Goal: Task Accomplishment & Management: Manage account settings

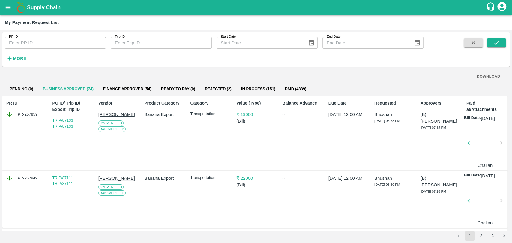
click at [13, 67] on div "PR ID PR ID Trip ID Trip ID Start Date Start Date End Date End Date More" at bounding box center [255, 50] width 507 height 37
click at [12, 59] on icon "button" at bounding box center [9, 58] width 7 height 7
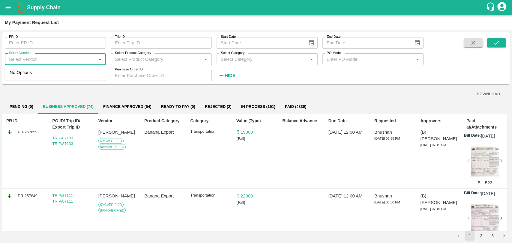
click at [43, 61] on input "Select Vendors" at bounding box center [51, 59] width 88 height 8
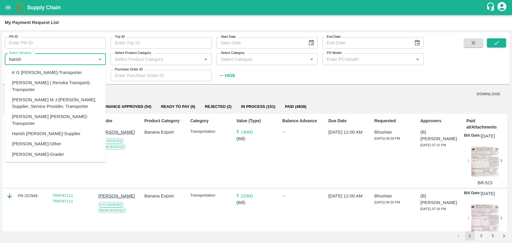
click at [48, 85] on div "Harish S Shinde ( Renuka Transport)-Transporter" at bounding box center [56, 85] width 89 height 13
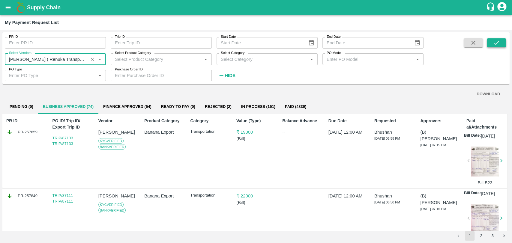
type input "Harish S Shinde ( Renuka Transport)-Transporter"
click at [490, 43] on button "submit" at bounding box center [496, 42] width 19 height 9
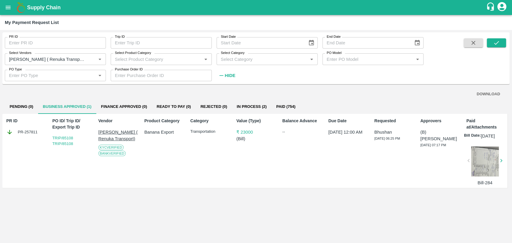
click at [120, 105] on button "Finance Approved (0)" at bounding box center [123, 107] width 55 height 14
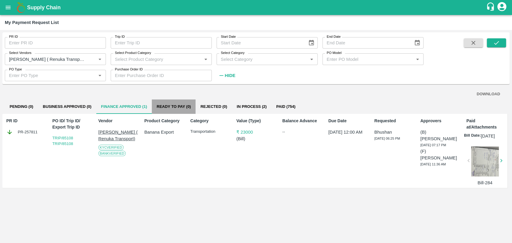
click at [175, 110] on button "Ready To Pay (0)" at bounding box center [174, 107] width 44 height 14
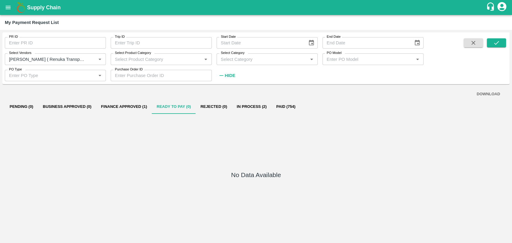
click at [134, 108] on button "Finance Approved (1)" at bounding box center [123, 107] width 55 height 14
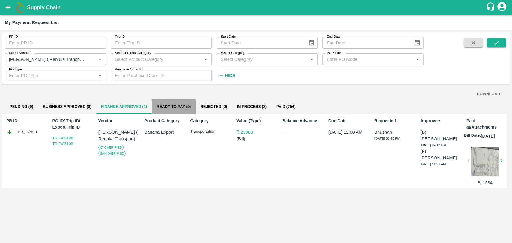
click at [170, 108] on button "Ready To Pay (0)" at bounding box center [174, 107] width 44 height 14
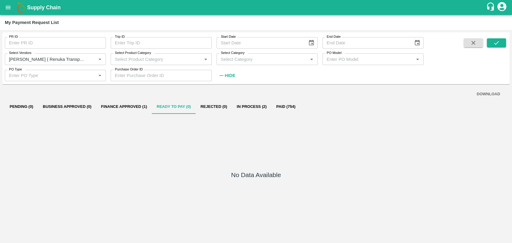
click at [212, 109] on button "Rejected (0)" at bounding box center [214, 107] width 36 height 14
click at [249, 107] on button "In Process (2)" at bounding box center [252, 107] width 40 height 14
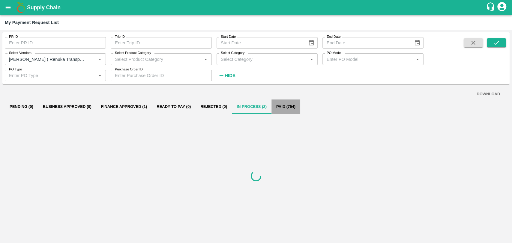
click at [283, 106] on button "Paid (754)" at bounding box center [285, 107] width 29 height 14
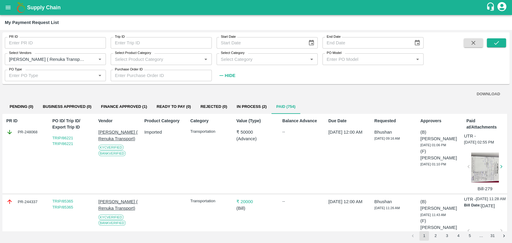
click at [147, 120] on p "Product Category" at bounding box center [163, 121] width 39 height 6
click at [146, 103] on button "Finance Approved (1)" at bounding box center [123, 107] width 55 height 14
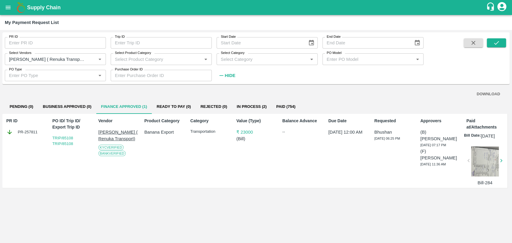
click at [177, 104] on button "Ready To Pay (0)" at bounding box center [174, 107] width 44 height 14
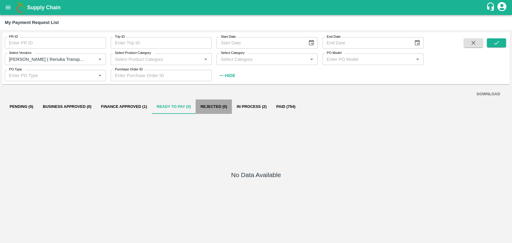
click at [211, 103] on button "Rejected (0)" at bounding box center [214, 107] width 36 height 14
click at [13, 13] on button "open drawer" at bounding box center [8, 8] width 14 height 14
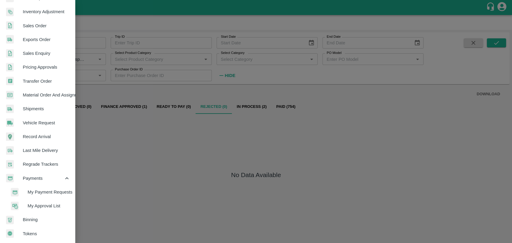
click at [37, 192] on span "My Payment Requests" at bounding box center [49, 192] width 43 height 7
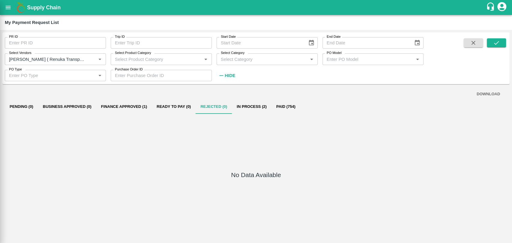
scroll to position [124, 0]
click at [12, 7] on button "open drawer" at bounding box center [8, 8] width 14 height 14
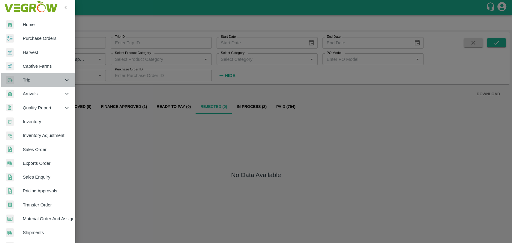
click at [34, 82] on span "Trip" at bounding box center [43, 80] width 41 height 7
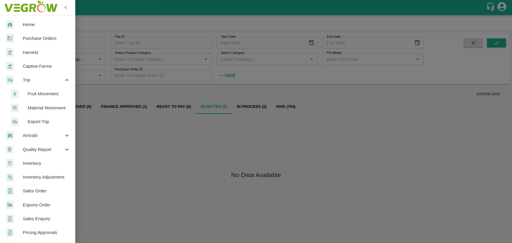
click at [35, 100] on li "Fruit Movement" at bounding box center [40, 94] width 70 height 14
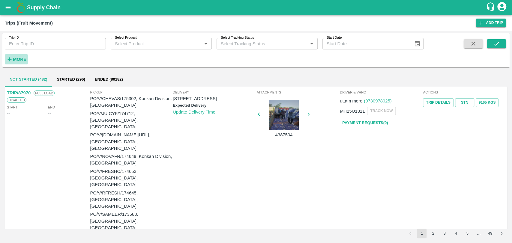
click at [14, 62] on h6 "More" at bounding box center [19, 59] width 13 height 8
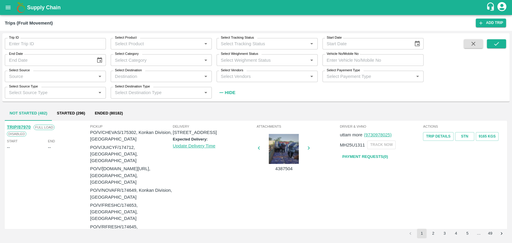
click at [353, 58] on input "Vehicle No/Mobile No" at bounding box center [372, 59] width 101 height 11
paste input "MH47AS5685"
type input "MH47AS5685"
click at [494, 45] on icon "submit" at bounding box center [496, 43] width 7 height 7
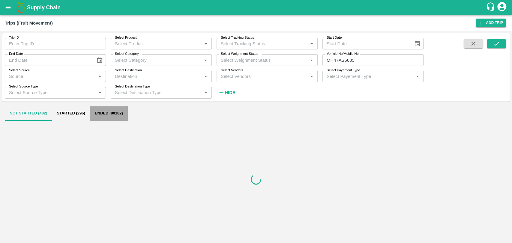
click at [106, 111] on button "Ended (80182)" at bounding box center [109, 113] width 38 height 14
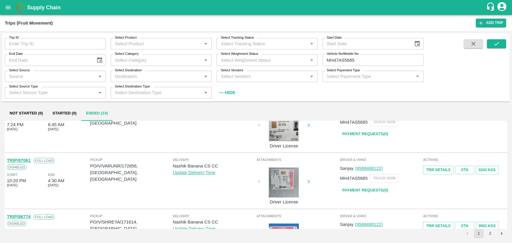
scroll to position [33, 0]
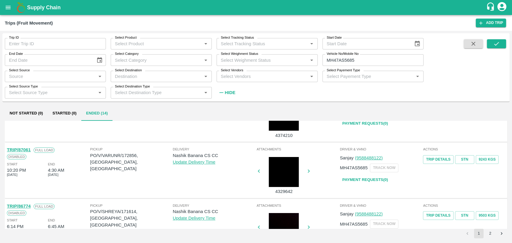
click at [28, 151] on link "TRIP/87061" at bounding box center [19, 150] width 24 height 5
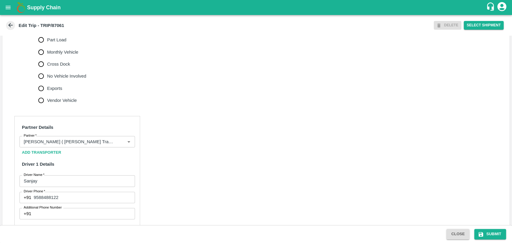
scroll to position [233, 0]
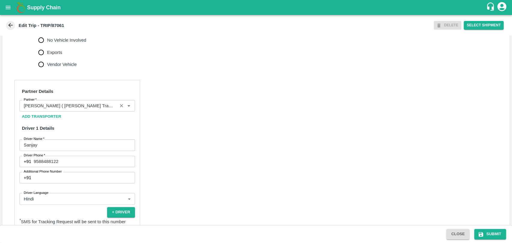
click at [75, 100] on div "Partner" at bounding box center [76, 105] width 115 height 11
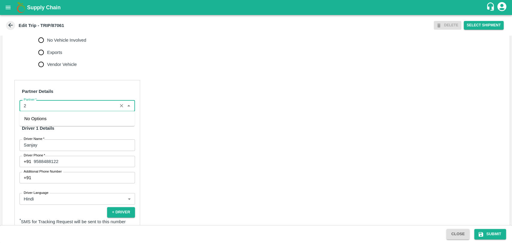
scroll to position [0, 0]
click at [64, 125] on div "[PERSON_NAME] PATIL-[GEOGRAPHIC_DATA], [GEOGRAPHIC_DATA]-9022942223(Transporter)" at bounding box center [77, 121] width 106 height 13
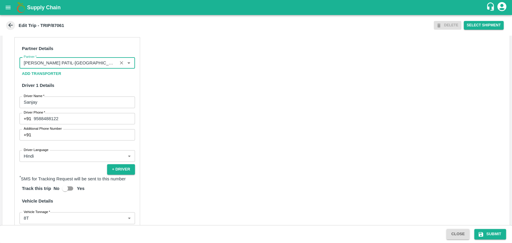
scroll to position [333, 0]
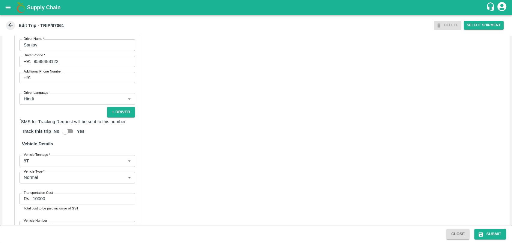
type input "[PERSON_NAME] PATIL-[GEOGRAPHIC_DATA], [GEOGRAPHIC_DATA]-9022942223(Transporter)"
click at [34, 165] on body "Supply Chain Edit Trip - TRIP/87061 DELETE Select Shipment Trip Details Trip Ty…" at bounding box center [256, 121] width 512 height 243
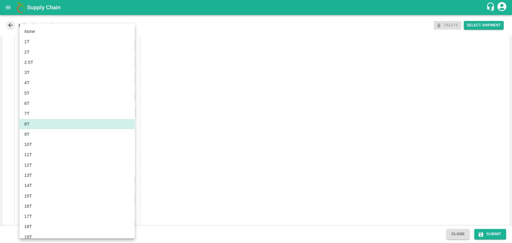
click at [34, 161] on li "12T" at bounding box center [76, 165] width 115 height 10
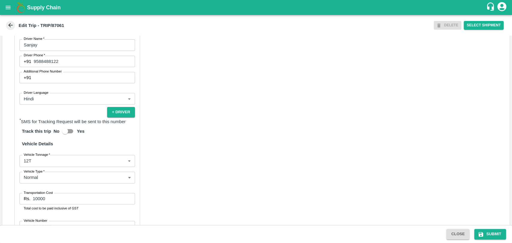
click at [34, 161] on body "Supply Chain Edit Trip - TRIP/87061 DELETE Select Shipment Trip Details Trip Ty…" at bounding box center [256, 121] width 512 height 243
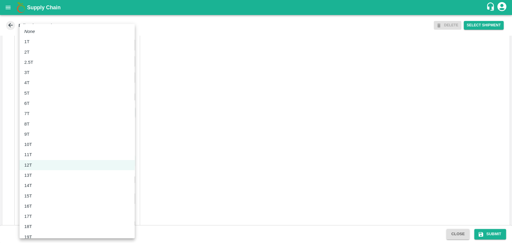
click at [34, 157] on div "11T" at bounding box center [29, 154] width 11 height 7
type input "11000"
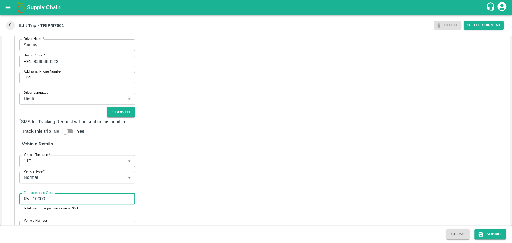
drag, startPoint x: 56, startPoint y: 200, endPoint x: 19, endPoint y: 199, distance: 36.6
click at [19, 199] on div "Rs. 10000 Transportation Cost" at bounding box center [76, 198] width 115 height 11
type input "21000"
click at [489, 234] on button "Submit" at bounding box center [490, 234] width 32 height 10
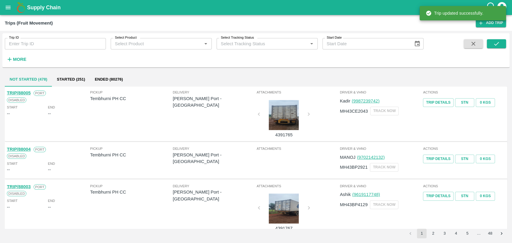
click at [13, 61] on strong "More" at bounding box center [19, 59] width 13 height 5
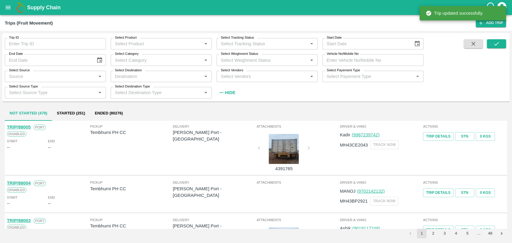
click at [347, 64] on input "Vehicle No/Mobile No" at bounding box center [372, 59] width 101 height 11
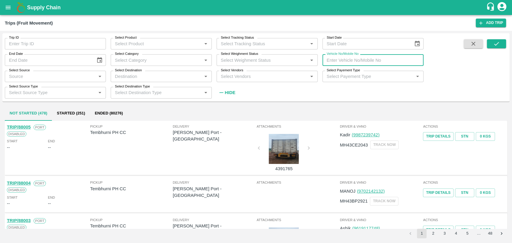
paste input "MH18BA5188"
type input "MH18BA5188"
click at [497, 43] on icon "submit" at bounding box center [496, 43] width 7 height 7
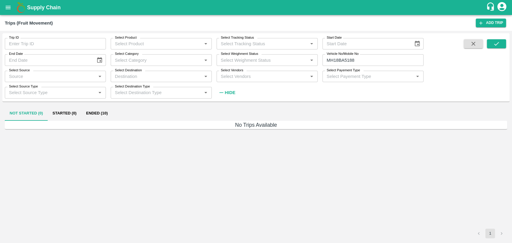
click at [86, 111] on button "Ended (10)" at bounding box center [96, 113] width 31 height 14
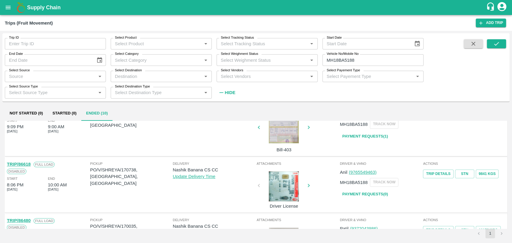
scroll to position [166, 0]
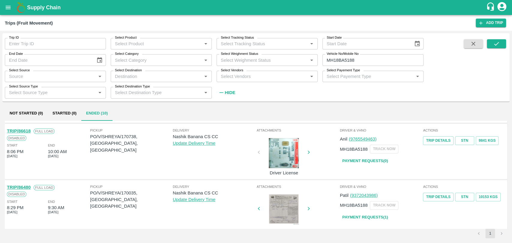
click at [28, 131] on link "TRIP/86618" at bounding box center [19, 131] width 24 height 5
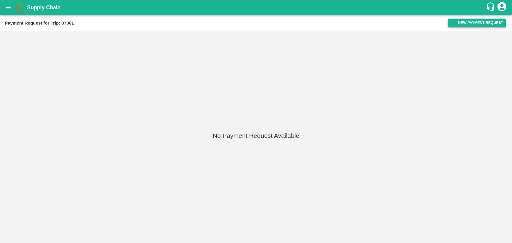
click at [474, 25] on button "New Payment Request" at bounding box center [477, 23] width 58 height 9
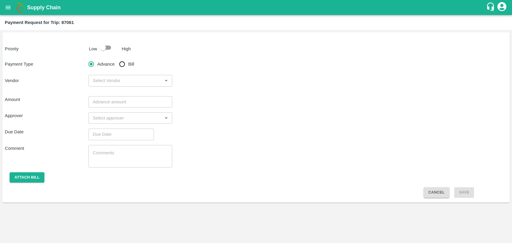
click at [97, 48] on input "checkbox" at bounding box center [103, 47] width 34 height 11
checkbox input "true"
click at [127, 63] on input "Bill" at bounding box center [122, 64] width 12 height 12
radio input "true"
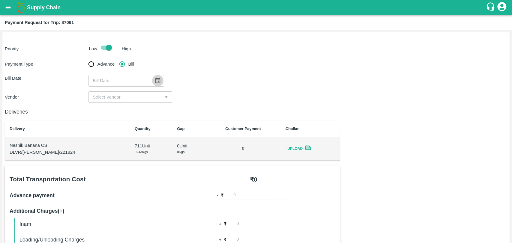
click at [152, 80] on button "Choose date" at bounding box center [157, 80] width 11 height 11
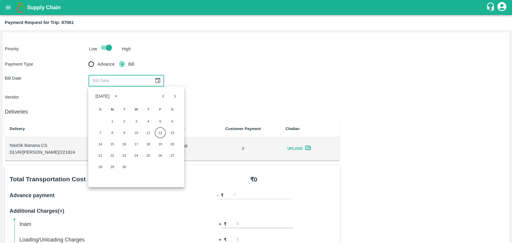
click at [163, 100] on button "Previous month" at bounding box center [163, 96] width 11 height 11
click at [173, 167] on button "30" at bounding box center [172, 167] width 11 height 11
type input "30/08/2025"
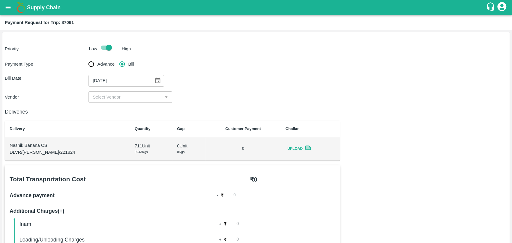
click at [118, 96] on input "input" at bounding box center [125, 97] width 70 height 8
click at [118, 109] on div "BALAJI HARIDAS PATIL - ₹21000" at bounding box center [127, 110] width 69 height 7
type input "BALAJI HARIDAS PATIL - ₹21000"
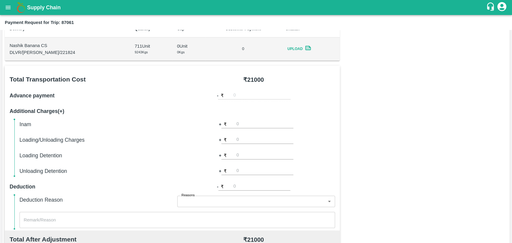
drag, startPoint x: 254, startPoint y: 149, endPoint x: 254, endPoint y: 153, distance: 3.3
click at [254, 152] on div "Inam + ₹ Loading/Unloading Charges + ₹ Loading Detention + ₹ Unloading Detentio…" at bounding box center [177, 147] width 316 height 55
click at [254, 153] on input "number" at bounding box center [264, 155] width 57 height 8
type input "1000"
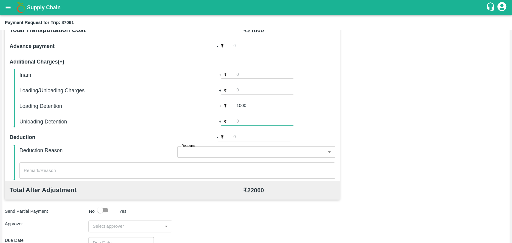
scroll to position [220, 0]
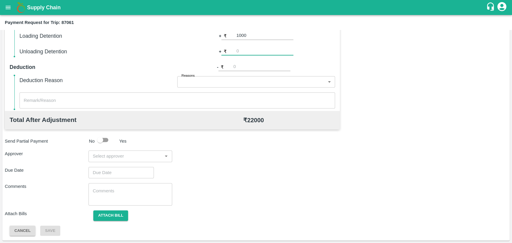
click at [132, 157] on input "input" at bounding box center [125, 156] width 70 height 8
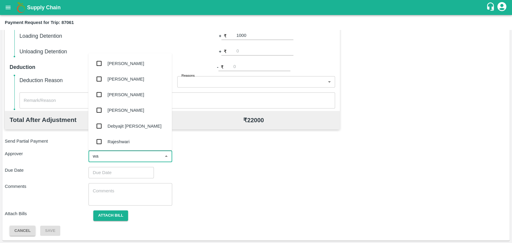
type input "wag"
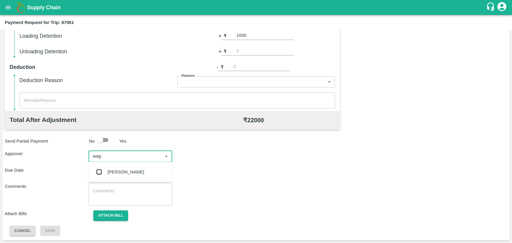
click at [117, 169] on div "[PERSON_NAME]" at bounding box center [126, 172] width 37 height 7
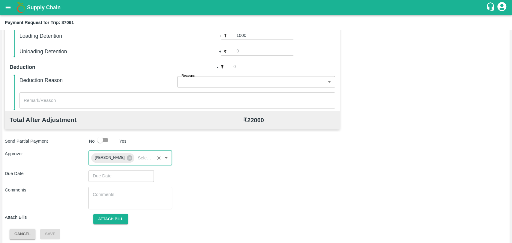
click at [110, 178] on input "Choose date" at bounding box center [118, 175] width 61 height 11
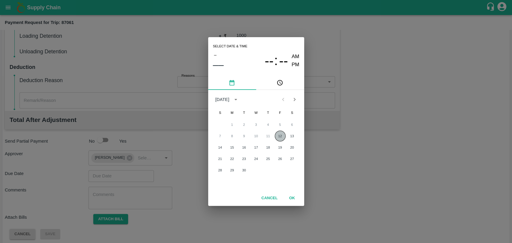
click at [282, 137] on button "12" at bounding box center [280, 136] width 11 height 11
type input "12/09/2025 12:00 AM"
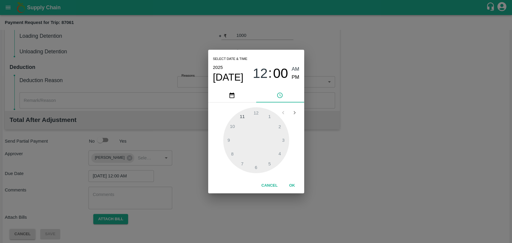
click at [292, 184] on button "OK" at bounding box center [292, 186] width 19 height 10
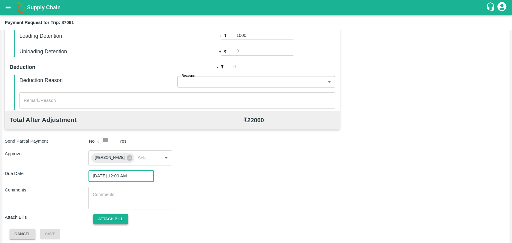
click at [108, 219] on button "Attach bill" at bounding box center [110, 219] width 35 height 10
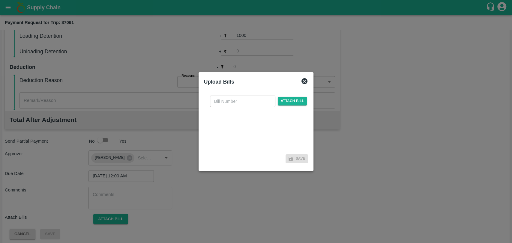
click at [234, 92] on div "​ Attach bill Save" at bounding box center [256, 128] width 109 height 80
click at [231, 100] on input "text" at bounding box center [242, 101] width 65 height 11
type input "520"
click at [297, 97] on span "Attach bill" at bounding box center [292, 101] width 29 height 9
click at [0, 0] on input "Attach bill" at bounding box center [0, 0] width 0 height 0
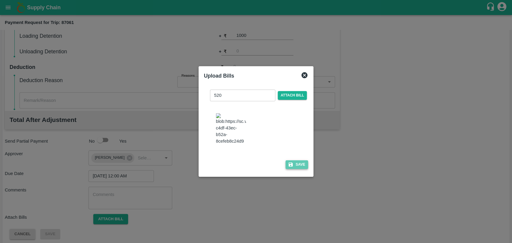
click at [296, 160] on button "Save" at bounding box center [297, 164] width 23 height 9
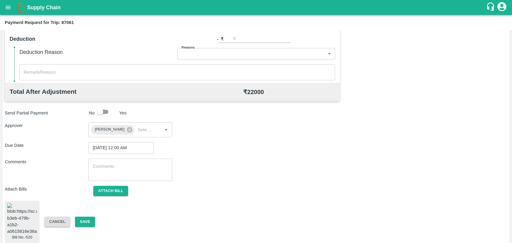
scroll to position [248, 0]
click at [83, 219] on button "Save" at bounding box center [85, 222] width 20 height 10
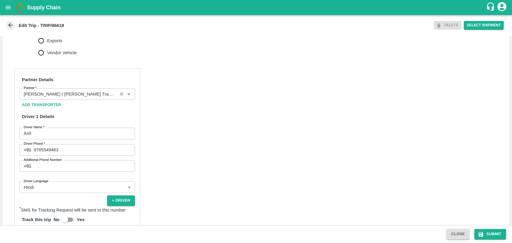
scroll to position [300, 0]
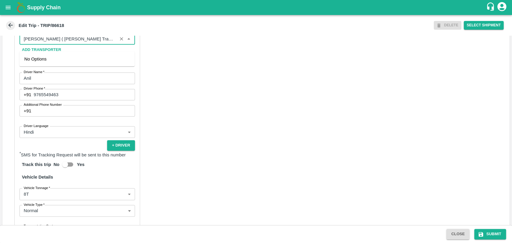
click at [78, 43] on input "Partner   *" at bounding box center [68, 39] width 94 height 8
click at [37, 60] on div "[PERSON_NAME] PATIL-[GEOGRAPHIC_DATA], [GEOGRAPHIC_DATA]-9022942223(Transporter)" at bounding box center [77, 62] width 106 height 13
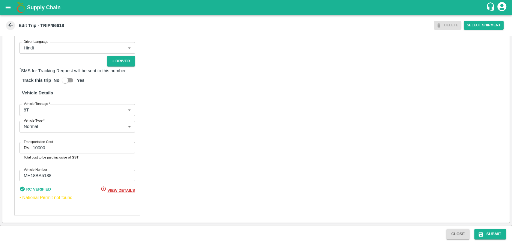
scroll to position [391, 0]
type input "[PERSON_NAME] PATIL-[GEOGRAPHIC_DATA], [GEOGRAPHIC_DATA]-9022942223(Transporter)"
click at [38, 107] on body "Supply Chain Edit Trip - TRIP/86618 DELETE Select Shipment Trip Details Trip Ty…" at bounding box center [256, 121] width 512 height 243
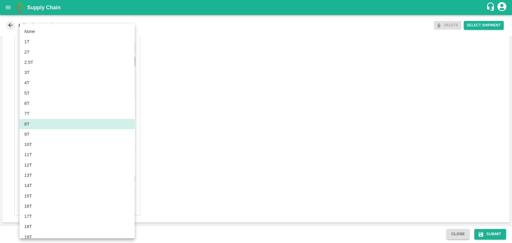
click at [39, 155] on div "11T" at bounding box center [77, 154] width 106 height 7
type input "11000"
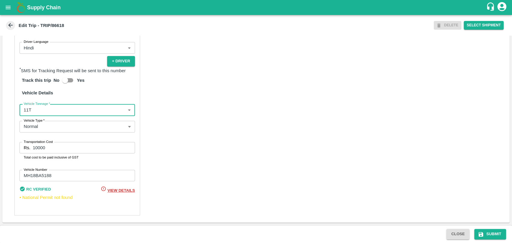
drag, startPoint x: 26, startPoint y: 141, endPoint x: 16, endPoint y: 140, distance: 10.2
click at [16, 140] on div "Partner Details Partner   * Partner Add Transporter Driver 1 Details Driver Nam…" at bounding box center [77, 72] width 126 height 287
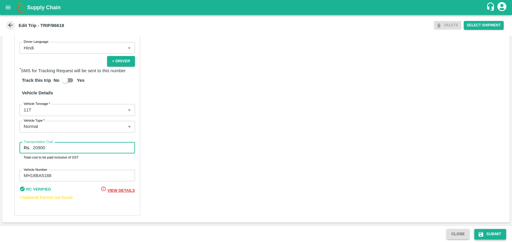
type input "20900"
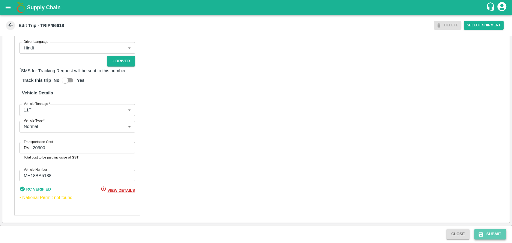
click at [488, 236] on button "Submit" at bounding box center [490, 234] width 32 height 10
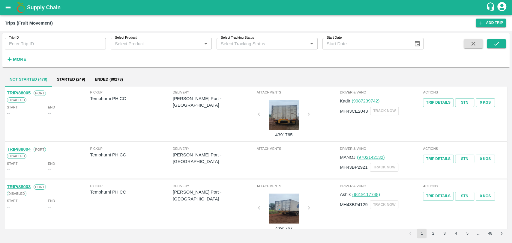
click at [15, 58] on strong "More" at bounding box center [19, 59] width 13 height 5
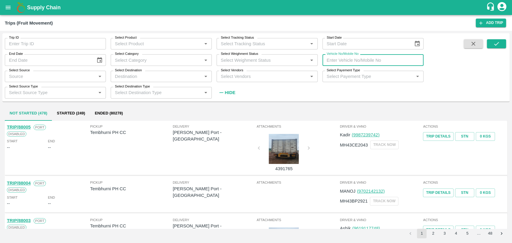
click at [357, 59] on input "Vehicle No/Mobile No" at bounding box center [372, 59] width 101 height 11
paste input "MH18BG0618"
click at [503, 44] on button "submit" at bounding box center [496, 43] width 19 height 9
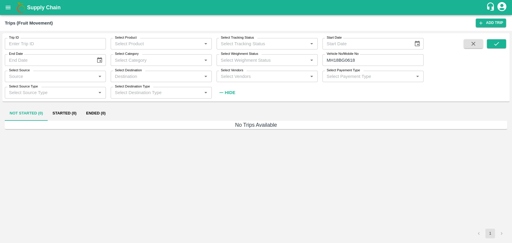
click at [347, 62] on input "MH18BG0618" at bounding box center [372, 59] width 101 height 11
drag, startPoint x: 369, startPoint y: 64, endPoint x: 283, endPoint y: 62, distance: 85.2
click at [286, 62] on div "Trip ID Trip ID Select Product Select Product   * Select Tracking Status Select…" at bounding box center [212, 65] width 424 height 65
type input "MH18BG0618"
click at [92, 46] on input "Trip ID" at bounding box center [55, 43] width 101 height 11
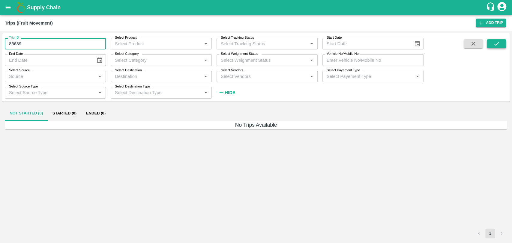
type input "86639"
click at [494, 44] on icon "submit" at bounding box center [496, 44] width 5 height 4
click at [96, 114] on button "Ended (1)" at bounding box center [95, 113] width 29 height 14
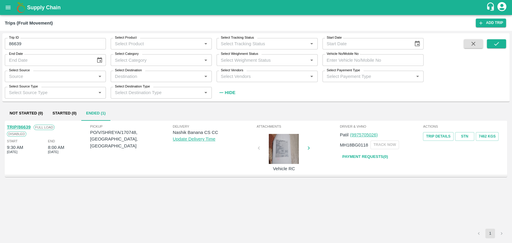
click at [22, 128] on link "TRIP/86639" at bounding box center [19, 127] width 24 height 5
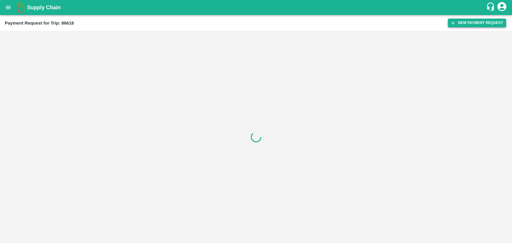
click at [474, 22] on button "New Payment Request" at bounding box center [477, 23] width 58 height 9
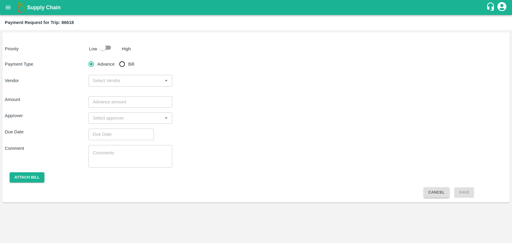
click at [101, 49] on input "checkbox" at bounding box center [103, 47] width 34 height 11
checkbox input "true"
click at [118, 69] on input "Bill" at bounding box center [122, 64] width 12 height 12
radio input "true"
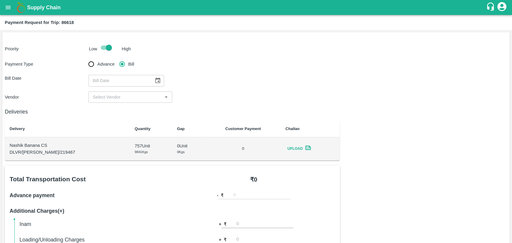
click at [156, 79] on icon "Choose date" at bounding box center [157, 81] width 5 height 6
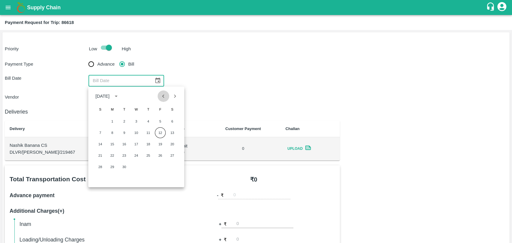
click at [163, 96] on icon "Previous month" at bounding box center [163, 95] width 2 height 3
click at [147, 156] on button "21" at bounding box center [148, 155] width 11 height 11
type input "[DATE]"
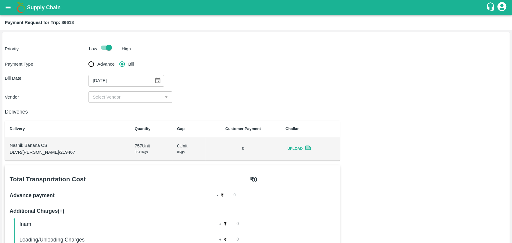
click at [110, 98] on input "input" at bounding box center [125, 97] width 70 height 8
click at [111, 106] on div "[PERSON_NAME] PATIL - ₹20900" at bounding box center [130, 110] width 84 height 10
type input "[PERSON_NAME] PATIL - ₹20900"
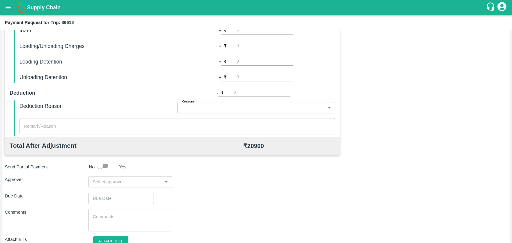
scroll to position [200, 0]
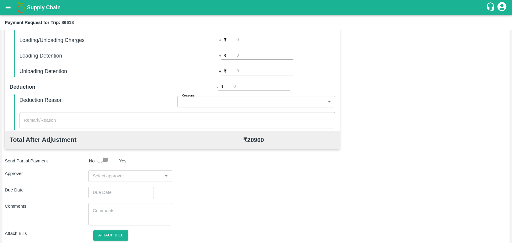
click at [254, 42] on input "number" at bounding box center [264, 40] width 57 height 8
type input "500"
click at [413, 87] on div "Total Transportation Cost ₹ 20900 Advance payment - ₹ Additional Charges(+) Ina…" at bounding box center [256, 111] width 502 height 290
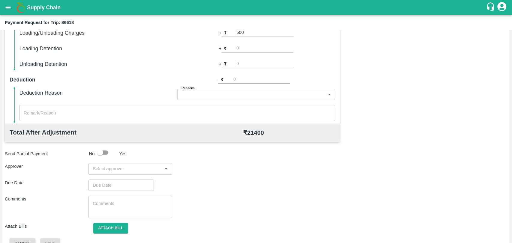
scroll to position [220, 0]
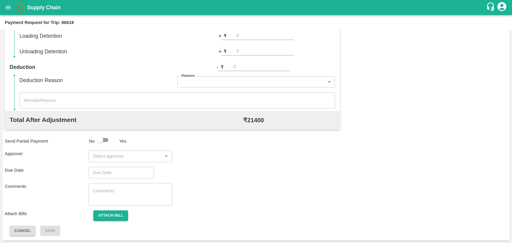
click at [136, 156] on input "input" at bounding box center [125, 156] width 70 height 8
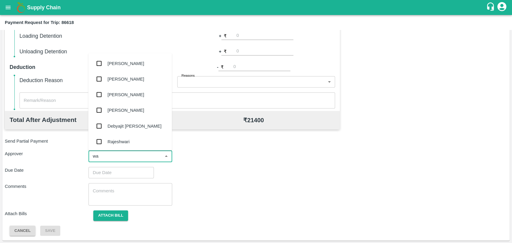
type input "wag"
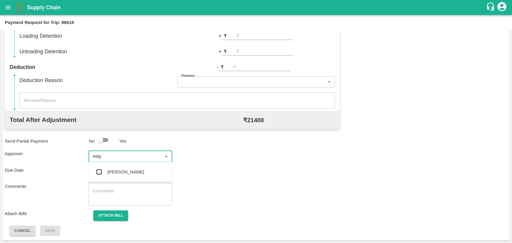
click at [134, 171] on div "Prasad Waghade" at bounding box center [126, 172] width 37 height 7
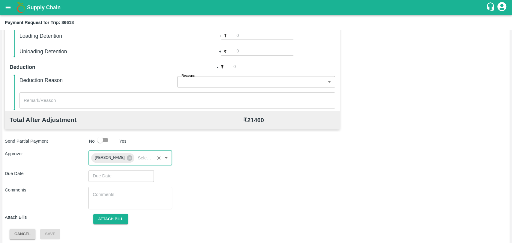
type input "DD/MM/YYYY hh:mm aa"
click at [124, 177] on input "DD/MM/YYYY hh:mm aa" at bounding box center [118, 175] width 61 height 11
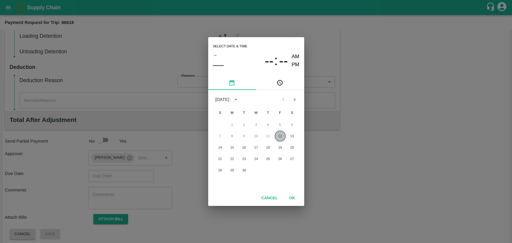
click at [281, 136] on button "12" at bounding box center [280, 136] width 11 height 11
type input "12/09/2025 12:00 AM"
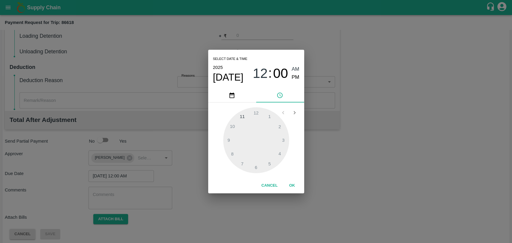
click at [290, 182] on button "OK" at bounding box center [292, 186] width 19 height 10
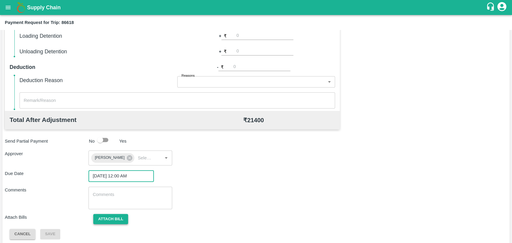
click at [114, 219] on button "Attach bill" at bounding box center [110, 219] width 35 height 10
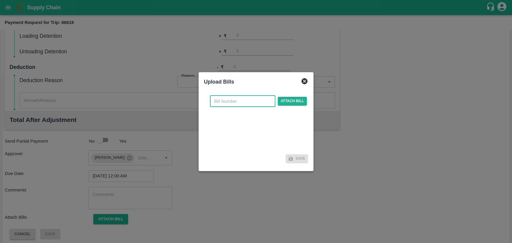
click at [216, 103] on input "text" at bounding box center [242, 101] width 65 height 11
type input "511"
click at [286, 104] on span "Attach bill" at bounding box center [292, 101] width 29 height 9
click at [0, 0] on input "Attach bill" at bounding box center [0, 0] width 0 height 0
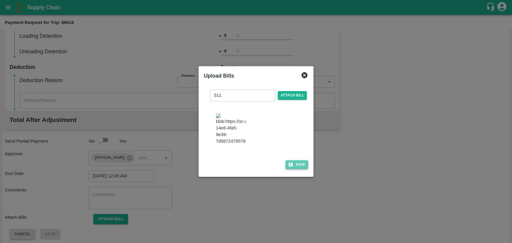
click at [288, 162] on icon "button" at bounding box center [290, 164] width 5 height 5
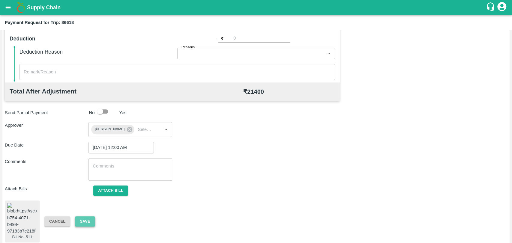
click at [89, 217] on button "Save" at bounding box center [85, 222] width 20 height 10
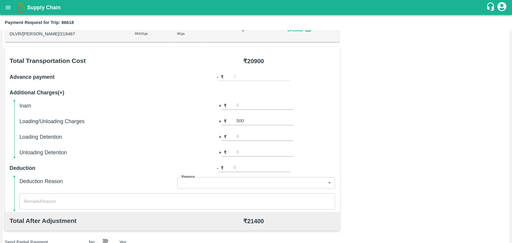
scroll to position [48, 0]
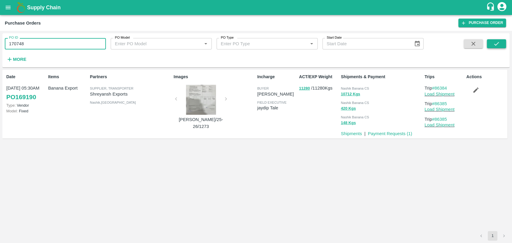
type input "170748"
click at [494, 39] on button "submit" at bounding box center [496, 43] width 19 height 9
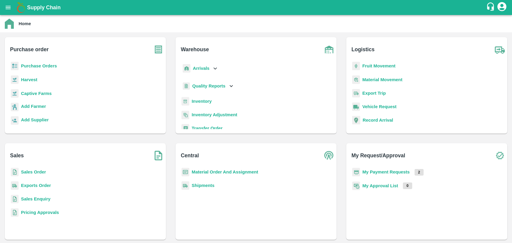
click at [25, 67] on b "Purchase Orders" at bounding box center [39, 66] width 36 height 5
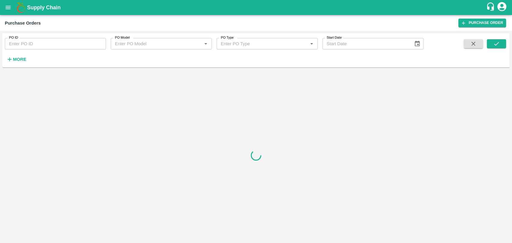
click at [35, 43] on input "PO ID" at bounding box center [55, 43] width 101 height 11
paste input "170748"
type input "170748"
click at [497, 38] on div "PO ID 170748 PO ID PO Model PO Model   * PO Type PO Type   * Start Date Start D…" at bounding box center [255, 50] width 507 height 29
click at [497, 44] on icon "submit" at bounding box center [496, 43] width 7 height 7
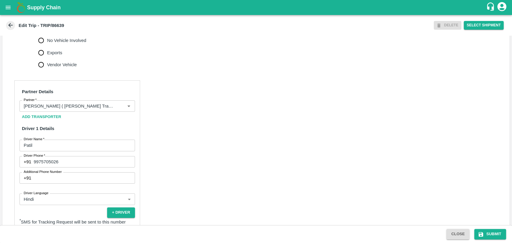
scroll to position [266, 0]
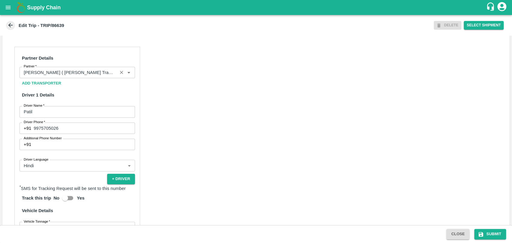
click at [79, 76] on input "Partner   *" at bounding box center [68, 73] width 94 height 8
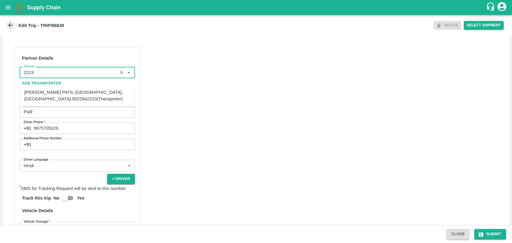
click at [55, 98] on div "[PERSON_NAME] PATIL-[GEOGRAPHIC_DATA], [GEOGRAPHIC_DATA]-9022942223(Transporter)" at bounding box center [77, 95] width 106 height 13
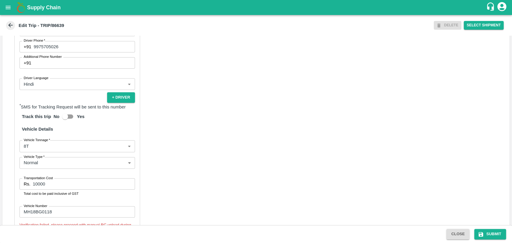
scroll to position [387, 0]
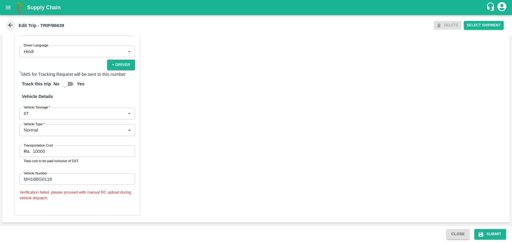
type input "BALAJI HARIDAS PATIL-Solapur, Solapur-9022942223(Transporter)"
click at [43, 115] on body "Supply Chain Edit Trip - TRIP/86639 DELETE Select Shipment Trip Details Trip Ty…" at bounding box center [256, 121] width 512 height 243
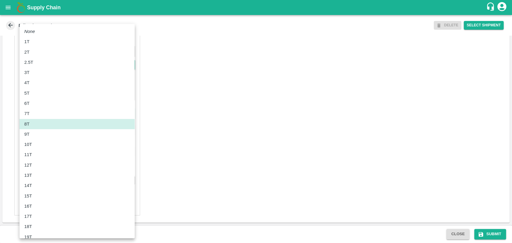
click at [39, 140] on li "10T" at bounding box center [76, 144] width 115 height 10
type input "10000"
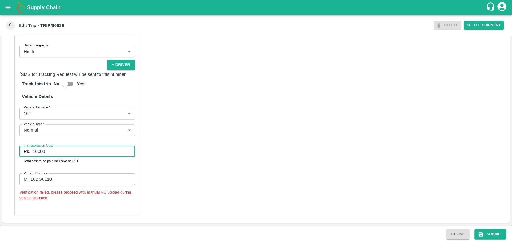
drag, startPoint x: 42, startPoint y: 150, endPoint x: 0, endPoint y: 149, distance: 42.0
click at [0, 149] on div "Trip Details Trip Type Fruit Movement 1 Trip Type Trip Pickup Order SHIP/NASH/3…" at bounding box center [256, 131] width 512 height 190
type input "20000"
click at [48, 180] on input "MH18BG0118" at bounding box center [76, 179] width 115 height 11
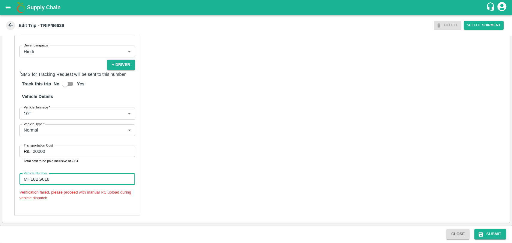
scroll to position [385, 0]
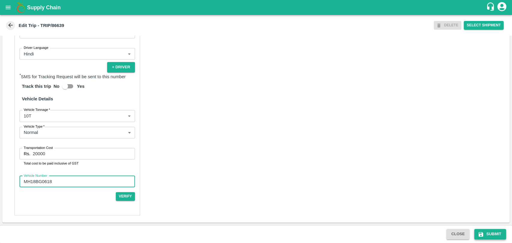
type input "MH18BG0618"
click at [483, 238] on button "Submit" at bounding box center [490, 234] width 32 height 10
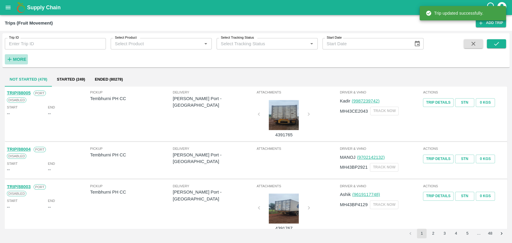
click at [16, 61] on strong "More" at bounding box center [19, 59] width 13 height 5
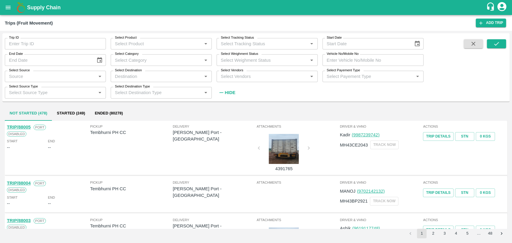
click at [363, 61] on input "Vehicle No/Mobile No" at bounding box center [372, 59] width 101 height 11
paste input "MP19ZD3284"
type input "MP19ZD3284"
click at [496, 43] on icon "submit" at bounding box center [496, 43] width 7 height 7
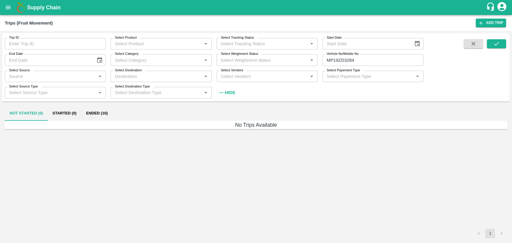
click at [112, 112] on div "Not Started (0) Started (0) Ended (10)" at bounding box center [256, 113] width 502 height 14
click at [103, 112] on button "Ended (10)" at bounding box center [96, 113] width 31 height 14
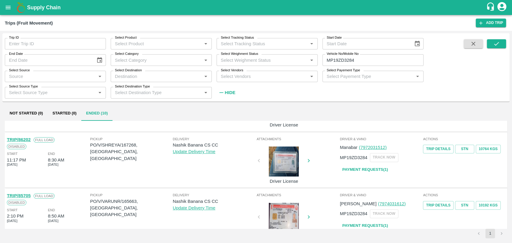
scroll to position [33, 0]
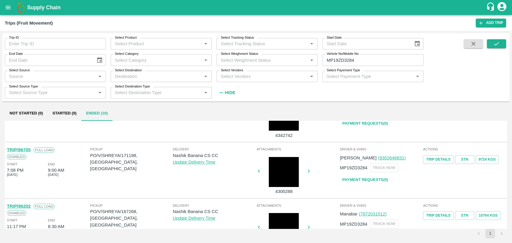
click at [25, 151] on link "TRIP/86705" at bounding box center [19, 150] width 24 height 5
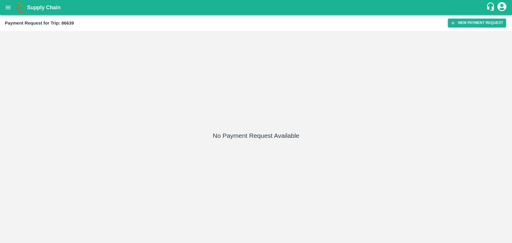
click at [479, 17] on div "Payment Request for Trip: 86639 New Payment Request" at bounding box center [256, 23] width 512 height 16
click at [470, 22] on button "New Payment Request" at bounding box center [477, 23] width 58 height 9
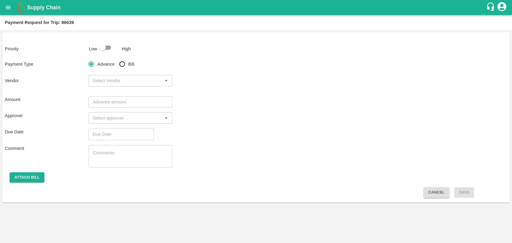
click at [104, 49] on input "checkbox" at bounding box center [103, 47] width 34 height 11
checkbox input "true"
click at [122, 63] on input "Bill" at bounding box center [122, 64] width 12 height 12
radio input "true"
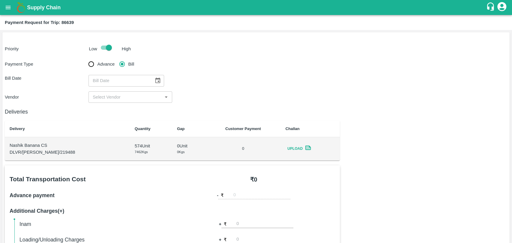
click at [154, 81] on icon "Choose date" at bounding box center [157, 80] width 7 height 7
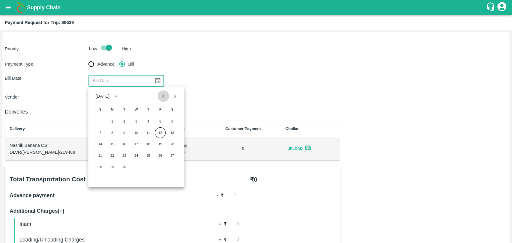
click at [164, 97] on icon "Previous month" at bounding box center [163, 96] width 7 height 7
click at [147, 152] on button "21" at bounding box center [148, 155] width 11 height 11
type input "[DATE]"
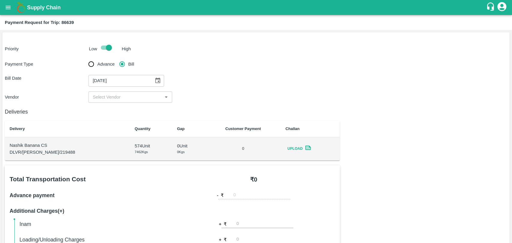
click at [106, 99] on input "input" at bounding box center [125, 97] width 70 height 8
click at [111, 112] on div "[PERSON_NAME] - ₹20000" at bounding box center [121, 110] width 56 height 7
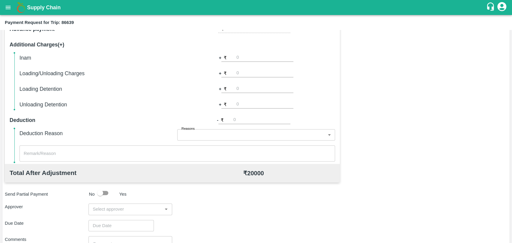
scroll to position [64, 0]
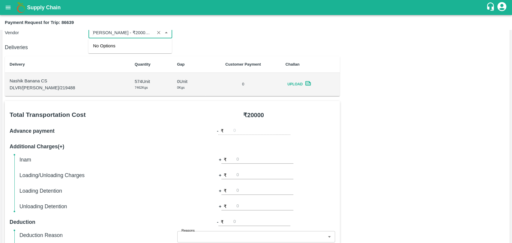
click at [147, 34] on input "input" at bounding box center [121, 33] width 62 height 8
click at [148, 33] on input "input" at bounding box center [121, 33] width 62 height 8
type input "[PERSON_NAME] - ₹20000"
click at [208, 33] on div "Vendor ​" at bounding box center [256, 32] width 502 height 11
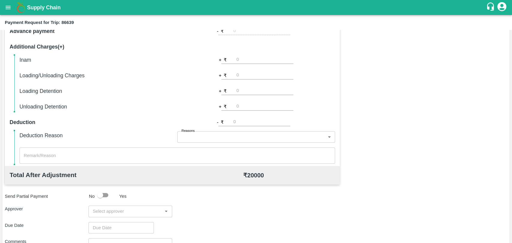
click at [240, 73] on input "number" at bounding box center [264, 75] width 57 height 8
type input "500"
click at [120, 211] on input "input" at bounding box center [125, 212] width 70 height 8
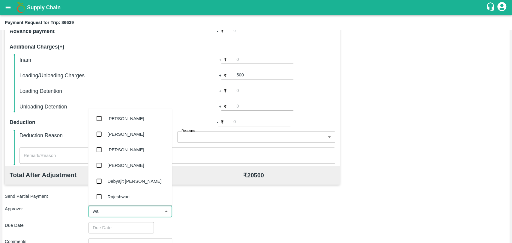
type input "wag"
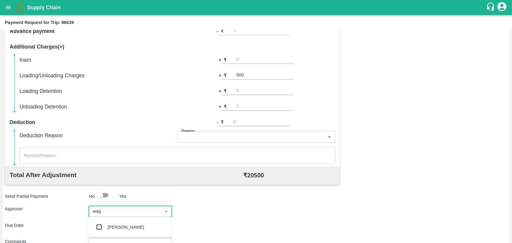
click at [123, 227] on div "[PERSON_NAME]" at bounding box center [126, 227] width 37 height 7
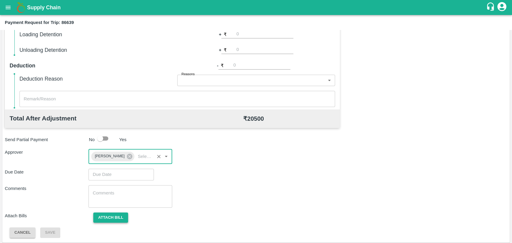
scroll to position [223, 0]
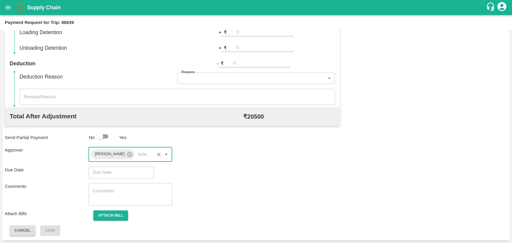
type input "DD/MM/YYYY hh:mm aa"
click at [108, 175] on input "DD/MM/YYYY hh:mm aa" at bounding box center [118, 172] width 61 height 11
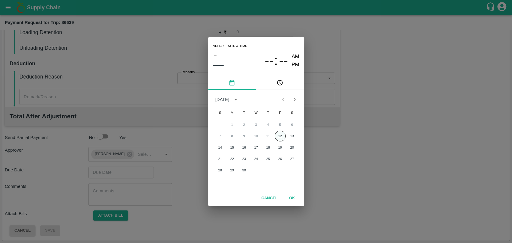
click at [277, 133] on button "12" at bounding box center [280, 136] width 11 height 11
type input "[DATE] 12:00 AM"
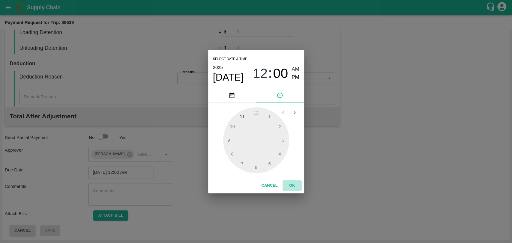
click at [293, 187] on button "OK" at bounding box center [292, 186] width 19 height 10
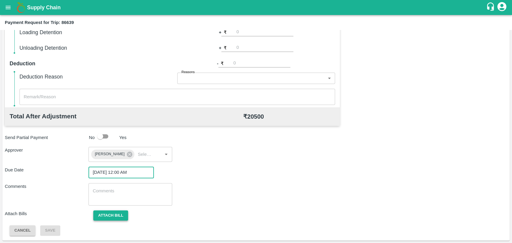
click at [122, 219] on button "Attach bill" at bounding box center [110, 216] width 35 height 10
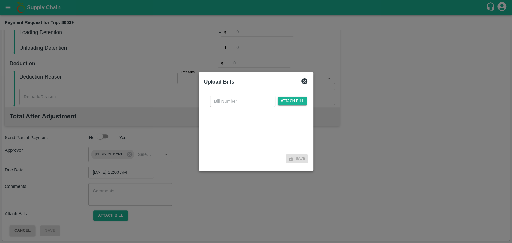
click at [222, 107] on div "​ Attach bill" at bounding box center [256, 121] width 104 height 61
click at [222, 103] on input "text" at bounding box center [242, 101] width 65 height 11
type input "512"
click at [286, 101] on span "Attach bill" at bounding box center [292, 101] width 29 height 9
click at [0, 0] on input "Attach bill" at bounding box center [0, 0] width 0 height 0
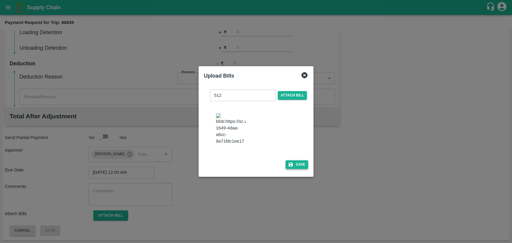
click at [295, 160] on button "Save" at bounding box center [297, 164] width 23 height 9
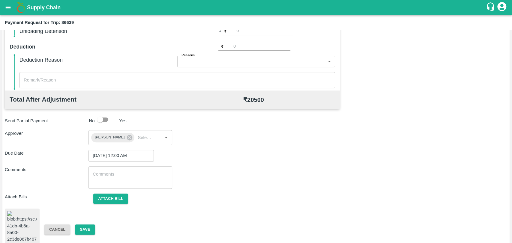
scroll to position [248, 0]
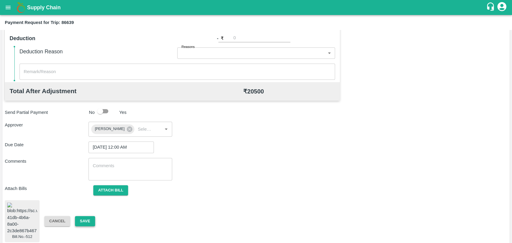
click at [88, 219] on button "Save" at bounding box center [85, 221] width 20 height 10
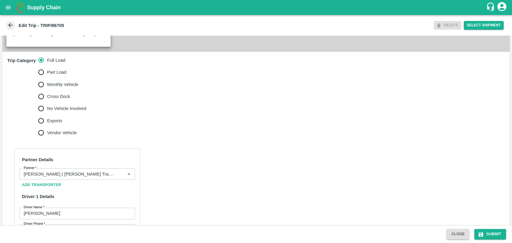
scroll to position [200, 0]
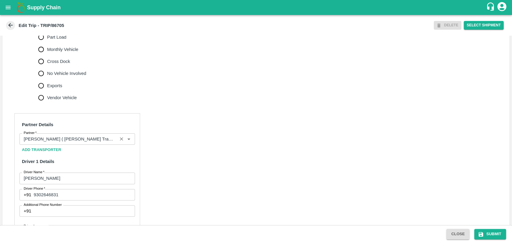
drag, startPoint x: 57, startPoint y: 144, endPoint x: 53, endPoint y: 144, distance: 3.6
click at [57, 143] on input "Partner   *" at bounding box center [68, 139] width 94 height 8
type input "s"
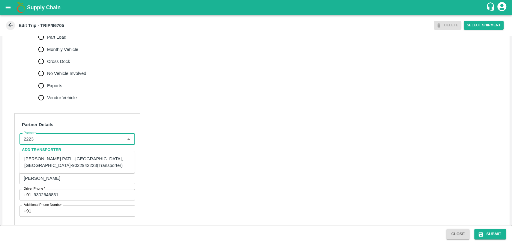
click at [48, 166] on div "BALAJI HARIDAS PATIL-Solapur, Solapur-9022942223(Transporter)" at bounding box center [77, 162] width 106 height 13
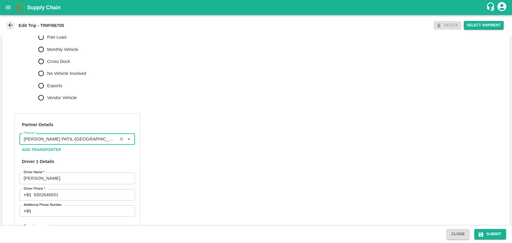
scroll to position [397, 0]
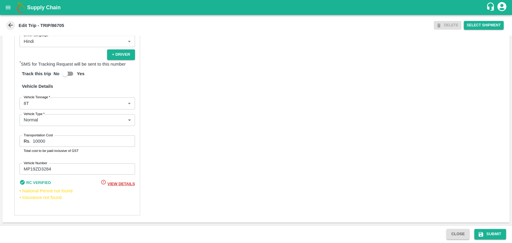
type input "[PERSON_NAME] PATIL-[GEOGRAPHIC_DATA], [GEOGRAPHIC_DATA]-9022942223(Transporter)"
click at [34, 108] on body "Supply Chain Edit Trip - TRIP/86705 DELETE Select Shipment Trip Details Trip Ty…" at bounding box center [256, 121] width 512 height 243
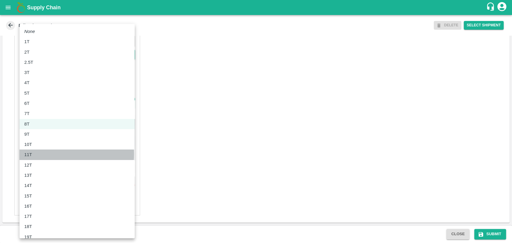
click at [29, 154] on p "11T" at bounding box center [28, 154] width 8 height 7
type input "11000"
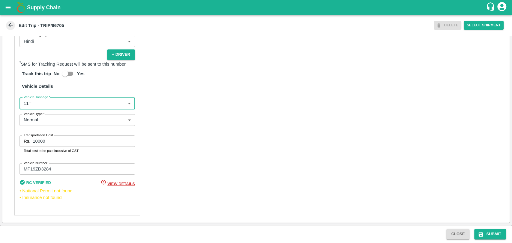
click at [7, 139] on div "Partner Details Partner   * Partner Add Transporter Driver 1 Details Driver Nam…" at bounding box center [255, 69] width 507 height 308
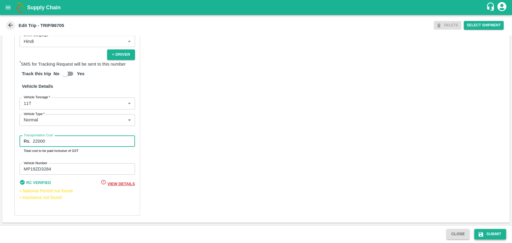
type input "22000"
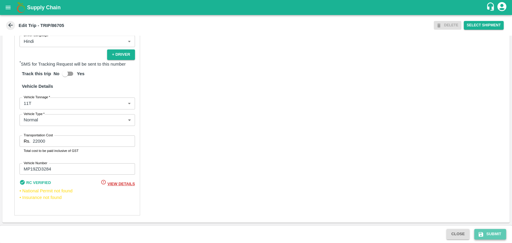
click at [487, 236] on button "Submit" at bounding box center [490, 234] width 32 height 10
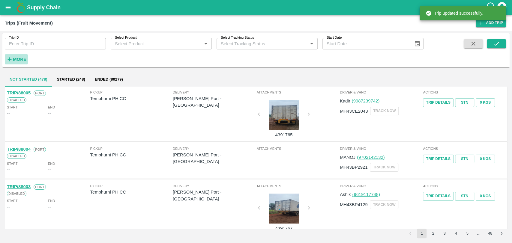
click at [22, 59] on strong "More" at bounding box center [19, 59] width 13 height 5
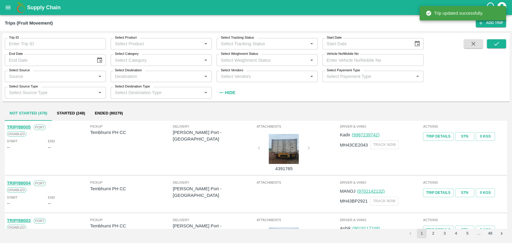
click at [360, 54] on input "Vehicle No/Mobile No" at bounding box center [372, 59] width 101 height 11
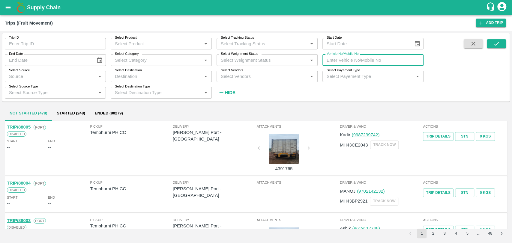
paste input "UP70QT5221"
type input "UP70QT5221"
click at [492, 41] on button "submit" at bounding box center [496, 43] width 19 height 9
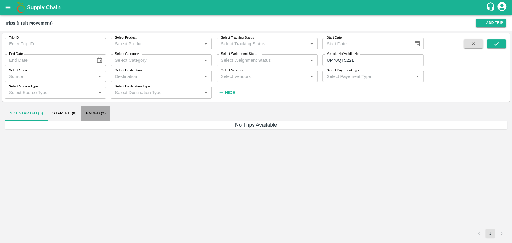
click at [104, 110] on button "Ended (2)" at bounding box center [95, 113] width 29 height 14
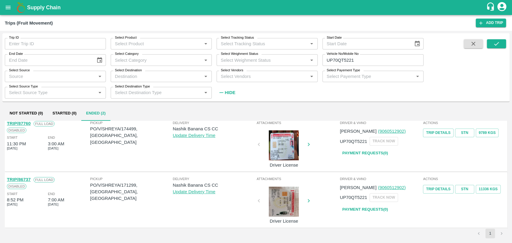
scroll to position [4, 0]
click at [26, 181] on div "TRIP/86737" at bounding box center [19, 179] width 24 height 7
click at [27, 179] on link "TRIP/86737" at bounding box center [19, 179] width 24 height 5
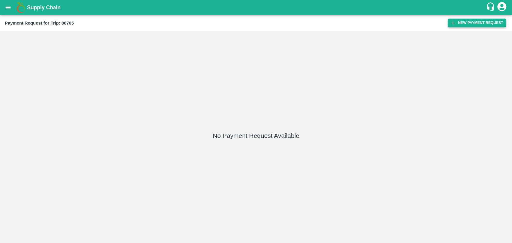
click at [471, 19] on button "New Payment Request" at bounding box center [477, 23] width 58 height 9
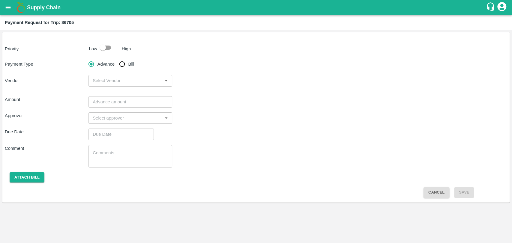
click at [92, 46] on p "Low" at bounding box center [93, 49] width 8 height 7
click at [109, 49] on input "checkbox" at bounding box center [103, 47] width 34 height 11
checkbox input "true"
click at [124, 65] on input "Bill" at bounding box center [122, 64] width 12 height 12
radio input "true"
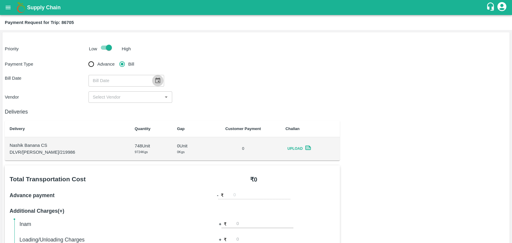
click at [154, 83] on icon "Choose date" at bounding box center [157, 80] width 7 height 7
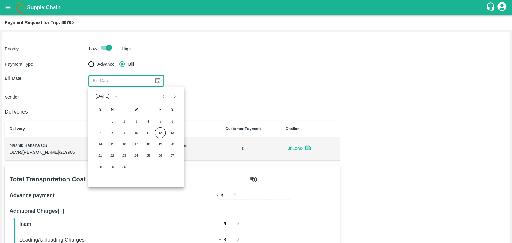
click at [166, 99] on icon "Previous month" at bounding box center [163, 96] width 7 height 7
click at [101, 166] on button "24" at bounding box center [100, 167] width 11 height 11
type input "24/08/2025"
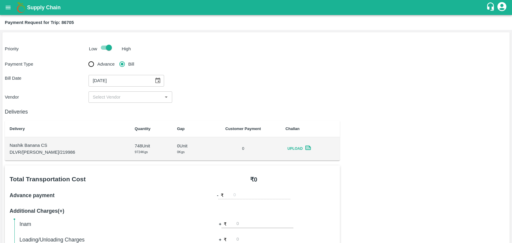
click at [121, 87] on div "Payment Type Advance Bill Bill Date 24/08/2025 ​ Vendor ​" at bounding box center [256, 80] width 502 height 45
click at [115, 94] on input "input" at bounding box center [125, 97] width 70 height 8
click at [116, 109] on div "BALAJI HARIDAS PATIL - ₹22000" at bounding box center [127, 110] width 69 height 7
type input "BALAJI HARIDAS PATIL - ₹22000"
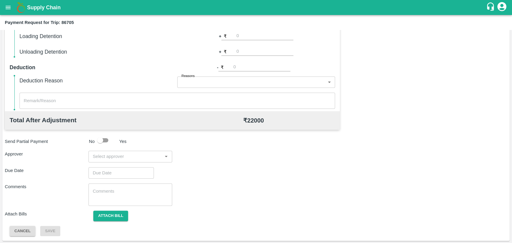
scroll to position [220, 0]
click at [132, 157] on input "input" at bounding box center [125, 156] width 70 height 8
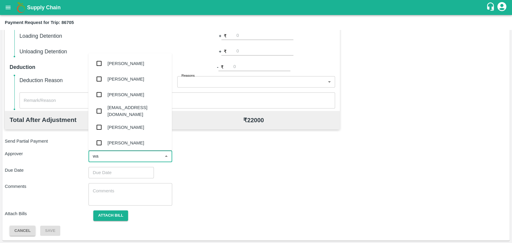
type input "wag"
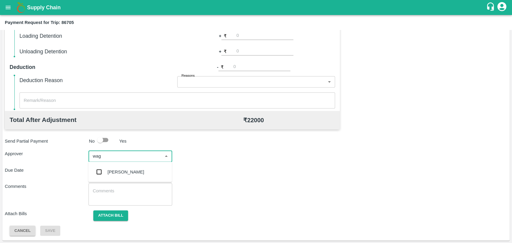
click at [129, 165] on div "[PERSON_NAME]" at bounding box center [130, 172] width 84 height 16
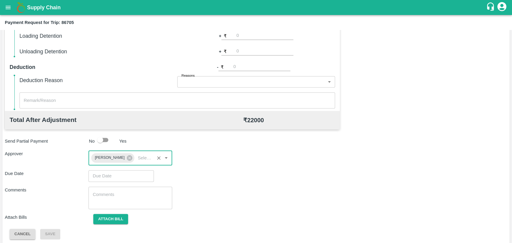
type input "DD/MM/YYYY hh:mm aa"
click at [121, 172] on input "DD/MM/YYYY hh:mm aa" at bounding box center [118, 175] width 61 height 11
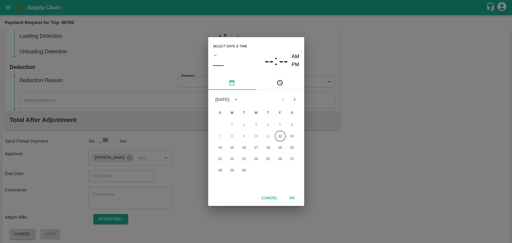
click at [276, 138] on button "12" at bounding box center [280, 136] width 11 height 11
type input "[DATE] 12:00 AM"
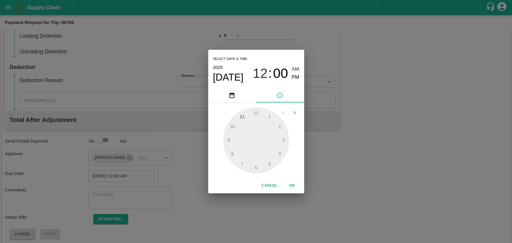
click at [288, 182] on button "OK" at bounding box center [292, 186] width 19 height 10
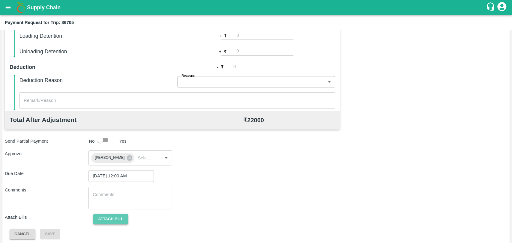
click at [115, 217] on button "Attach bill" at bounding box center [110, 219] width 35 height 10
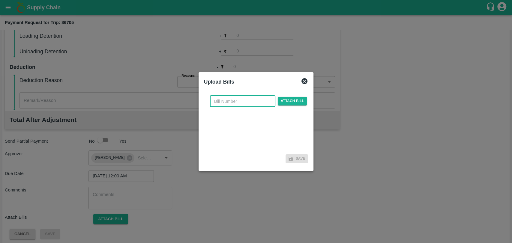
click at [239, 97] on input "text" at bounding box center [242, 101] width 65 height 11
type input "513"
click at [290, 98] on span "Attach bill" at bounding box center [292, 101] width 29 height 9
click at [0, 0] on input "Attach bill" at bounding box center [0, 0] width 0 height 0
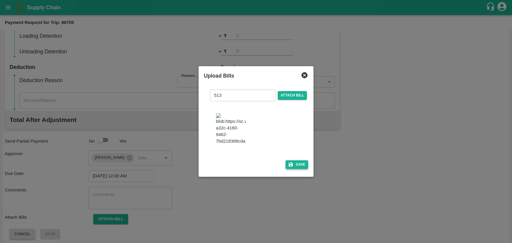
click at [295, 160] on button "Save" at bounding box center [297, 164] width 23 height 9
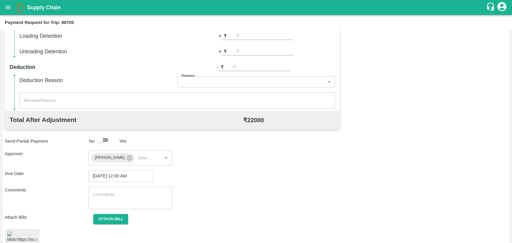
scroll to position [248, 0]
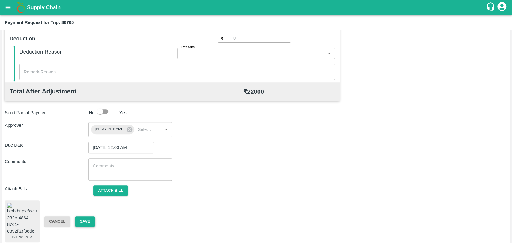
click at [92, 217] on button "Save" at bounding box center [85, 222] width 20 height 10
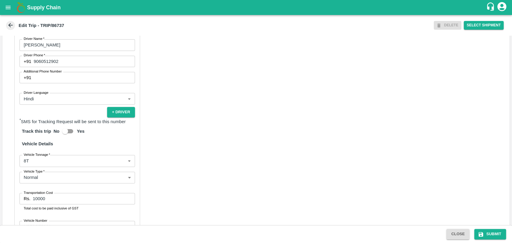
scroll to position [233, 0]
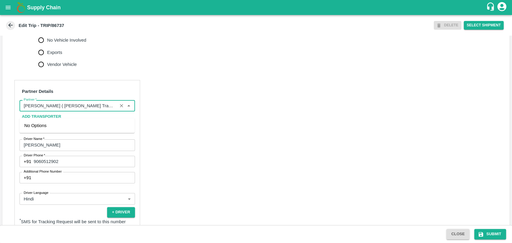
click at [74, 110] on input "Partner   *" at bounding box center [68, 106] width 94 height 8
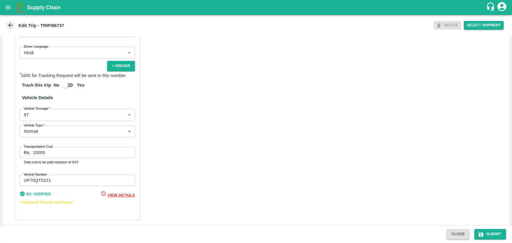
scroll to position [391, 0]
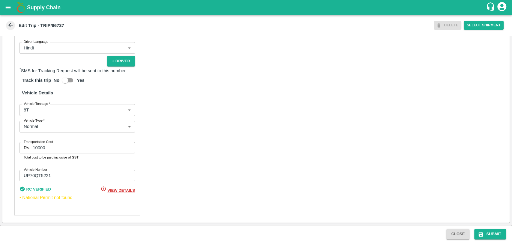
click at [52, 112] on body "Supply Chain Edit Trip - TRIP/86737 DELETE Select Shipment Trip Details Trip Ty…" at bounding box center [256, 121] width 512 height 243
type input "[PERSON_NAME] ( [PERSON_NAME] Transport )-[GEOGRAPHIC_DATA], Pune-9860466997(Tr…"
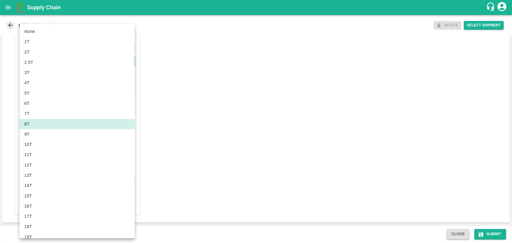
click at [42, 176] on div "13T" at bounding box center [77, 175] width 106 height 7
type input "13000"
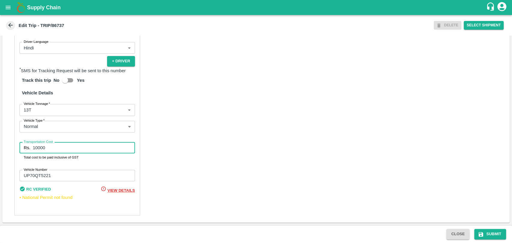
drag, startPoint x: 53, startPoint y: 147, endPoint x: 0, endPoint y: 148, distance: 52.8
click at [0, 148] on div "Trip Details Trip Type Fruit Movement 1 Trip Type Trip Pickup Order SHIP/[PERSO…" at bounding box center [256, 131] width 512 height 190
type input "23750"
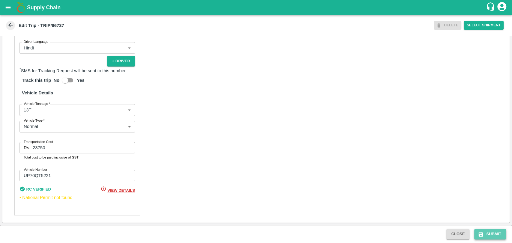
click at [487, 231] on button "Submit" at bounding box center [490, 234] width 32 height 10
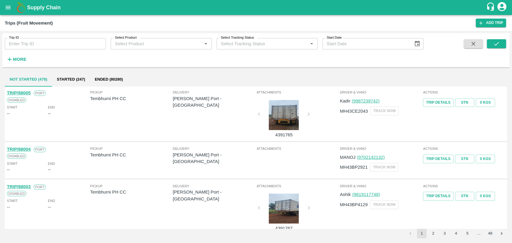
click at [11, 60] on icon "button" at bounding box center [10, 60] width 4 height 4
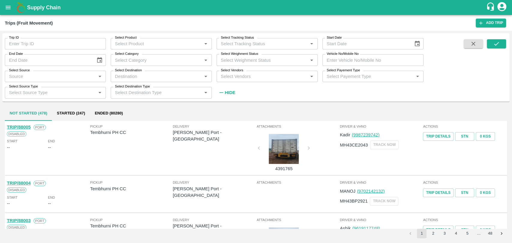
click at [369, 63] on input "Vehicle No/Mobile No" at bounding box center [372, 59] width 101 height 11
paste input "MH18BZ0253"
type input "MH18BZ0253"
click at [489, 44] on button "submit" at bounding box center [496, 43] width 19 height 9
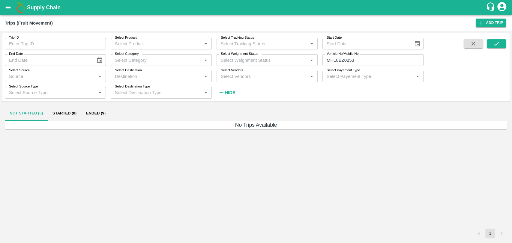
click at [97, 113] on button "Ended (9)" at bounding box center [95, 113] width 29 height 14
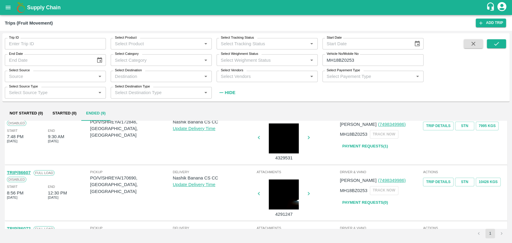
scroll to position [67, 0]
click at [24, 173] on link "TRIP/86607" at bounding box center [19, 173] width 24 height 5
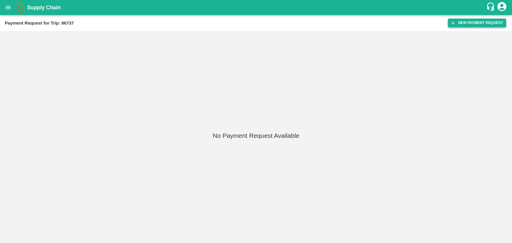
click at [476, 22] on button "New Payment Request" at bounding box center [477, 23] width 58 height 9
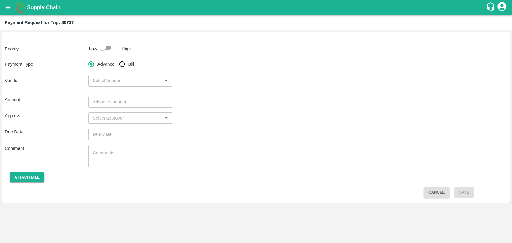
click at [103, 54] on div "Priority Low High Payment Type Advance Bill Vendor ​ Amount ​ Approver ​ Due Da…" at bounding box center [255, 117] width 507 height 170
click at [112, 52] on input "checkbox" at bounding box center [103, 47] width 34 height 11
checkbox input "true"
click at [134, 68] on label "Bill" at bounding box center [125, 64] width 18 height 12
click at [128, 68] on input "Bill" at bounding box center [122, 64] width 12 height 12
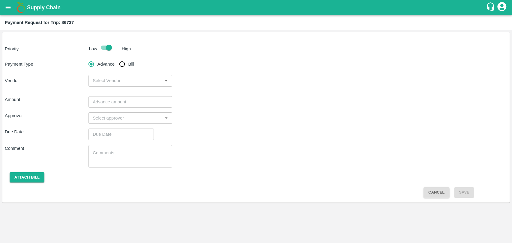
radio input "true"
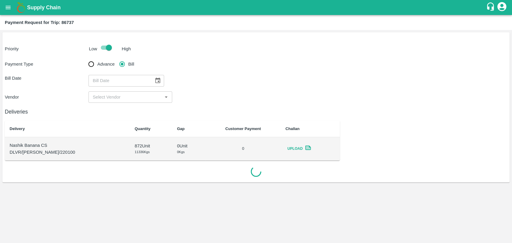
click at [152, 79] on button "Choose date" at bounding box center [157, 80] width 11 height 11
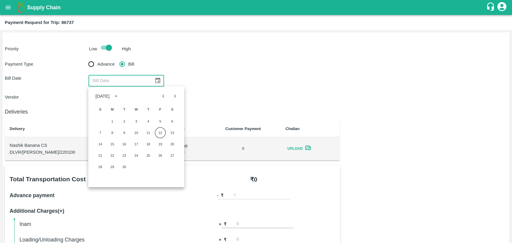
click at [167, 94] on button "Previous month" at bounding box center [163, 96] width 11 height 11
click at [103, 164] on button "24" at bounding box center [100, 167] width 11 height 11
type input "[DATE]"
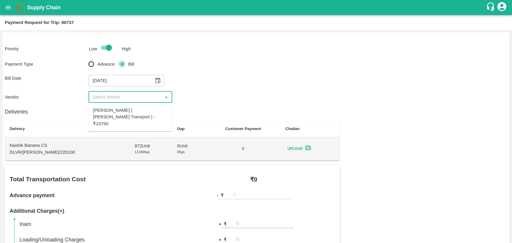
click at [105, 96] on input "input" at bounding box center [125, 97] width 70 height 8
click at [106, 110] on div "[PERSON_NAME] ( [PERSON_NAME] Transport ) - ₹23750" at bounding box center [130, 117] width 74 height 20
type input "[PERSON_NAME] ( [PERSON_NAME] Transport ) - ₹23750"
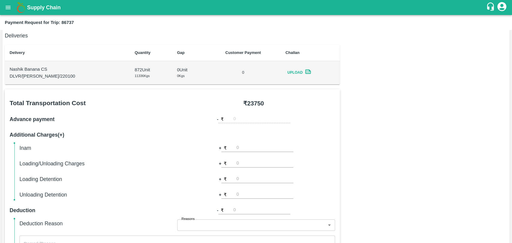
scroll to position [133, 0]
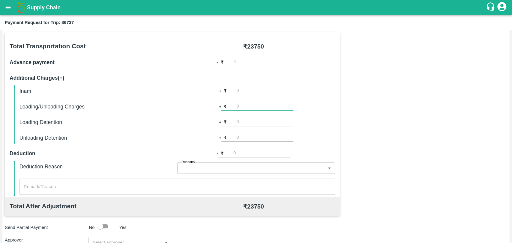
click at [243, 103] on input "number" at bounding box center [264, 107] width 57 height 8
type input "500"
click at [424, 111] on div "Total Transportation Cost ₹ 23750 Advance payment - ₹ Additional Charges(+) Ina…" at bounding box center [256, 177] width 502 height 290
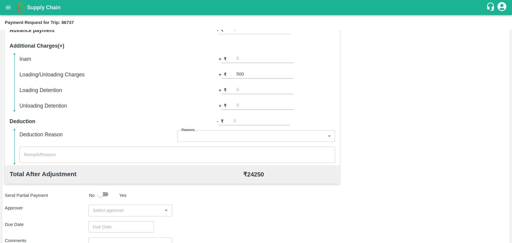
scroll to position [220, 0]
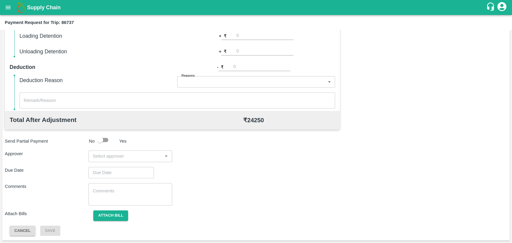
click at [120, 158] on input "input" at bounding box center [125, 156] width 70 height 8
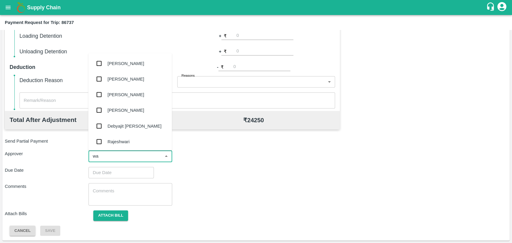
type input "wag"
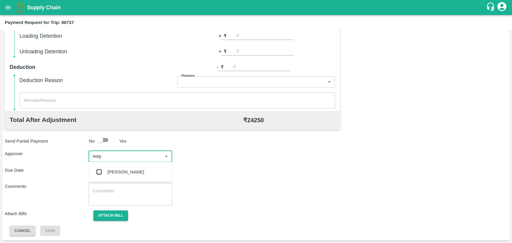
click at [121, 171] on div "[PERSON_NAME]" at bounding box center [126, 172] width 37 height 7
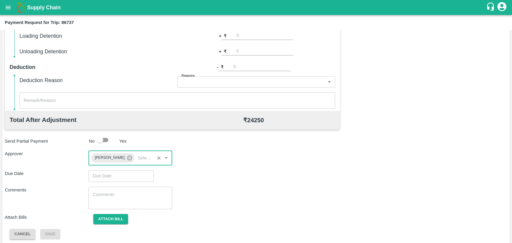
click at [115, 173] on input "Choose date" at bounding box center [118, 175] width 61 height 11
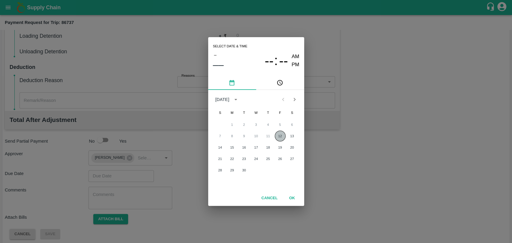
click at [278, 133] on button "12" at bounding box center [280, 136] width 11 height 11
type input "[DATE] 12:00 AM"
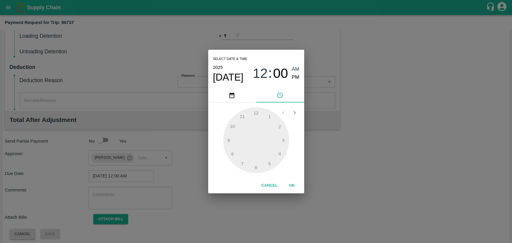
click at [289, 187] on button "OK" at bounding box center [292, 186] width 19 height 10
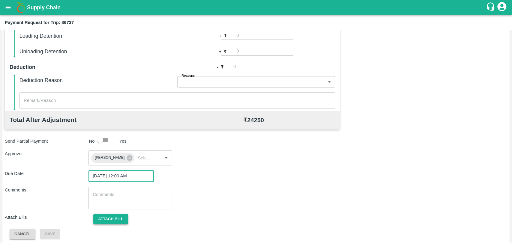
click at [119, 217] on button "Attach bill" at bounding box center [110, 219] width 35 height 10
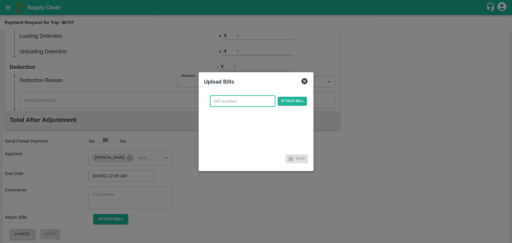
click at [241, 101] on input "text" at bounding box center [242, 101] width 65 height 11
type input "514"
click at [284, 103] on span "Attach bill" at bounding box center [292, 101] width 29 height 9
click at [0, 0] on input "Attach bill" at bounding box center [0, 0] width 0 height 0
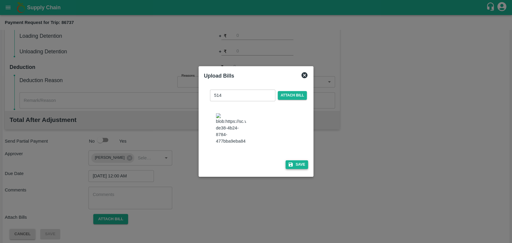
click at [290, 163] on icon "button" at bounding box center [291, 165] width 4 height 4
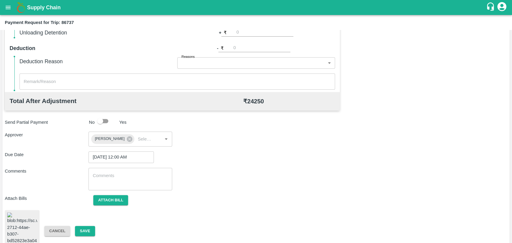
scroll to position [249, 0]
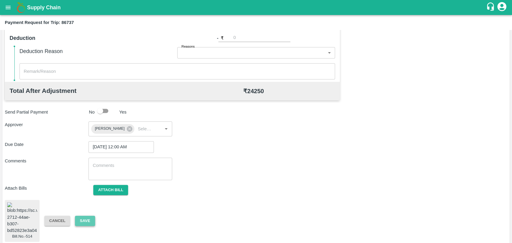
click at [77, 219] on button "Save" at bounding box center [85, 221] width 20 height 10
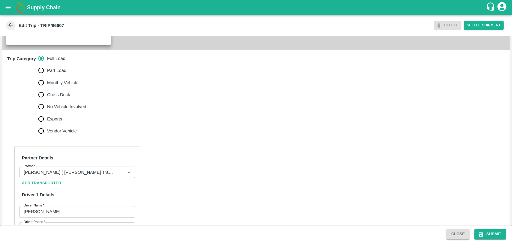
scroll to position [266, 0]
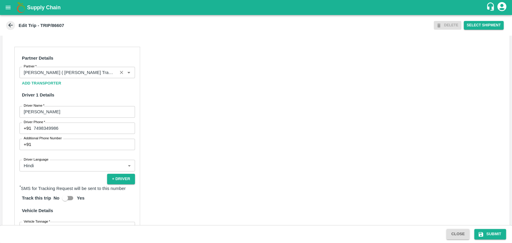
click at [84, 78] on div "Partner" at bounding box center [76, 72] width 115 height 11
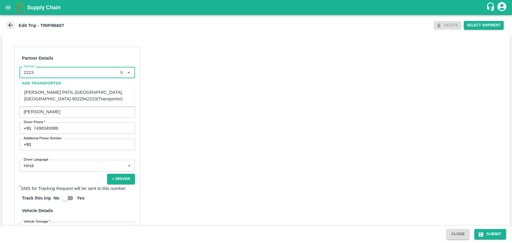
click at [51, 97] on div "[PERSON_NAME] PATIL-[GEOGRAPHIC_DATA], [GEOGRAPHIC_DATA]-9022942223(Transporter)" at bounding box center [77, 95] width 106 height 13
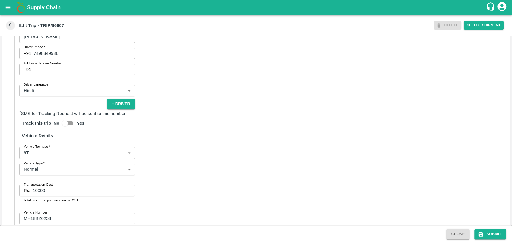
scroll to position [391, 0]
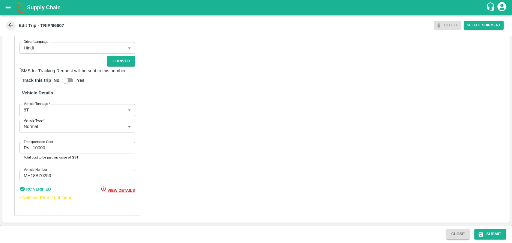
type input "[PERSON_NAME] PATIL-[GEOGRAPHIC_DATA], [GEOGRAPHIC_DATA]-9022942223(Transporter)"
click at [39, 114] on body "Supply Chain Edit Trip - TRIP/86607 DELETE Select Shipment Trip Details Trip Ty…" at bounding box center [256, 121] width 512 height 243
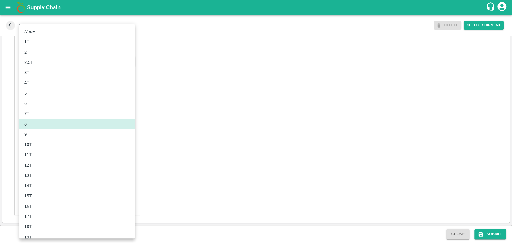
click at [37, 162] on div "12T" at bounding box center [77, 165] width 106 height 7
type input "12000"
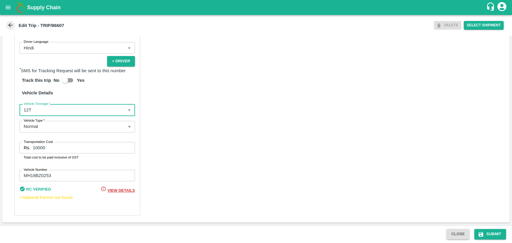
drag, startPoint x: 58, startPoint y: 147, endPoint x: 13, endPoint y: 147, distance: 45.6
click at [13, 147] on div "Partner Details Partner   * Partner Add Transporter Driver 1 Details Driver Nam…" at bounding box center [255, 72] width 507 height 301
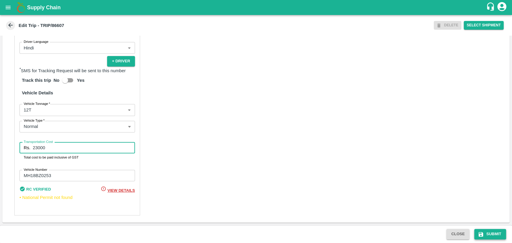
type input "23000"
click at [481, 234] on icon "submit" at bounding box center [481, 234] width 4 height 4
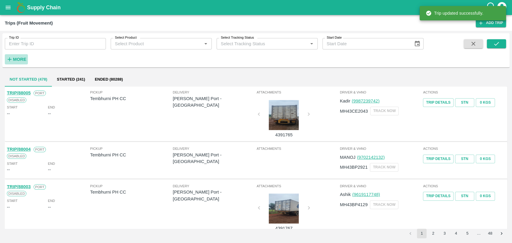
click at [14, 62] on h6 "More" at bounding box center [19, 59] width 13 height 8
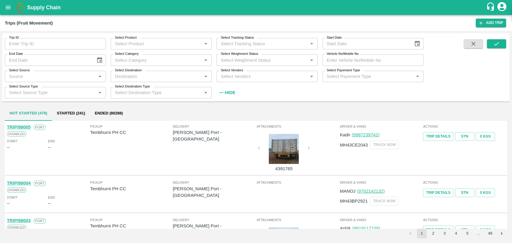
click at [358, 59] on input "Vehicle No/Mobile No" at bounding box center [372, 59] width 101 height 11
paste input "MH18BZ1651"
type input "MH18BZ1651"
click at [488, 43] on button "submit" at bounding box center [496, 43] width 19 height 9
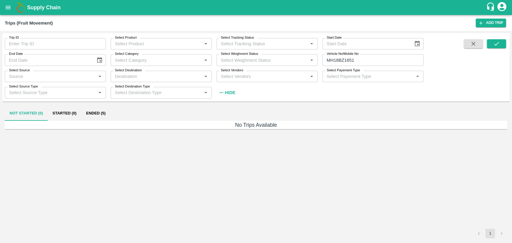
click at [102, 115] on button "Ended (5)" at bounding box center [95, 113] width 29 height 14
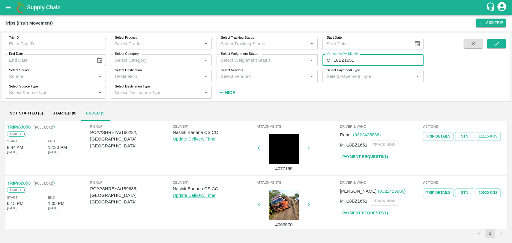
drag, startPoint x: 358, startPoint y: 59, endPoint x: 341, endPoint y: 64, distance: 18.4
click at [341, 64] on input "MH18BZ1651" at bounding box center [372, 59] width 101 height 11
click at [343, 60] on input "MH18BZ1651" at bounding box center [372, 59] width 101 height 11
drag, startPoint x: 343, startPoint y: 60, endPoint x: 318, endPoint y: 60, distance: 25.8
click at [318, 60] on div "Vehicle No/Mobile No MH18BZ1651 Vehicle No/Mobile No" at bounding box center [371, 57] width 106 height 16
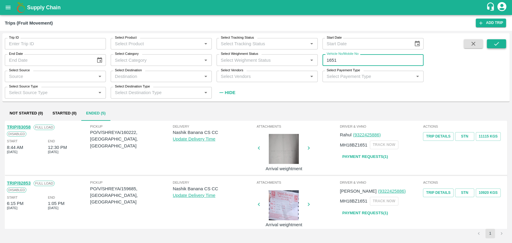
type input "1651"
click at [501, 40] on button "submit" at bounding box center [496, 43] width 19 height 9
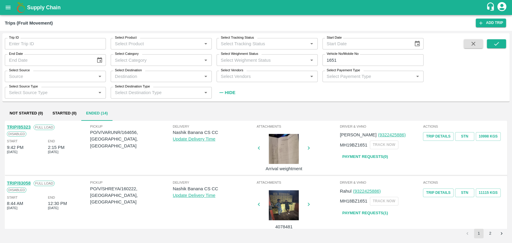
click at [349, 147] on p "MH19BZ1651" at bounding box center [354, 145] width 28 height 7
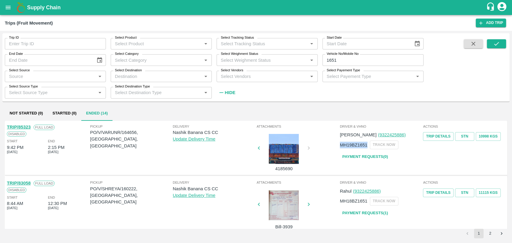
copy p "MH19BZ1651"
click at [28, 126] on link "TRIP/85323" at bounding box center [19, 127] width 24 height 5
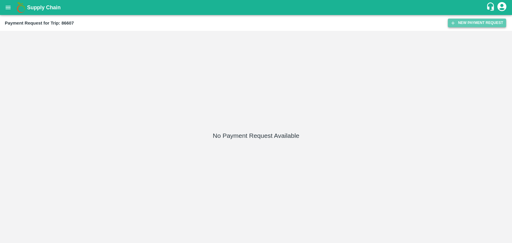
click at [470, 20] on button "New Payment Request" at bounding box center [477, 23] width 58 height 9
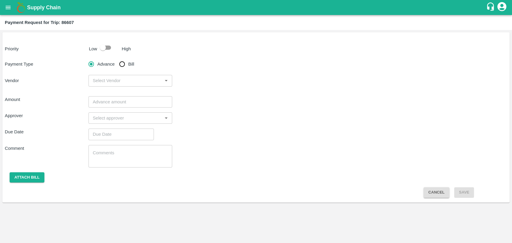
click at [105, 51] on input "checkbox" at bounding box center [103, 47] width 34 height 11
checkbox input "true"
click at [119, 64] on input "Bill" at bounding box center [122, 64] width 12 height 12
radio input "true"
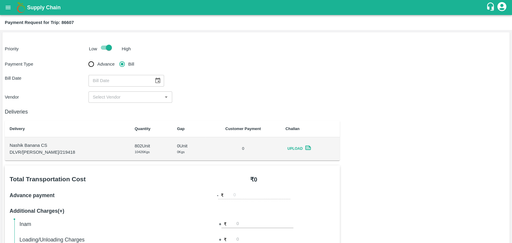
click at [158, 79] on icon "Choose date" at bounding box center [157, 80] width 7 height 7
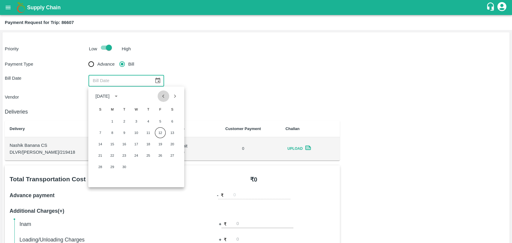
click at [160, 95] on icon "Previous month" at bounding box center [163, 96] width 7 height 7
click at [150, 156] on button "21" at bounding box center [148, 155] width 11 height 11
type input "21/08/2025"
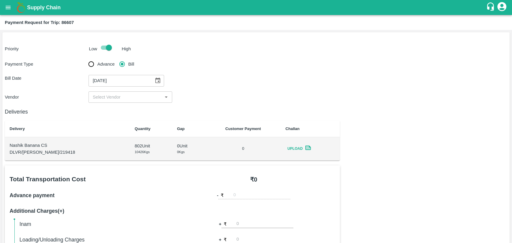
click at [110, 97] on input "input" at bounding box center [125, 97] width 70 height 8
click at [111, 108] on div "BALAJI HARIDAS PATIL - ₹23000" at bounding box center [127, 110] width 69 height 7
type input "BALAJI HARIDAS PATIL - ₹23000"
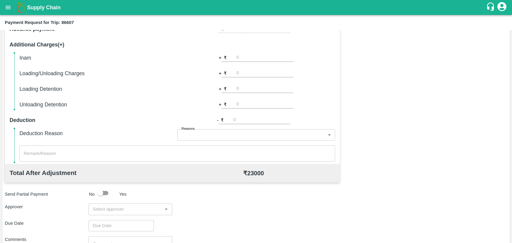
click at [107, 207] on input "input" at bounding box center [125, 209] width 70 height 8
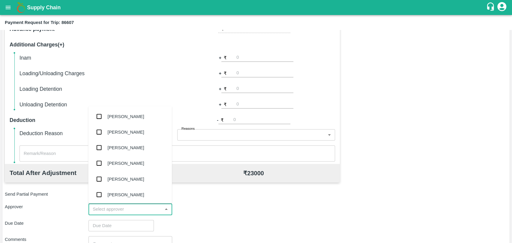
click at [245, 67] on div "Inam + ₹ Loading/Unloading Charges + ₹ Loading Detention + ₹ Unloading Detentio…" at bounding box center [177, 81] width 316 height 55
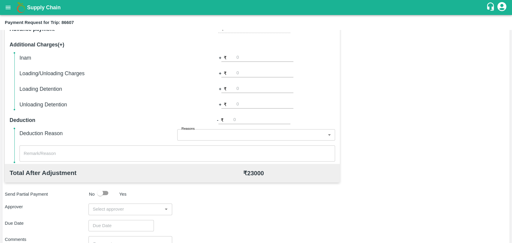
click at [242, 74] on input "number" at bounding box center [264, 73] width 57 height 8
type input "500"
click at [457, 72] on div "Total Transportation Cost ₹ 23000 Advance payment - ₹ Additional Charges(+) Ina…" at bounding box center [256, 144] width 502 height 290
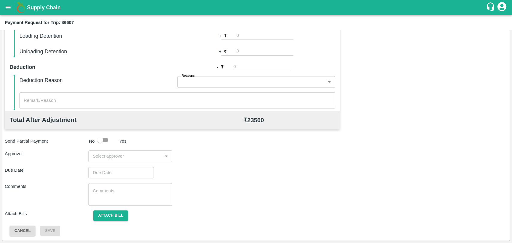
click at [105, 152] on input "input" at bounding box center [125, 156] width 70 height 8
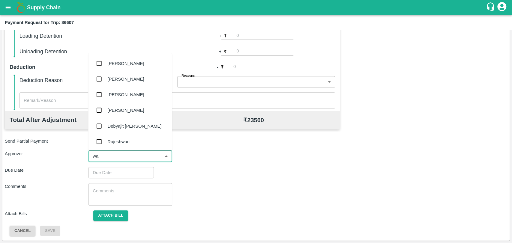
type input "wag"
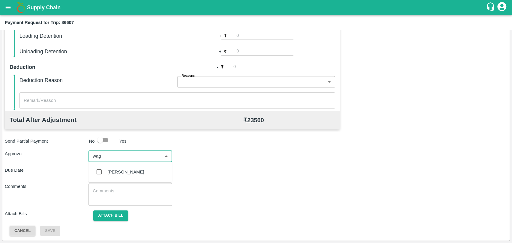
click at [106, 179] on div "Prasad Waghade" at bounding box center [130, 172] width 84 height 16
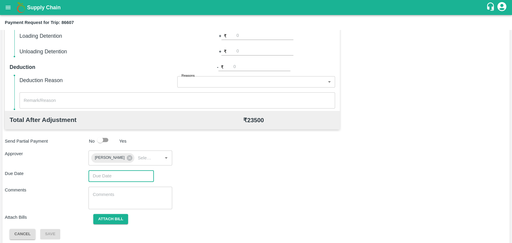
type input "DD/MM/YYYY hh:mm aa"
click at [103, 176] on input "DD/MM/YYYY hh:mm aa" at bounding box center [118, 175] width 61 height 11
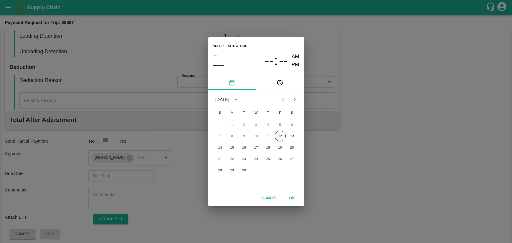
click at [283, 134] on button "12" at bounding box center [280, 136] width 11 height 11
type input "12/09/2025 12:00 AM"
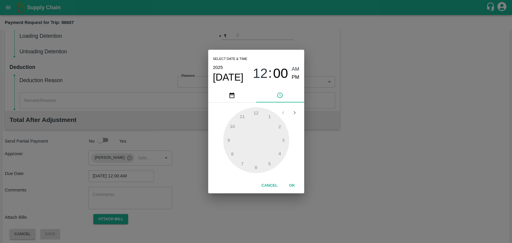
click at [293, 184] on button "OK" at bounding box center [292, 186] width 19 height 10
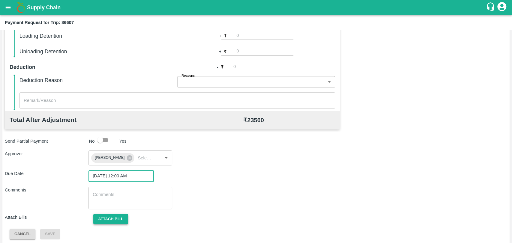
click at [117, 219] on button "Attach bill" at bounding box center [110, 219] width 35 height 10
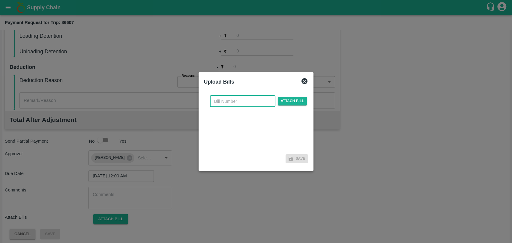
click at [220, 102] on input "text" at bounding box center [242, 101] width 65 height 11
type input "510"
click at [284, 101] on span "Attach bill" at bounding box center [292, 101] width 29 height 9
click at [0, 0] on input "Attach bill" at bounding box center [0, 0] width 0 height 0
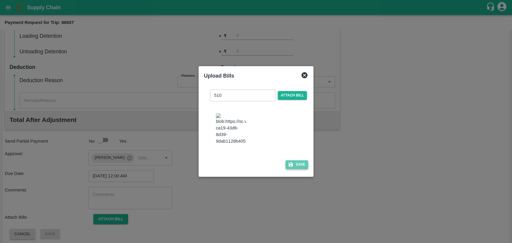
click at [293, 161] on button "Save" at bounding box center [297, 164] width 23 height 9
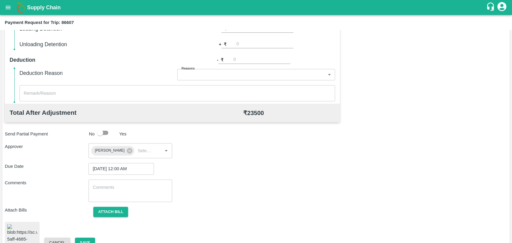
scroll to position [248, 0]
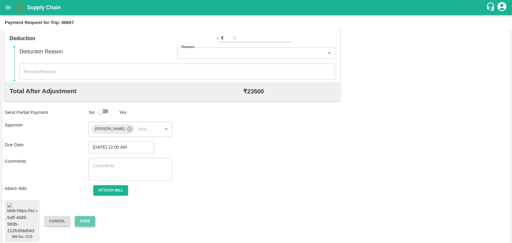
click at [93, 219] on button "Save" at bounding box center [85, 221] width 20 height 10
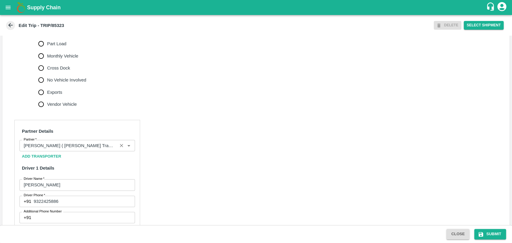
scroll to position [266, 0]
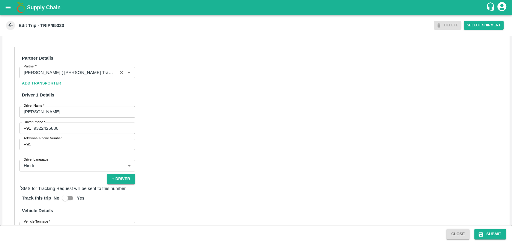
click at [77, 74] on input "Partner   *" at bounding box center [68, 73] width 94 height 8
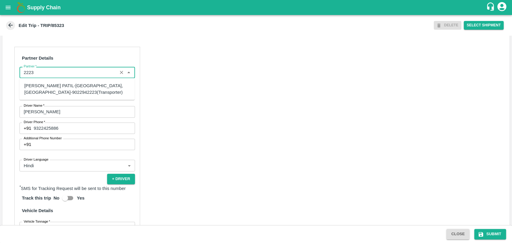
click at [43, 71] on input "Partner   *" at bounding box center [68, 73] width 94 height 8
click at [49, 87] on div "[PERSON_NAME] PATIL-[GEOGRAPHIC_DATA], [GEOGRAPHIC_DATA]-9022942223(Transporter)" at bounding box center [77, 88] width 106 height 13
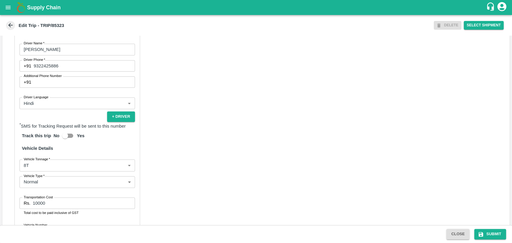
scroll to position [376, 0]
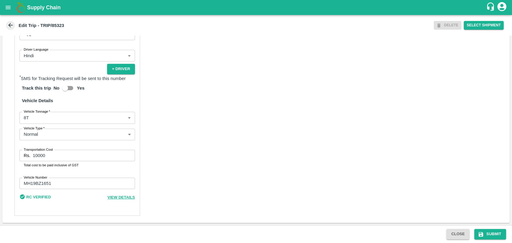
type input "[PERSON_NAME] PATIL-[GEOGRAPHIC_DATA], [GEOGRAPHIC_DATA]-9022942223(Transporter)"
click at [39, 121] on body "Supply Chain Edit Trip - TRIP/85323 DELETE Select Shipment Trip Details Trip Ty…" at bounding box center [256, 121] width 512 height 243
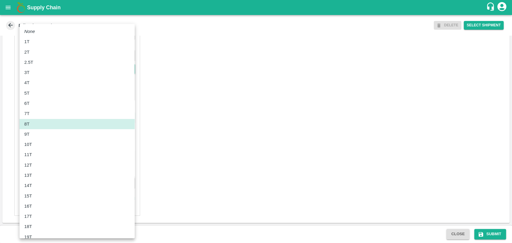
click at [36, 162] on div "12T" at bounding box center [77, 165] width 106 height 7
type input "12000"
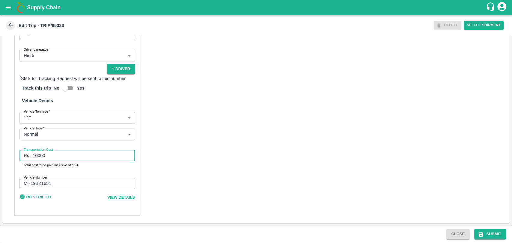
drag, startPoint x: 35, startPoint y: 154, endPoint x: 7, endPoint y: 153, distance: 28.2
click at [7, 153] on div "Partner Details Partner   * Partner Add Transporter Driver 1 Details Driver Nam…" at bounding box center [255, 77] width 507 height 294
type input "26400"
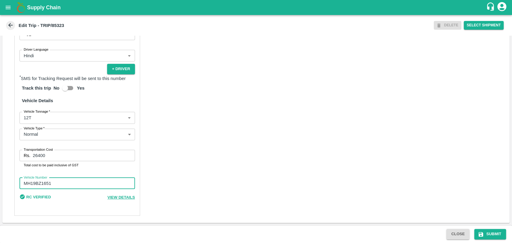
click at [34, 183] on input "MH19BZ1651" at bounding box center [76, 183] width 115 height 11
type input "MH18BZ1651"
click at [491, 233] on button "Submit" at bounding box center [490, 234] width 32 height 10
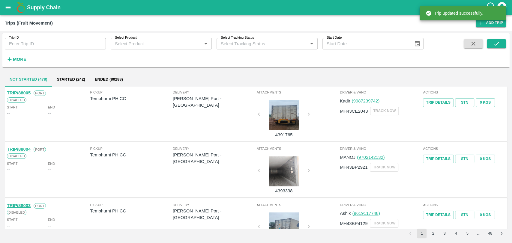
click at [15, 61] on strong "More" at bounding box center [19, 59] width 13 height 5
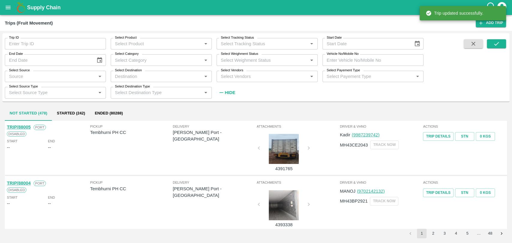
click at [348, 63] on input "Vehicle No/Mobile No" at bounding box center [372, 59] width 101 height 11
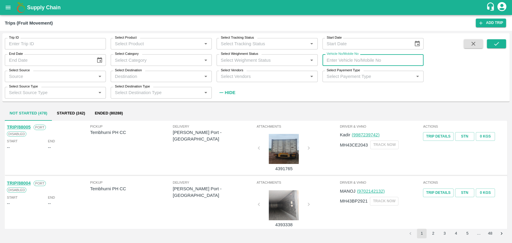
paste input "MH48CQ2052"
type input "MH48CQ2052"
click at [492, 42] on button "submit" at bounding box center [496, 43] width 19 height 9
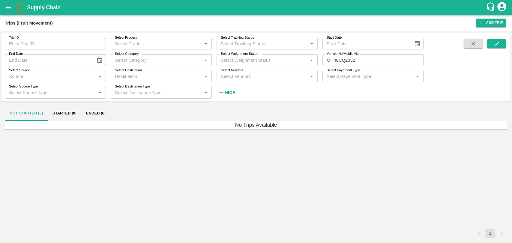
click at [98, 115] on button "Ended (6)" at bounding box center [95, 113] width 29 height 14
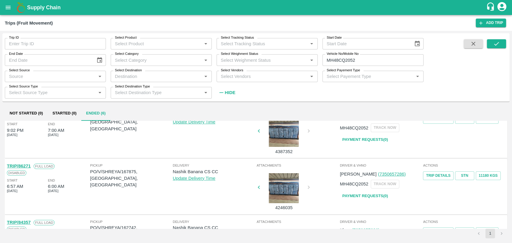
scroll to position [33, 0]
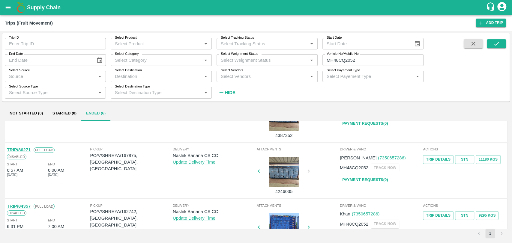
click at [27, 149] on link "TRIP/86271" at bounding box center [19, 150] width 24 height 5
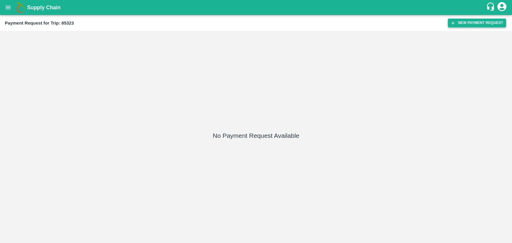
click at [452, 23] on icon "button" at bounding box center [452, 22] width 3 height 3
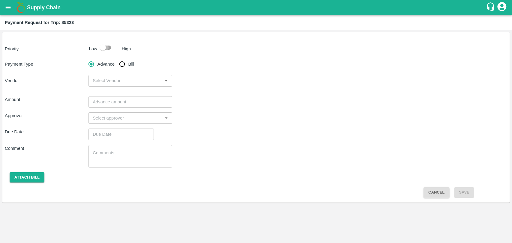
click at [112, 50] on input "checkbox" at bounding box center [103, 47] width 34 height 11
checkbox input "true"
click at [125, 67] on input "Bill" at bounding box center [122, 64] width 12 height 12
radio input "true"
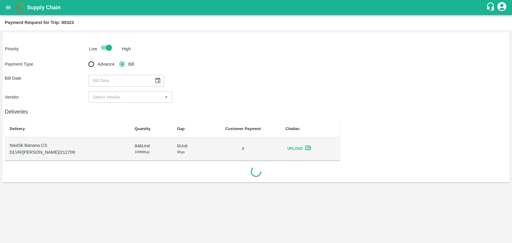
click at [152, 82] on button "Choose date" at bounding box center [157, 80] width 11 height 11
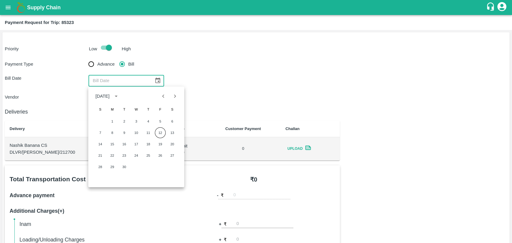
click at [163, 100] on button "Previous month" at bounding box center [163, 96] width 11 height 11
click at [161, 101] on button "Previous month" at bounding box center [163, 96] width 11 height 11
click at [126, 154] on button "22" at bounding box center [124, 155] width 11 height 11
type input "[DATE]"
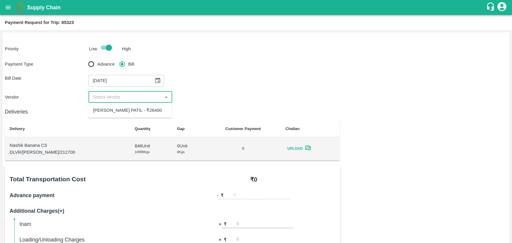
click at [107, 94] on input "input" at bounding box center [125, 97] width 70 height 8
click at [107, 105] on ul "[PERSON_NAME] PATIL - ₹26400" at bounding box center [130, 110] width 84 height 15
click at [119, 114] on div "[PERSON_NAME] PATIL - ₹26400" at bounding box center [130, 110] width 84 height 10
type input "[PERSON_NAME] PATIL - ₹26400"
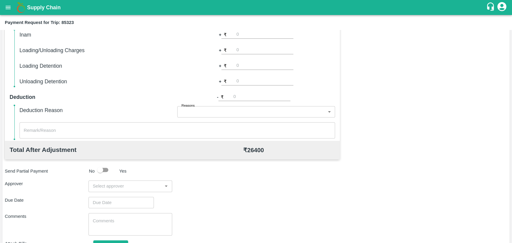
scroll to position [220, 0]
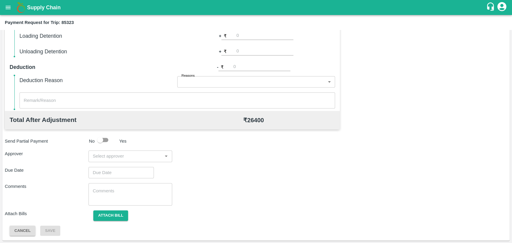
click at [127, 156] on input "input" at bounding box center [125, 156] width 70 height 8
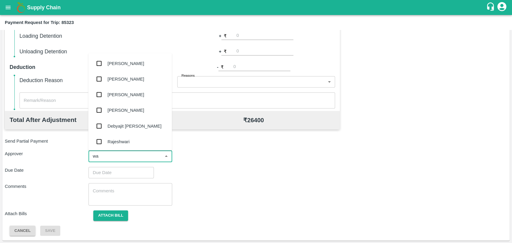
type input "wag"
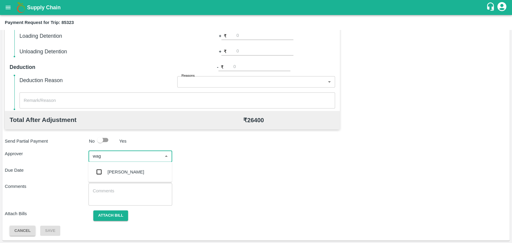
click at [125, 169] on div "Prasad Waghade" at bounding box center [126, 172] width 37 height 7
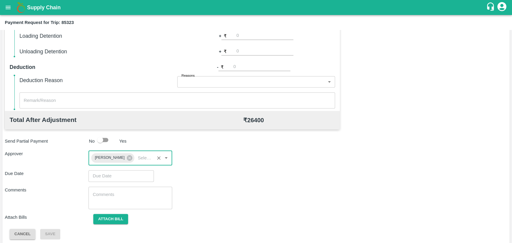
type input "DD/MM/YYYY hh:mm aa"
click at [118, 175] on input "DD/MM/YYYY hh:mm aa" at bounding box center [118, 175] width 61 height 11
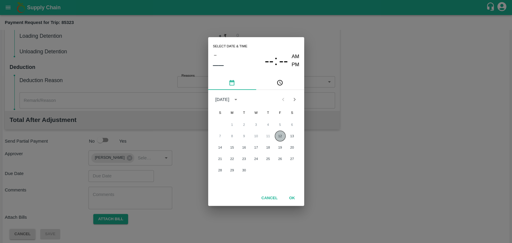
click at [276, 133] on button "12" at bounding box center [280, 136] width 11 height 11
type input "12/09/2025 12:00 AM"
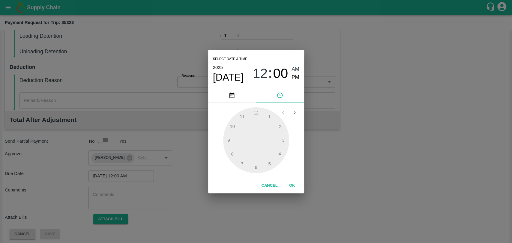
click at [290, 184] on button "OK" at bounding box center [292, 186] width 19 height 10
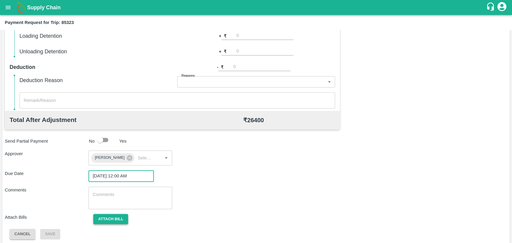
click at [121, 217] on button "Attach bill" at bounding box center [110, 219] width 35 height 10
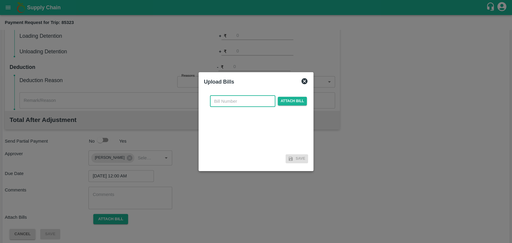
click at [223, 100] on input "text" at bounding box center [242, 101] width 65 height 11
type input "363"
click at [291, 106] on div "363 ​ Attach bill" at bounding box center [259, 101] width 100 height 11
click at [291, 101] on span "Attach bill" at bounding box center [292, 101] width 29 height 9
click at [0, 0] on input "Attach bill" at bounding box center [0, 0] width 0 height 0
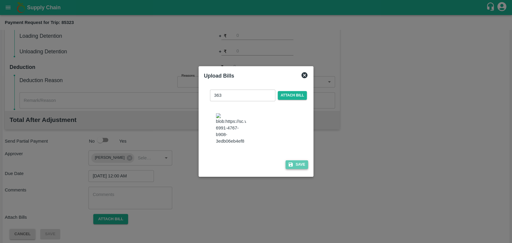
click at [298, 163] on button "Save" at bounding box center [297, 164] width 23 height 9
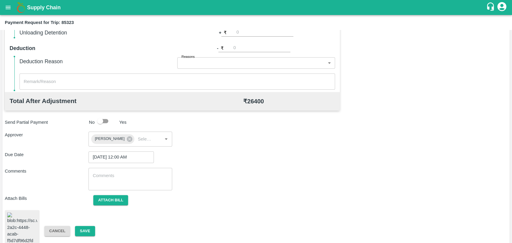
scroll to position [257, 0]
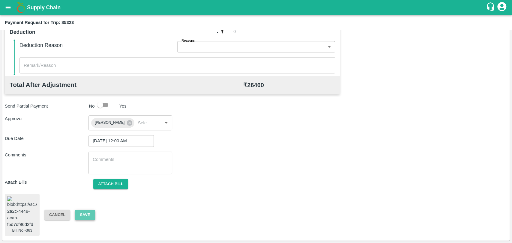
click at [86, 214] on button "Save" at bounding box center [85, 215] width 20 height 10
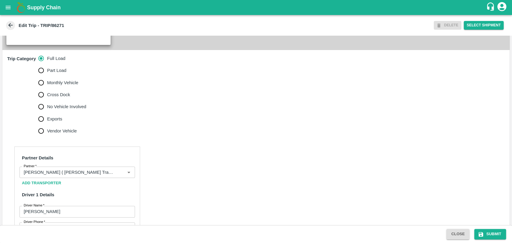
scroll to position [300, 0]
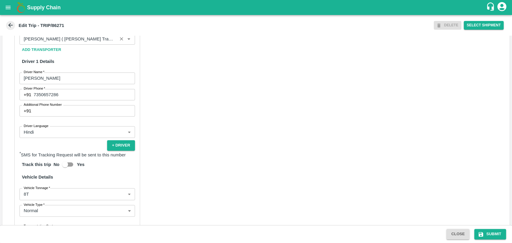
click at [74, 43] on input "Partner   *" at bounding box center [68, 39] width 94 height 8
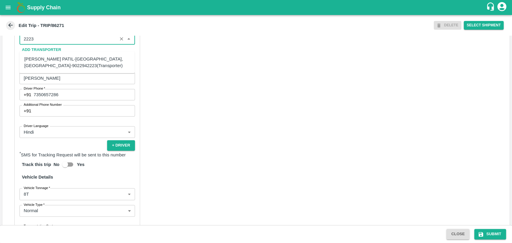
click at [55, 63] on div "[PERSON_NAME] PATIL-[GEOGRAPHIC_DATA], [GEOGRAPHIC_DATA]-9022942223(Transporter)" at bounding box center [77, 62] width 106 height 13
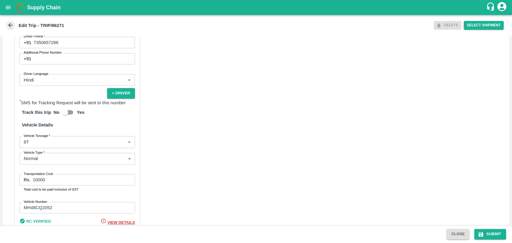
scroll to position [391, 0]
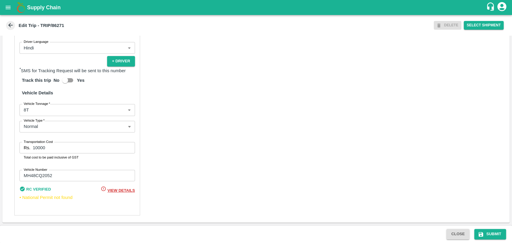
type input "[PERSON_NAME] PATIL-[GEOGRAPHIC_DATA], [GEOGRAPHIC_DATA]-9022942223(Transporter)"
click at [46, 109] on body "Supply Chain Edit Trip - TRIP/86271 DELETE Select Shipment Trip Details Trip Ty…" at bounding box center [256, 121] width 512 height 243
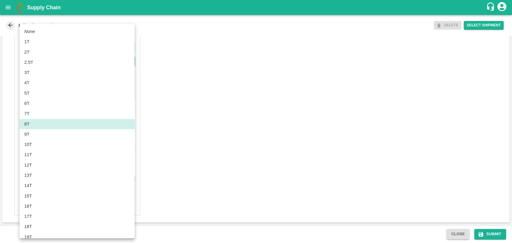
click at [37, 177] on div "13T" at bounding box center [77, 175] width 106 height 7
type input "13000"
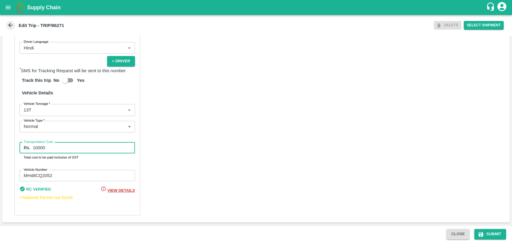
drag, startPoint x: 20, startPoint y: 144, endPoint x: 8, endPoint y: 142, distance: 11.8
click at [8, 142] on div "Partner Details Partner   * Partner Add Transporter Driver 1 Details Driver Nam…" at bounding box center [255, 72] width 507 height 301
type input "25000"
click at [488, 231] on button "Submit" at bounding box center [490, 234] width 32 height 10
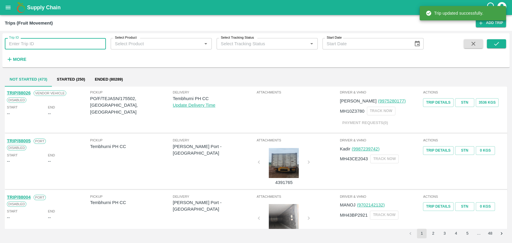
click at [16, 46] on input "Trip ID" at bounding box center [55, 43] width 101 height 11
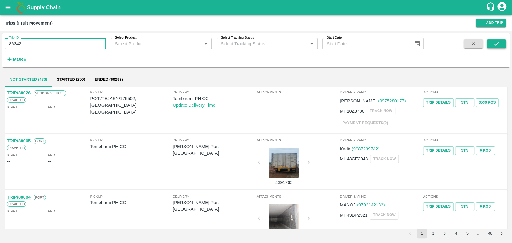
click at [488, 44] on button "submit" at bounding box center [496, 43] width 19 height 9
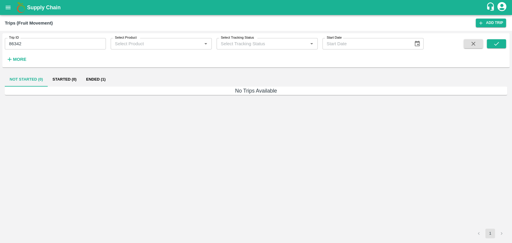
click at [93, 77] on button "Ended (1)" at bounding box center [95, 79] width 29 height 14
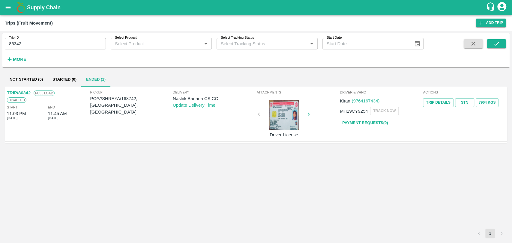
click at [21, 91] on link "TRIP/86342" at bounding box center [19, 93] width 24 height 5
drag, startPoint x: 25, startPoint y: 42, endPoint x: 0, endPoint y: 44, distance: 25.3
click at [0, 44] on div "Trip ID 86342 Trip ID Select Product Select Product   * Select Tracking Status …" at bounding box center [256, 137] width 512 height 212
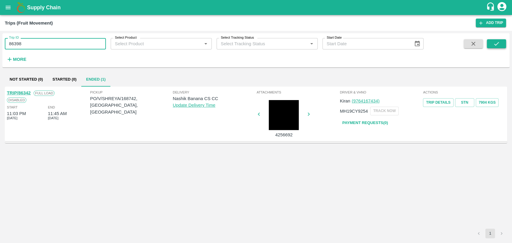
type input "86398"
click at [496, 45] on icon "submit" at bounding box center [496, 43] width 7 height 7
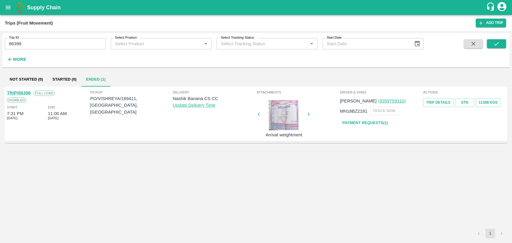
click at [292, 118] on div at bounding box center [283, 115] width 45 height 30
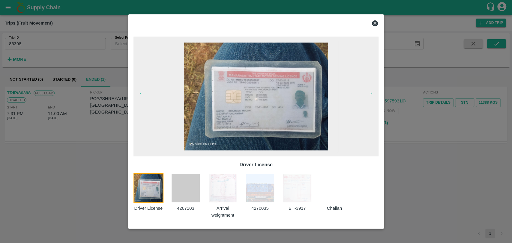
click at [297, 202] on img at bounding box center [297, 188] width 30 height 30
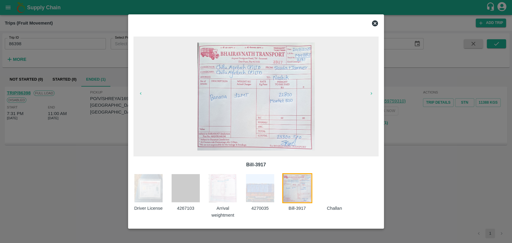
click at [81, 127] on div at bounding box center [256, 121] width 512 height 243
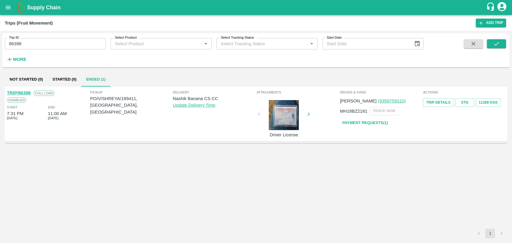
click at [29, 93] on link "TRIP/86398" at bounding box center [19, 93] width 24 height 5
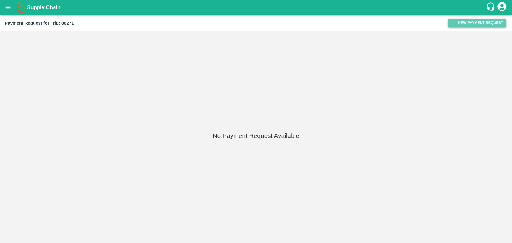
click at [463, 20] on button "New Payment Request" at bounding box center [477, 23] width 58 height 9
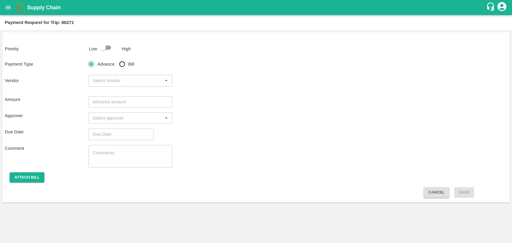
click at [105, 49] on input "checkbox" at bounding box center [103, 47] width 34 height 11
checkbox input "true"
click at [125, 61] on input "Bill" at bounding box center [122, 64] width 12 height 12
radio input "true"
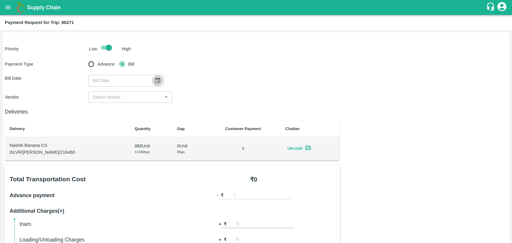
click at [157, 79] on icon "Choose date" at bounding box center [157, 81] width 5 height 6
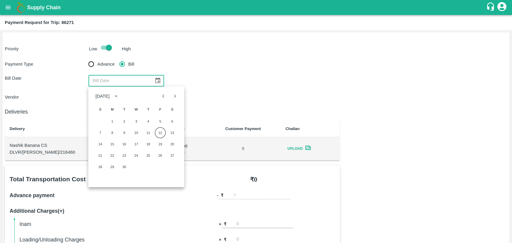
click at [158, 96] on button "Previous month" at bounding box center [163, 96] width 11 height 11
click at [138, 133] on button "6" at bounding box center [136, 132] width 11 height 11
type input "06/08/2025"
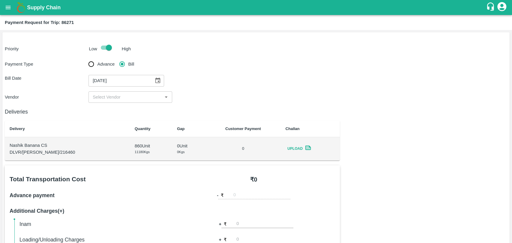
click at [112, 100] on input "input" at bounding box center [125, 97] width 70 height 8
click at [110, 113] on div "BALAJI HARIDAS PATIL - ₹25000" at bounding box center [121, 110] width 56 height 7
type input "BALAJI HARIDAS PATIL - ₹25000"
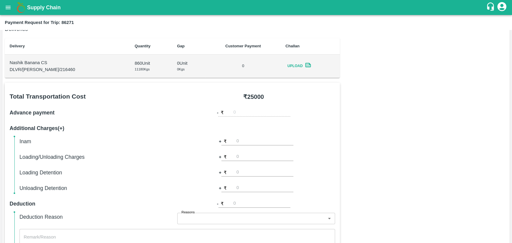
scroll to position [200, 0]
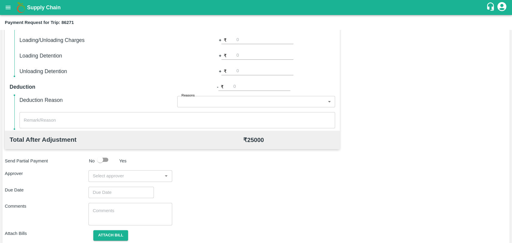
click at [105, 175] on input "input" at bounding box center [125, 176] width 70 height 8
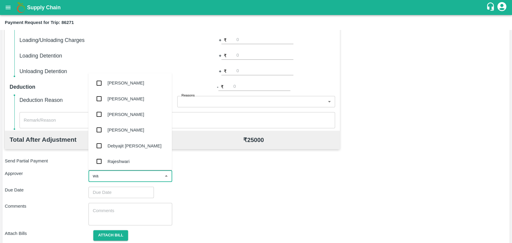
type input "wag"
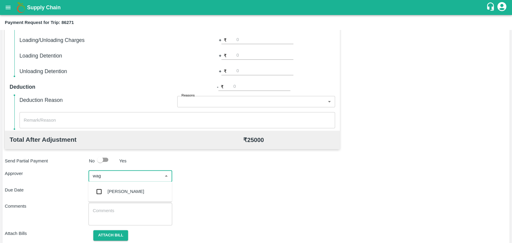
click at [105, 190] on input "checkbox" at bounding box center [99, 192] width 12 height 12
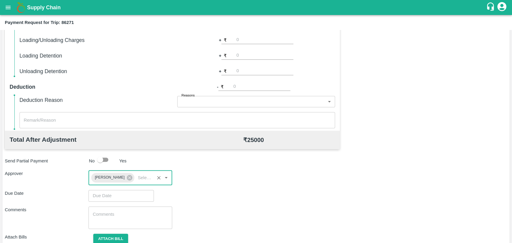
type input "DD/MM/YYYY hh:mm aa"
click at [105, 190] on input "DD/MM/YYYY hh:mm aa" at bounding box center [118, 195] width 61 height 11
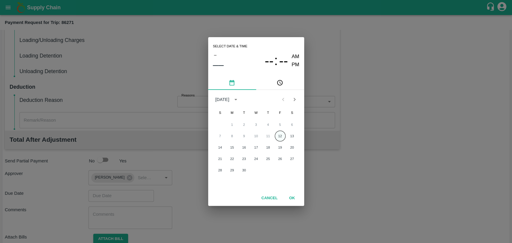
click at [278, 135] on button "12" at bounding box center [280, 136] width 11 height 11
type input "[DATE] 12:00 AM"
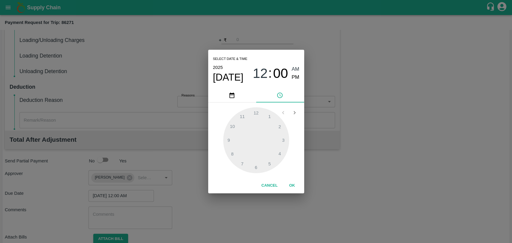
click at [290, 190] on button "OK" at bounding box center [292, 186] width 19 height 10
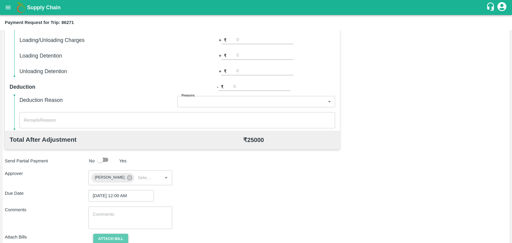
click at [119, 235] on button "Attach bill" at bounding box center [110, 239] width 35 height 10
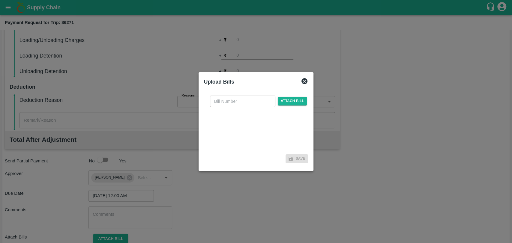
click at [228, 100] on input "text" at bounding box center [242, 101] width 65 height 11
type input "392"
click at [292, 105] on span "Attach bill" at bounding box center [292, 101] width 29 height 9
click at [0, 0] on input "Attach bill" at bounding box center [0, 0] width 0 height 0
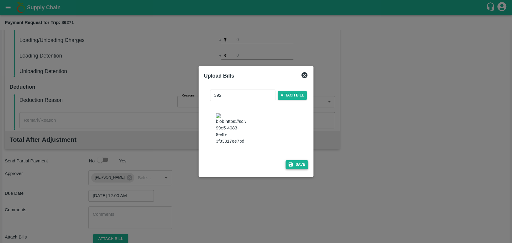
click at [302, 160] on button "Save" at bounding box center [297, 164] width 23 height 9
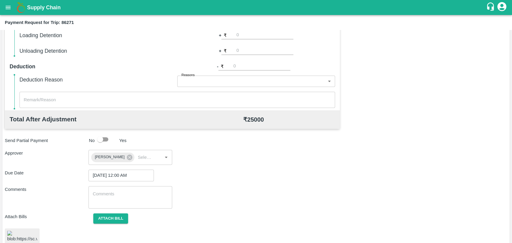
scroll to position [249, 0]
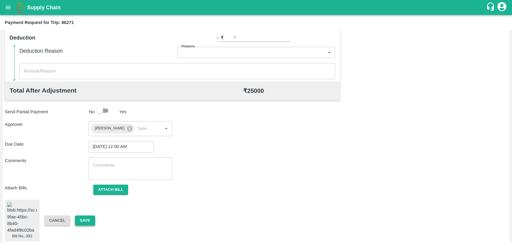
click at [92, 217] on button "Save" at bounding box center [85, 221] width 20 height 10
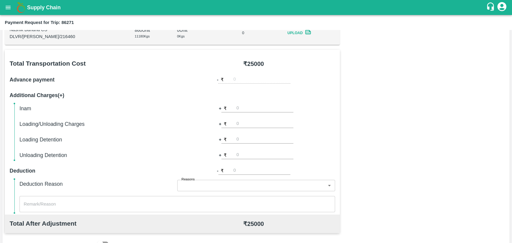
scroll to position [82, 0]
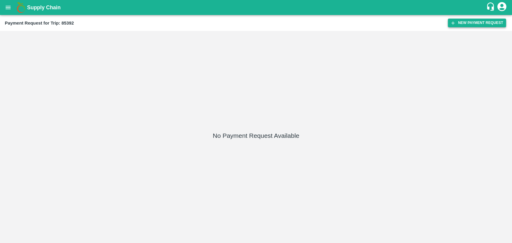
click at [452, 27] on div "Payment Request for Trip: 85392 New Payment Request" at bounding box center [256, 23] width 512 height 16
click at [472, 21] on button "New Payment Request" at bounding box center [477, 23] width 58 height 9
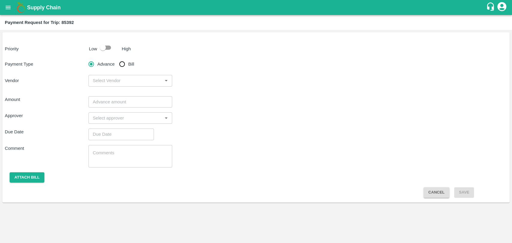
click at [115, 44] on div at bounding box center [108, 47] width 22 height 11
click at [109, 51] on input "checkbox" at bounding box center [103, 47] width 34 height 11
checkbox input "true"
click at [124, 63] on input "Bill" at bounding box center [122, 64] width 12 height 12
radio input "true"
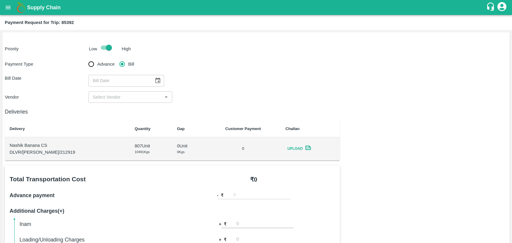
click at [160, 82] on button "Choose date" at bounding box center [157, 80] width 11 height 11
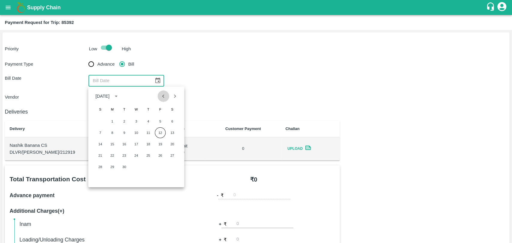
click at [161, 99] on icon "Previous month" at bounding box center [163, 96] width 7 height 7
click at [165, 96] on icon "Previous month" at bounding box center [163, 96] width 7 height 7
click at [137, 155] on button "23" at bounding box center [136, 155] width 11 height 11
type input "23/07/2025"
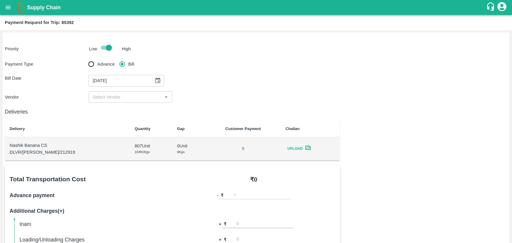
click at [119, 104] on div "Deliveries Delivery Quantity Gap Customer Payment Challan Nashik Banana CS DLVR…" at bounding box center [172, 132] width 335 height 58
click at [118, 98] on input "input" at bounding box center [125, 97] width 70 height 8
click at [117, 108] on div "BALAJI HARIDAS PATIL - ₹21850" at bounding box center [127, 110] width 69 height 7
type input "BALAJI HARIDAS PATIL - ₹21850"
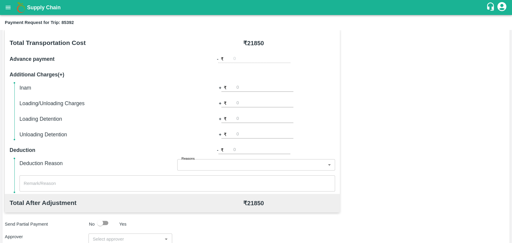
scroll to position [166, 0]
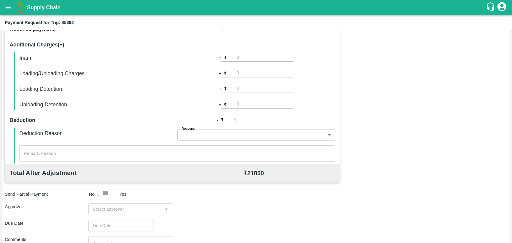
click at [117, 209] on input "input" at bounding box center [125, 209] width 70 height 8
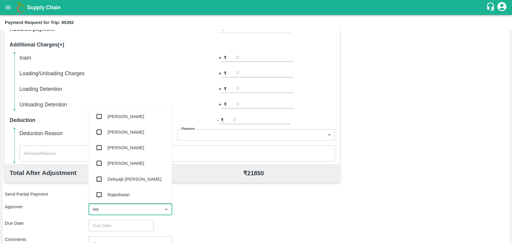
type input "wag"
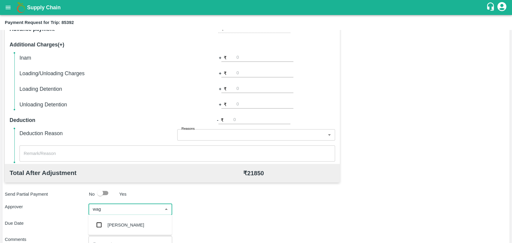
click at [116, 226] on div "[PERSON_NAME]" at bounding box center [126, 225] width 37 height 7
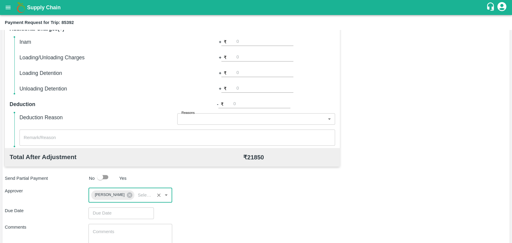
scroll to position [223, 0]
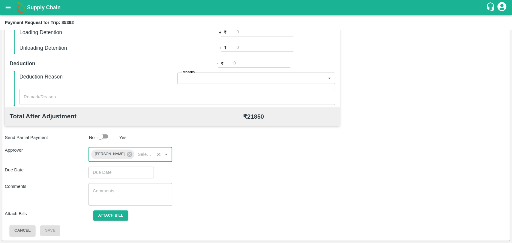
click at [122, 171] on input "Choose date" at bounding box center [118, 172] width 61 height 11
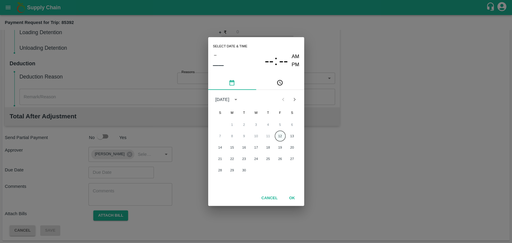
click at [278, 137] on button "12" at bounding box center [280, 136] width 11 height 11
type input "[DATE] 12:00 AM"
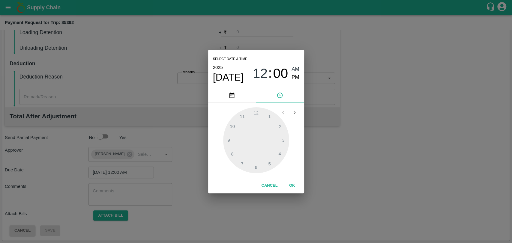
click at [289, 184] on button "OK" at bounding box center [292, 186] width 19 height 10
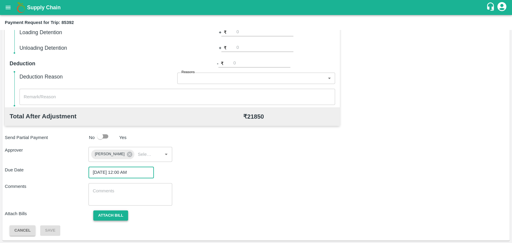
click at [127, 211] on button "Attach bill" at bounding box center [110, 216] width 35 height 10
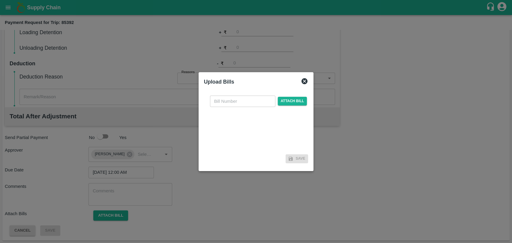
click at [234, 103] on input "text" at bounding box center [242, 101] width 65 height 11
type input "366"
click at [289, 97] on span "Attach bill" at bounding box center [292, 101] width 29 height 9
click at [0, 0] on input "Attach bill" at bounding box center [0, 0] width 0 height 0
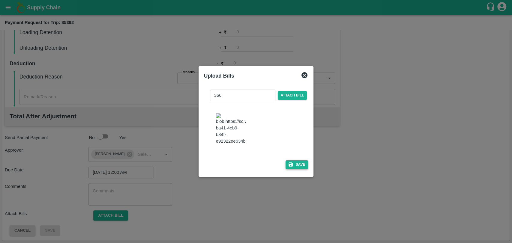
click at [292, 160] on button "Save" at bounding box center [297, 164] width 23 height 9
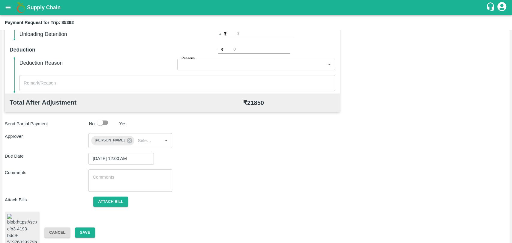
scroll to position [244, 0]
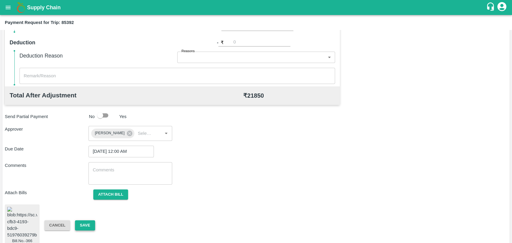
click at [87, 220] on button "Save" at bounding box center [85, 225] width 20 height 10
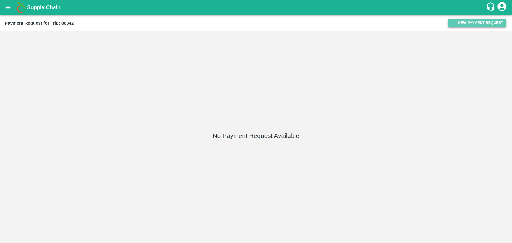
click at [457, 21] on button "New Payment Request" at bounding box center [477, 23] width 58 height 9
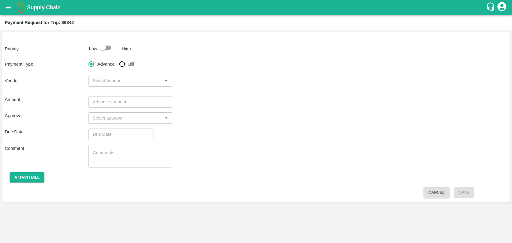
click at [103, 46] on input "checkbox" at bounding box center [103, 47] width 34 height 11
checkbox input "true"
click at [127, 65] on input "Bill" at bounding box center [122, 64] width 12 height 12
radio input "true"
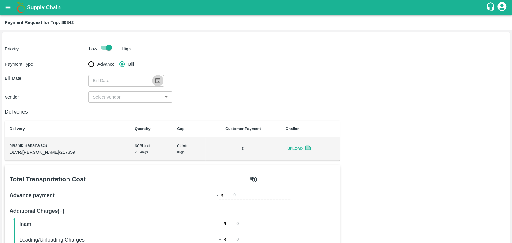
click button "Choose date"
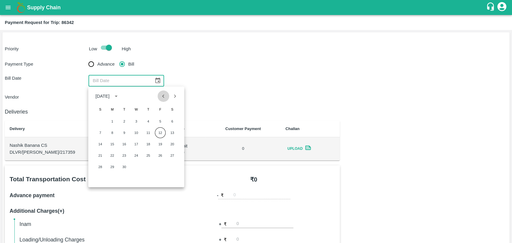
click icon "Previous month"
click icon "Next month"
click button "11"
type input "11/08/2025"
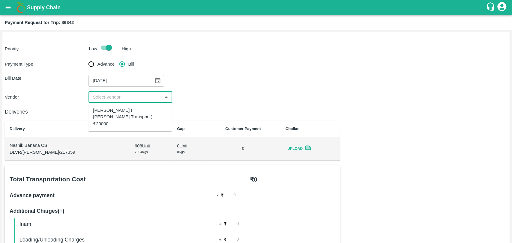
click input "input"
click div "Nitin Rasal ( Bhairavnath Transport ) - ₹20000"
type input "Nitin Rasal ( Bhairavnath Transport ) - ₹20000"
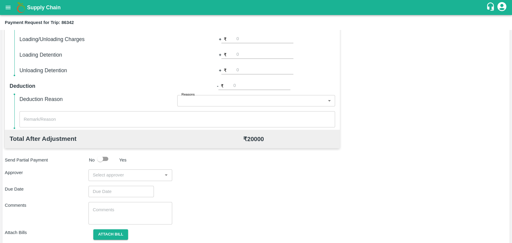
scroll to position [220, 0]
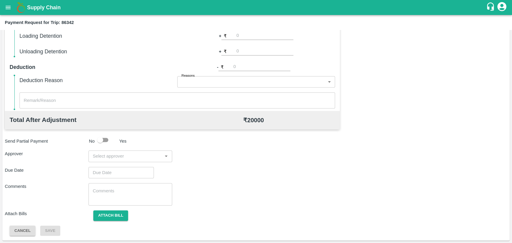
click input "input"
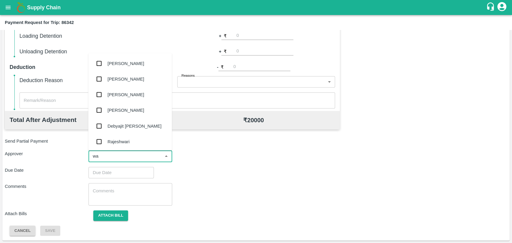
type input "wag"
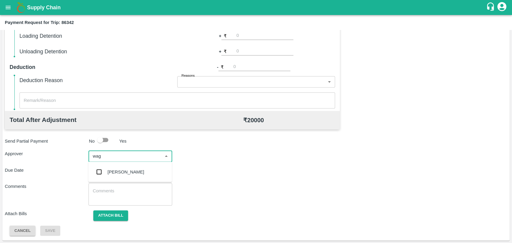
click div "[PERSON_NAME]"
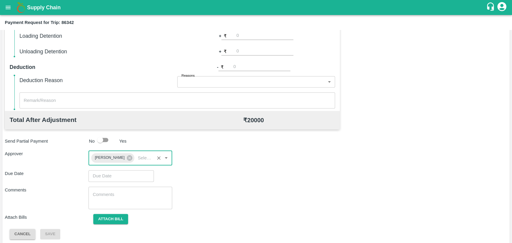
type input "DD/MM/YYYY hh:mm aa"
click input "DD/MM/YYYY hh:mm aa"
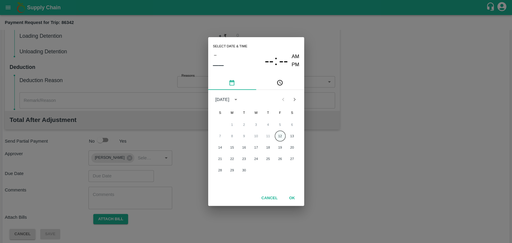
click button "12"
type input "12/09/2025 12:00 AM"
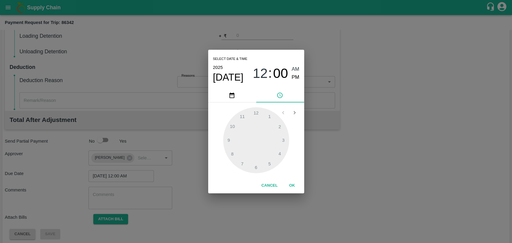
click button "OK"
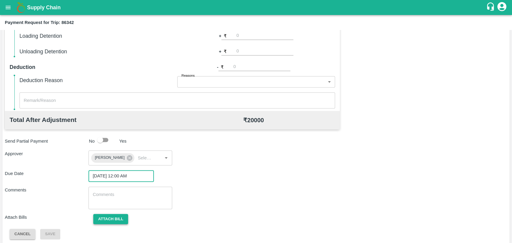
click button "Attach bill"
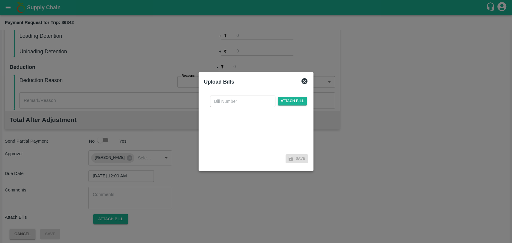
click input "text"
type input "3891"
click div "3891 ​ Attach bill"
click span "Attach bill"
click input "Attach bill"
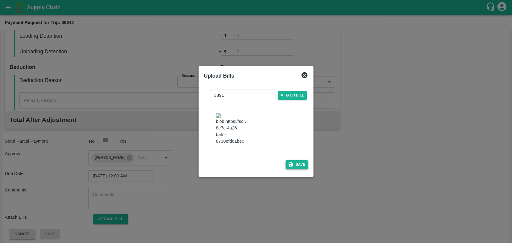
click button "Save"
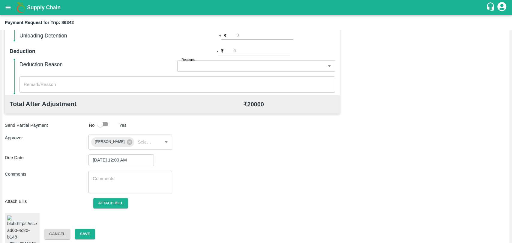
scroll to position [251, 0]
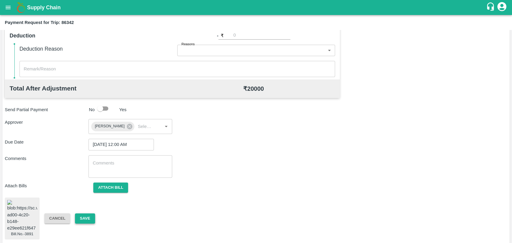
click button "Save"
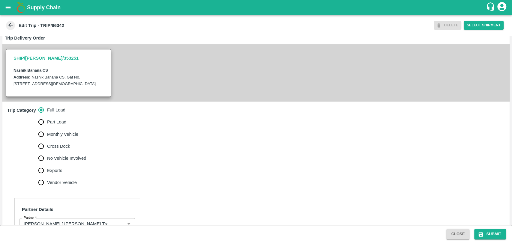
scroll to position [91, 0]
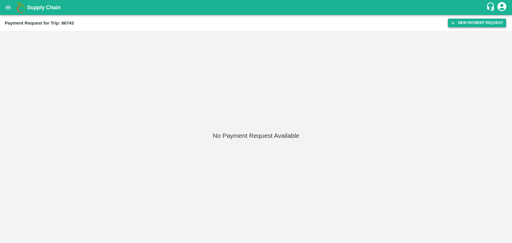
click at [458, 26] on button "New Payment Request" at bounding box center [477, 23] width 58 height 9
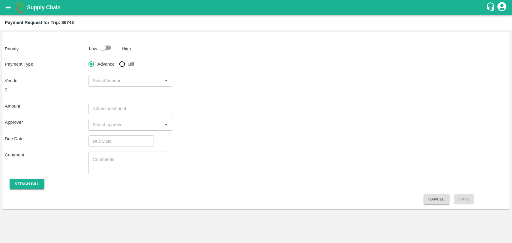
click at [121, 68] on input "Bill" at bounding box center [122, 64] width 12 height 12
radio input "true"
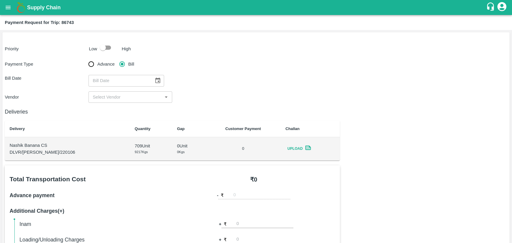
click at [161, 83] on div "​" at bounding box center [130, 80] width 84 height 11
click at [156, 81] on icon "Choose date" at bounding box center [157, 81] width 5 height 6
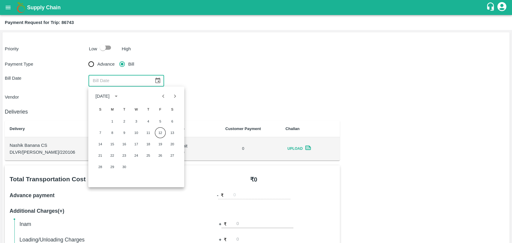
click at [163, 99] on icon "Previous month" at bounding box center [163, 96] width 7 height 7
click at [118, 141] on div "10 11 12 13 14 15 16" at bounding box center [136, 144] width 96 height 11
click at [117, 140] on div "10 11 12 13 14 15 16" at bounding box center [136, 144] width 96 height 11
click at [111, 144] on button "11" at bounding box center [112, 144] width 11 height 11
type input "[DATE]"
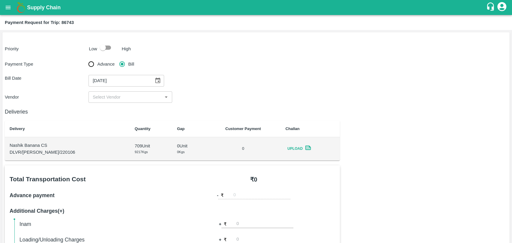
click at [104, 89] on div "Payment Type Advance Bill Bill Date [DATE] ​ Vendor ​" at bounding box center [256, 80] width 502 height 45
drag, startPoint x: 103, startPoint y: 97, endPoint x: 106, endPoint y: 102, distance: 5.5
click at [104, 97] on input "input" at bounding box center [125, 97] width 70 height 8
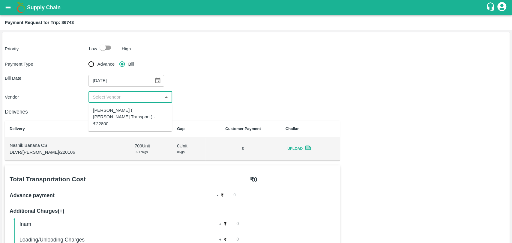
click at [109, 110] on div "[PERSON_NAME] ( [PERSON_NAME] Transport ) - ₹22800" at bounding box center [130, 117] width 74 height 20
type input "[PERSON_NAME] ( [PERSON_NAME] Transport ) - ₹22800"
click at [106, 49] on input "checkbox" at bounding box center [103, 47] width 34 height 11
checkbox input "true"
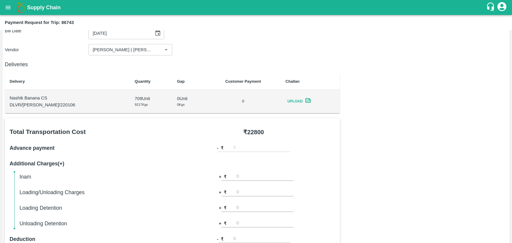
scroll to position [100, 0]
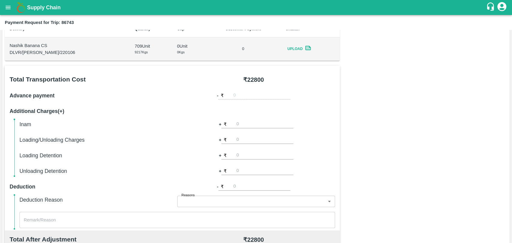
click at [258, 136] on input "number" at bounding box center [264, 140] width 57 height 8
type input "500"
click at [389, 121] on div "Total Transportation Cost ₹ 22800 Advance payment - ₹ Additional Charges(+) Ina…" at bounding box center [256, 211] width 502 height 290
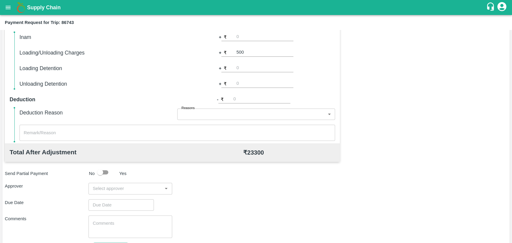
scroll to position [220, 0]
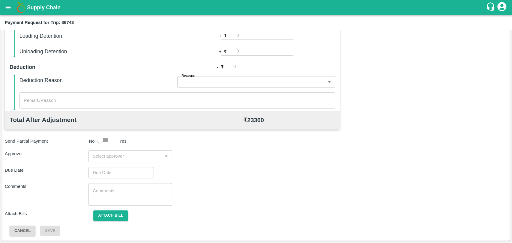
click at [139, 157] on input "input" at bounding box center [125, 156] width 70 height 8
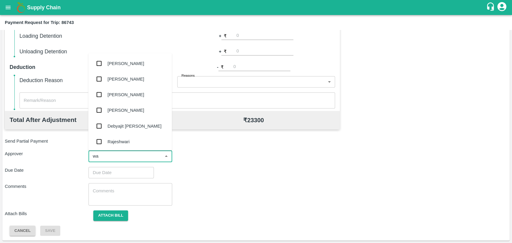
type input "wag"
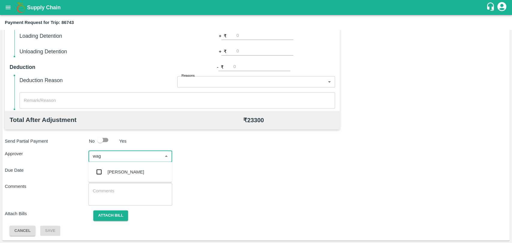
click at [134, 175] on div "[PERSON_NAME]" at bounding box center [126, 172] width 37 height 7
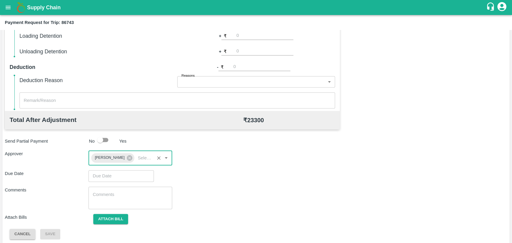
click at [128, 175] on input "Choose date" at bounding box center [118, 175] width 61 height 11
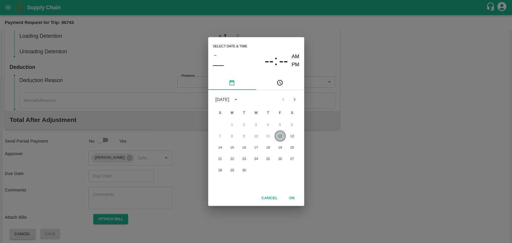
click at [279, 134] on button "12" at bounding box center [280, 136] width 11 height 11
type input "[DATE] 12:00 AM"
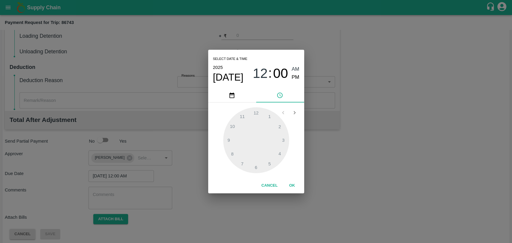
click at [291, 174] on div "1 2 3 4 5 6 7 8 9 10 11 12" at bounding box center [256, 141] width 96 height 76
click at [291, 181] on button "OK" at bounding box center [292, 186] width 19 height 10
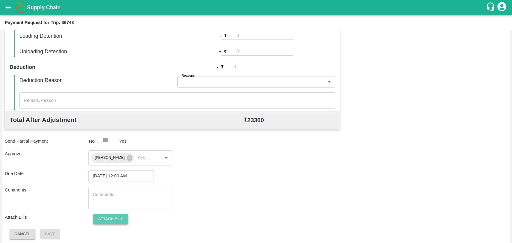
click at [119, 220] on button "Attach bill" at bounding box center [110, 219] width 35 height 10
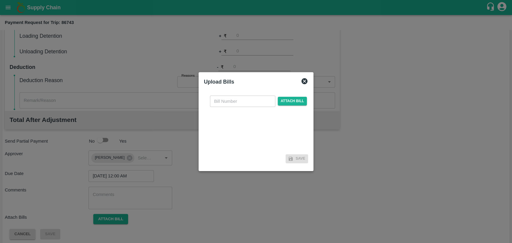
click at [229, 100] on input "text" at bounding box center [242, 101] width 65 height 11
click at [288, 104] on span "Attach bill" at bounding box center [292, 104] width 29 height 9
click at [0, 0] on input "Attach bill" at bounding box center [0, 0] width 0 height 0
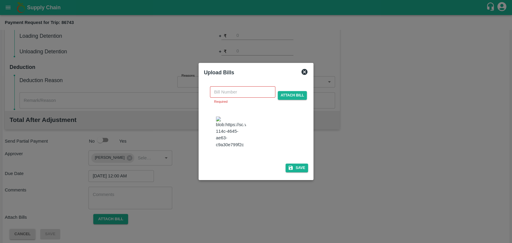
click at [229, 135] on img at bounding box center [231, 132] width 30 height 31
click at [234, 86] on input "text" at bounding box center [242, 91] width 65 height 11
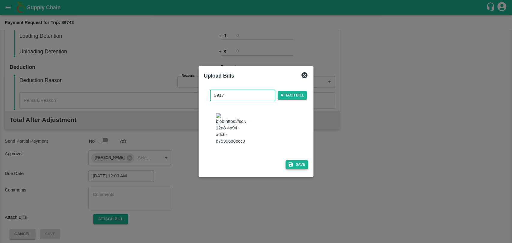
type input "3917"
click at [290, 165] on button "Save" at bounding box center [297, 164] width 23 height 9
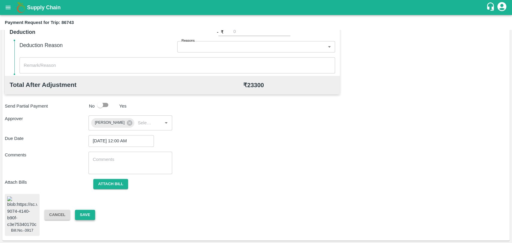
click at [92, 210] on button "Save" at bounding box center [85, 215] width 20 height 10
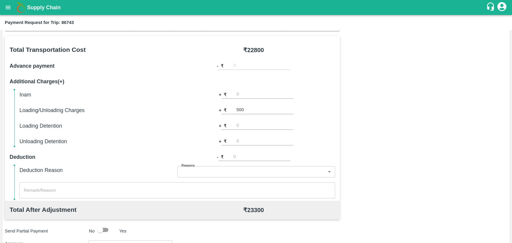
scroll to position [263, 0]
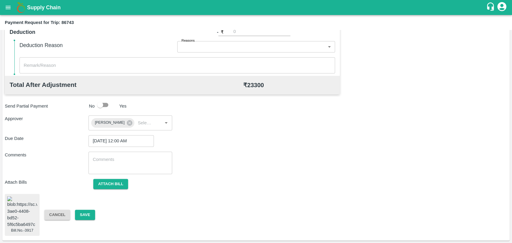
click at [28, 198] on img at bounding box center [22, 211] width 30 height 31
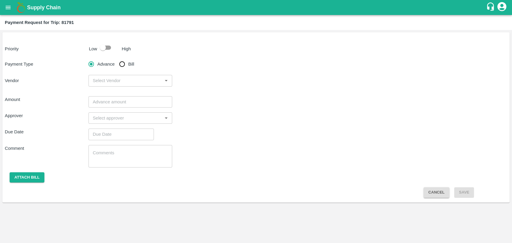
click at [12, 8] on button "open drawer" at bounding box center [8, 8] width 14 height 14
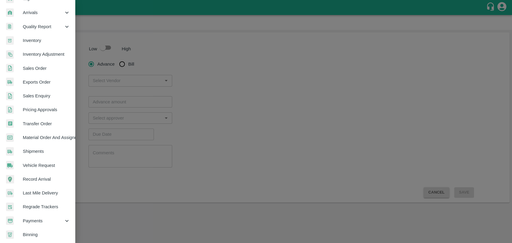
scroll to position [98, 0]
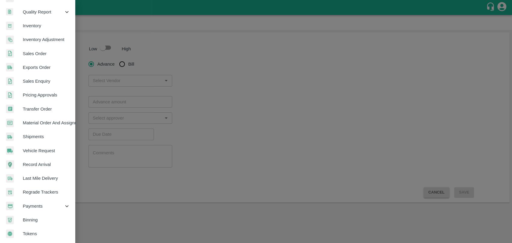
click at [33, 204] on span "Payments" at bounding box center [43, 206] width 41 height 7
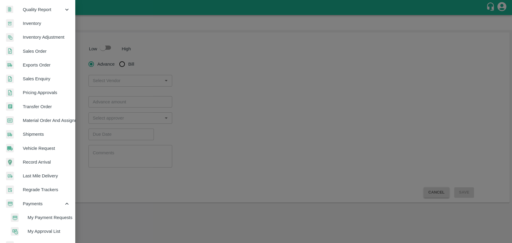
click at [33, 215] on span "My Payment Requests" at bounding box center [49, 217] width 43 height 7
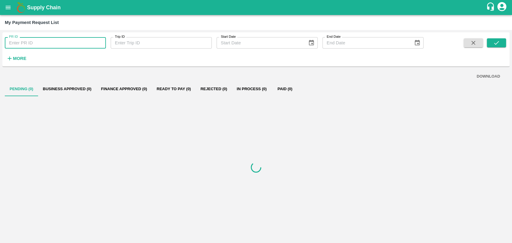
click at [24, 41] on input "PR ID" at bounding box center [55, 42] width 101 height 11
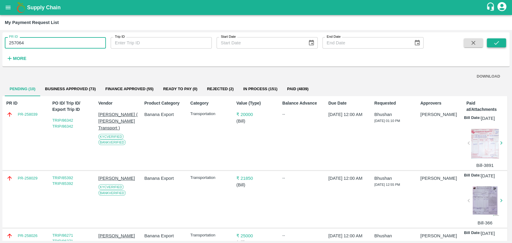
type input "257064"
click at [498, 39] on button "submit" at bounding box center [496, 42] width 19 height 9
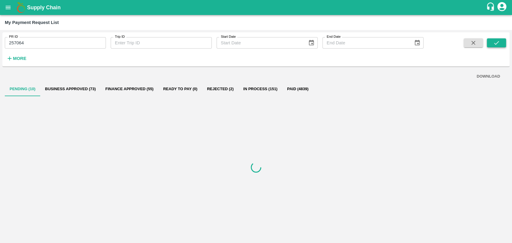
click at [498, 39] on button "submit" at bounding box center [496, 42] width 19 height 9
click at [87, 88] on button "Business Approved (1)" at bounding box center [67, 89] width 58 height 14
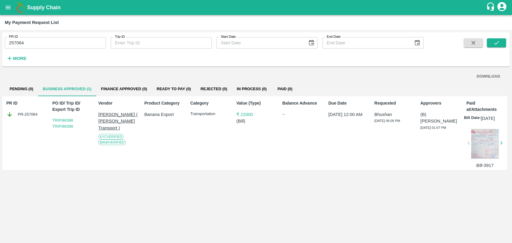
click at [479, 149] on div at bounding box center [485, 144] width 28 height 30
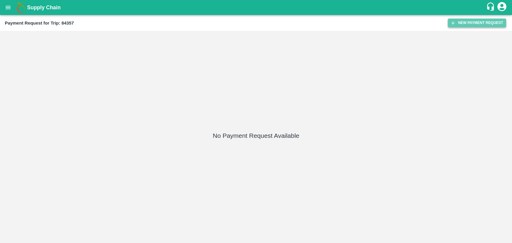
click at [463, 26] on button "New Payment Request" at bounding box center [477, 23] width 58 height 9
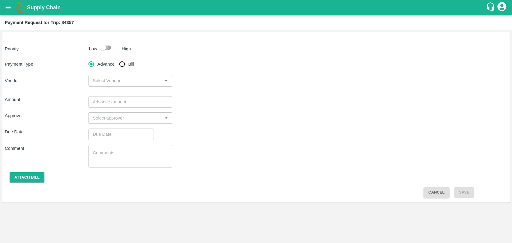
click at [104, 47] on input "checkbox" at bounding box center [103, 47] width 34 height 11
checkbox input "true"
click at [121, 65] on input "Bill" at bounding box center [122, 64] width 12 height 12
radio input "true"
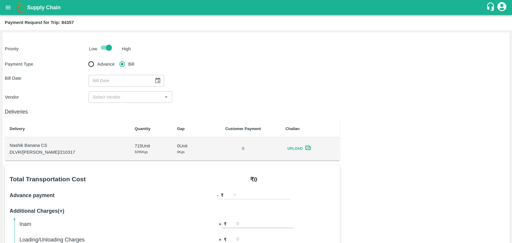
click at [159, 81] on button "Choose date" at bounding box center [157, 80] width 11 height 11
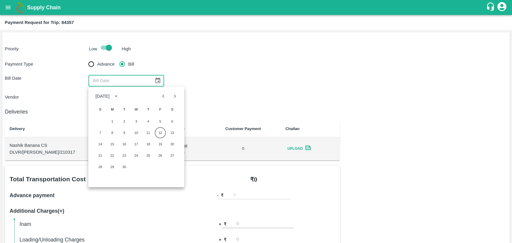
click at [162, 94] on icon "Previous month" at bounding box center [163, 96] width 7 height 7
click at [161, 97] on icon "Previous month" at bounding box center [163, 96] width 7 height 7
click at [112, 134] on button "7" at bounding box center [112, 132] width 11 height 11
type input "07/07/2025"
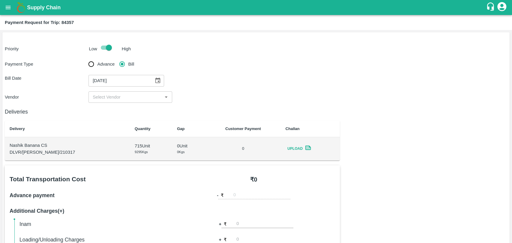
click at [102, 95] on input "input" at bounding box center [125, 97] width 70 height 8
click at [105, 106] on div "BALAJI HARIDAS PATIL - ₹20000" at bounding box center [130, 110] width 84 height 10
type input "BALAJI HARIDAS PATIL - ₹20000"
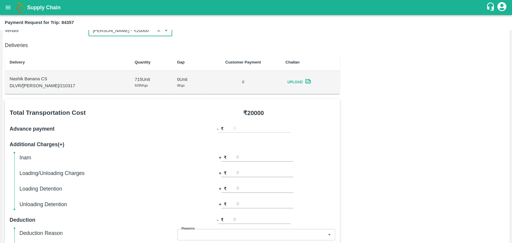
scroll to position [200, 0]
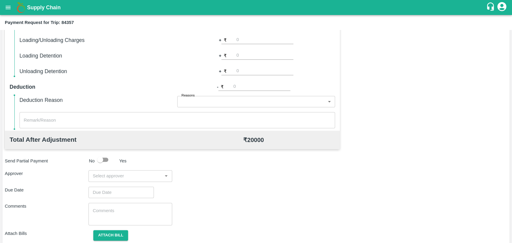
click at [137, 175] on input "input" at bounding box center [125, 176] width 70 height 8
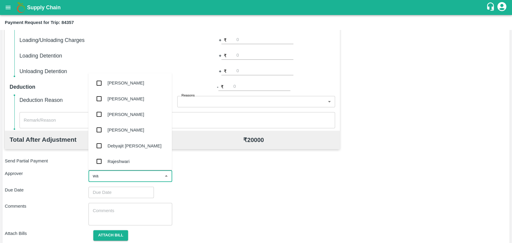
type input "wag"
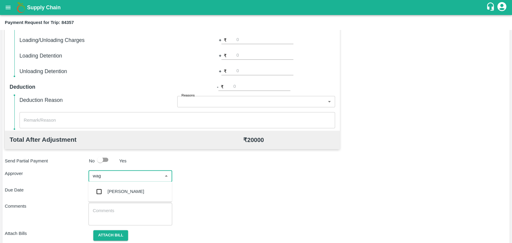
click at [129, 190] on div "[PERSON_NAME]" at bounding box center [126, 191] width 37 height 7
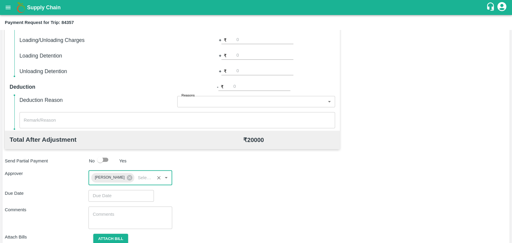
type input "DD/MM/YYYY hh:mm aa"
click at [120, 191] on input "DD/MM/YYYY hh:mm aa" at bounding box center [118, 195] width 61 height 11
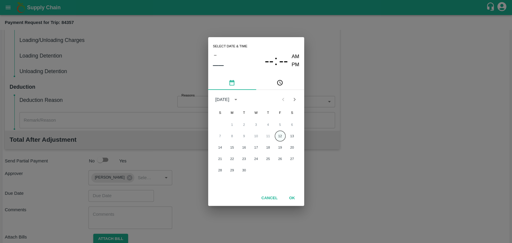
click at [278, 134] on button "12" at bounding box center [280, 136] width 11 height 11
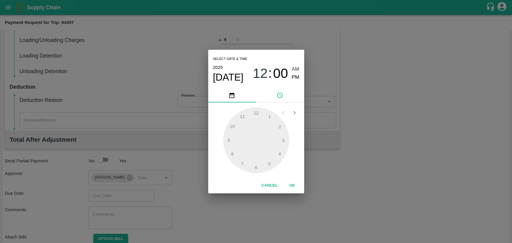
type input "12/09/2025 12:00 AM"
click at [292, 188] on button "OK" at bounding box center [292, 186] width 19 height 10
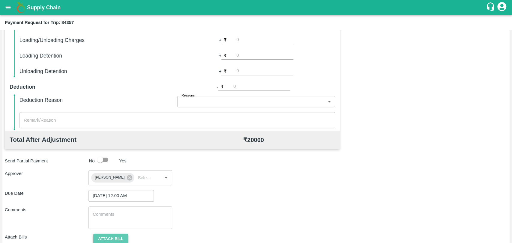
click at [112, 239] on button "Attach bill" at bounding box center [110, 239] width 35 height 10
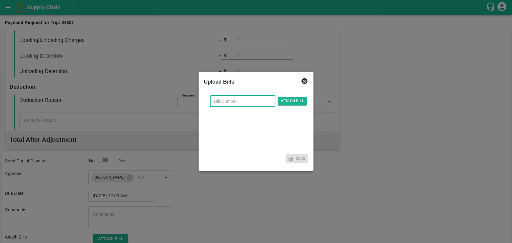
click at [247, 97] on input "text" at bounding box center [242, 101] width 65 height 11
type input "317"
click at [292, 102] on span "Attach bill" at bounding box center [292, 101] width 29 height 9
click at [0, 0] on input "Attach bill" at bounding box center [0, 0] width 0 height 0
click at [285, 98] on span "Attach bill" at bounding box center [292, 101] width 29 height 9
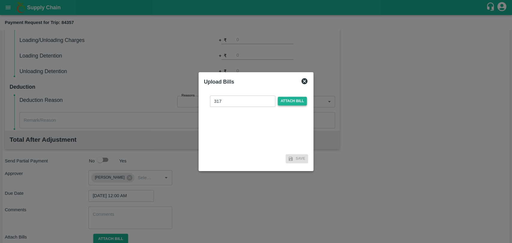
click at [0, 0] on input "Attach bill" at bounding box center [0, 0] width 0 height 0
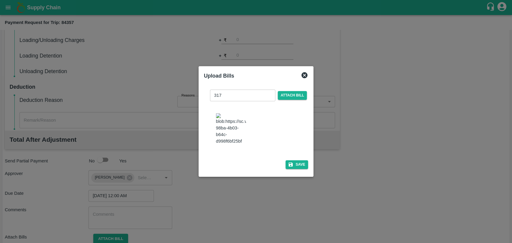
click at [241, 127] on img at bounding box center [231, 128] width 30 height 31
click at [292, 160] on button "Save" at bounding box center [297, 164] width 23 height 9
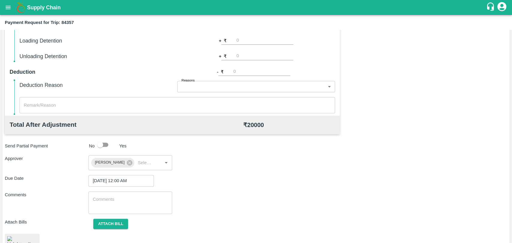
scroll to position [244, 0]
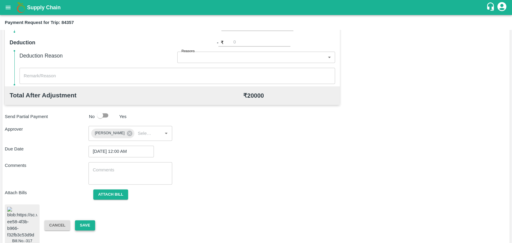
click at [92, 220] on button "Save" at bounding box center [85, 225] width 20 height 10
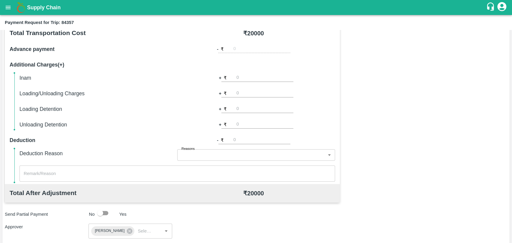
scroll to position [111, 0]
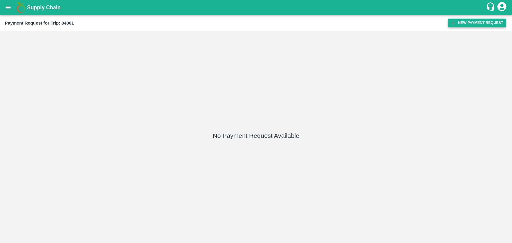
click at [464, 25] on button "New Payment Request" at bounding box center [477, 23] width 58 height 9
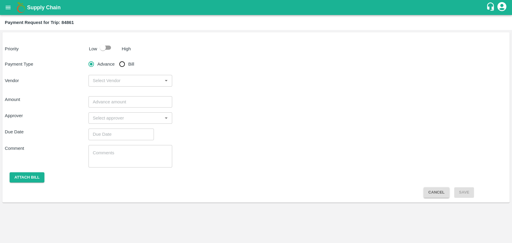
click at [109, 48] on input "checkbox" at bounding box center [103, 47] width 34 height 11
checkbox input "true"
click at [124, 62] on input "Bill" at bounding box center [122, 64] width 12 height 12
radio input "true"
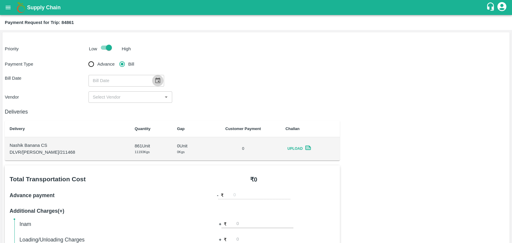
click at [158, 78] on button "Choose date" at bounding box center [157, 80] width 11 height 11
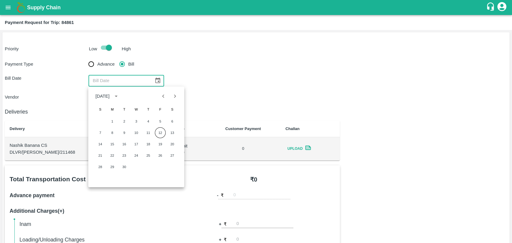
click at [166, 100] on button "Previous month" at bounding box center [163, 96] width 11 height 11
click at [160, 93] on icon "Previous month" at bounding box center [163, 96] width 7 height 7
click at [135, 145] on button "16" at bounding box center [136, 144] width 11 height 11
type input "[DATE]"
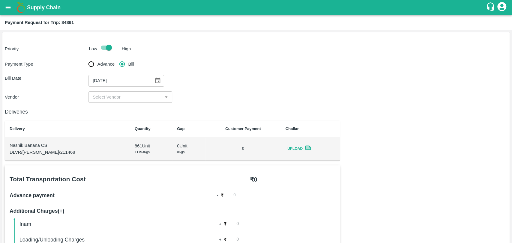
click at [96, 95] on input "input" at bounding box center [125, 97] width 70 height 8
click at [105, 105] on div "BALAJI HARIDAS PATIL - ₹25300" at bounding box center [130, 110] width 84 height 10
type input "BALAJI HARIDAS PATIL - ₹25300"
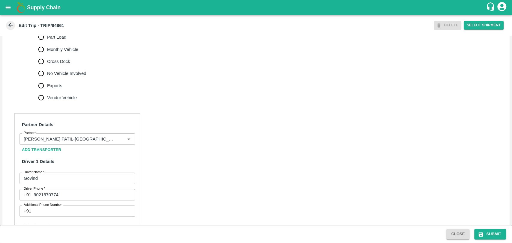
scroll to position [333, 0]
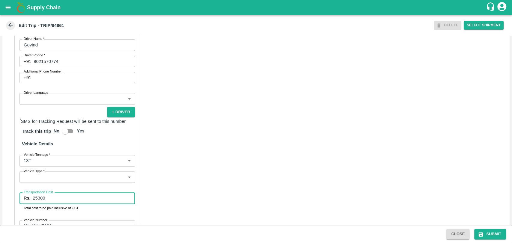
click at [51, 199] on input "25300" at bounding box center [84, 198] width 102 height 11
type input "25000"
click at [487, 231] on button "Submit" at bounding box center [490, 234] width 32 height 10
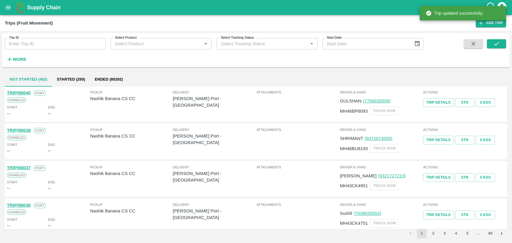
click at [12, 64] on span "More" at bounding box center [16, 59] width 23 height 10
click at [34, 60] on div "Trip ID Trip ID Select Product Select Product   * Select Tracking Status Select…" at bounding box center [212, 48] width 424 height 31
click at [19, 60] on strong "More" at bounding box center [19, 59] width 13 height 5
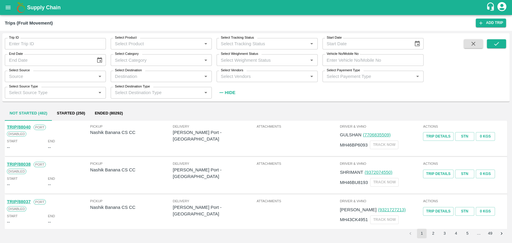
click at [363, 59] on input "Vehicle No/Mobile No" at bounding box center [372, 59] width 101 height 11
paste input "MH41AV5186"
click at [493, 41] on icon "submit" at bounding box center [496, 43] width 7 height 7
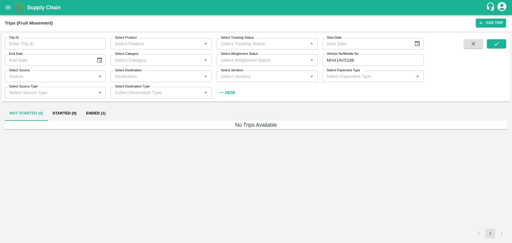
click at [102, 113] on button "Ended (1)" at bounding box center [95, 113] width 29 height 14
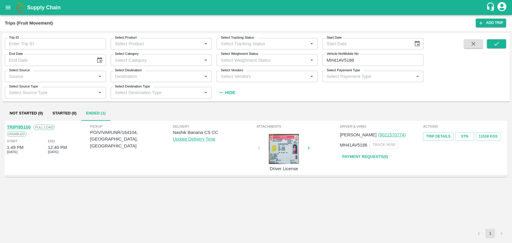
click at [25, 127] on link "TRIP/85100" at bounding box center [19, 127] width 24 height 5
drag, startPoint x: 332, startPoint y: 65, endPoint x: 310, endPoint y: 65, distance: 22.5
click at [310, 65] on div "Trip ID Trip ID Select Product Select Product   * Select Tracking Status Select…" at bounding box center [212, 65] width 424 height 65
paste input "text"
type input "MH14CP0551"
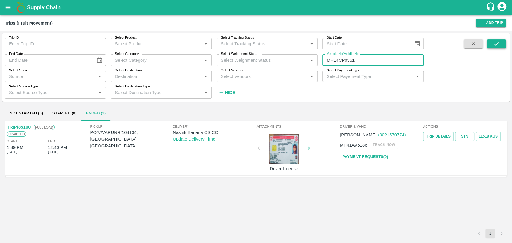
click at [494, 42] on icon "submit" at bounding box center [496, 43] width 7 height 7
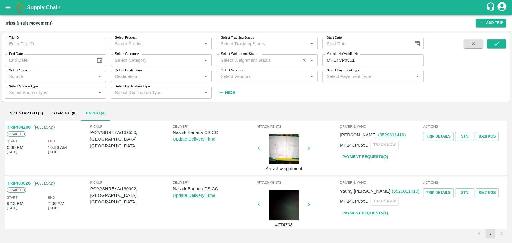
drag, startPoint x: 367, startPoint y: 60, endPoint x: 278, endPoint y: 58, distance: 88.8
click at [278, 58] on div "Trip ID Trip ID Select Product Select Product   * Select Tracking Status Select…" at bounding box center [212, 65] width 424 height 65
paste input "text"
click at [502, 44] on button "submit" at bounding box center [496, 43] width 19 height 9
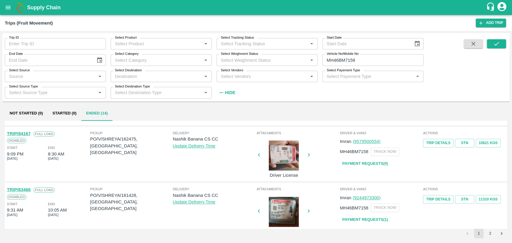
scroll to position [333, 0]
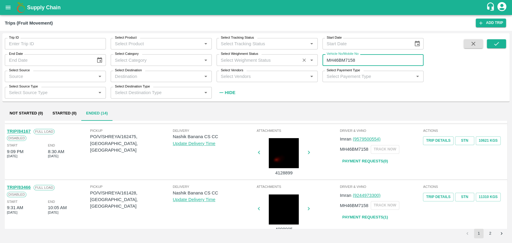
drag, startPoint x: 357, startPoint y: 59, endPoint x: 312, endPoint y: 61, distance: 45.0
click at [312, 61] on div "Trip ID Trip ID Select Product Select Product   * Select Tracking Status Select…" at bounding box center [212, 65] width 424 height 65
paste input "text"
click at [490, 44] on button "submit" at bounding box center [496, 43] width 19 height 9
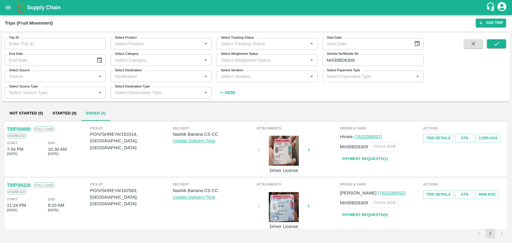
scroll to position [117, 0]
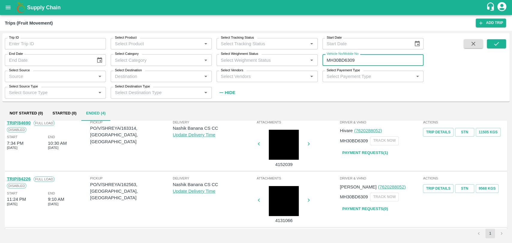
drag, startPoint x: 361, startPoint y: 61, endPoint x: 260, endPoint y: 67, distance: 101.3
click at [262, 66] on div "Trip ID Trip ID Select Product Select Product   * Select Tracking Status Select…" at bounding box center [212, 65] width 424 height 65
paste input "text"
click at [505, 41] on button "submit" at bounding box center [496, 43] width 19 height 9
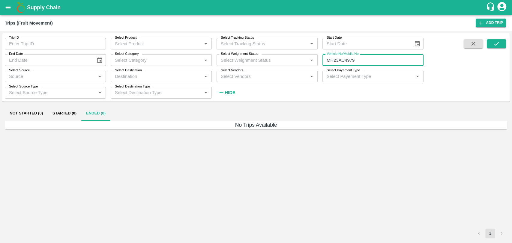
drag, startPoint x: 346, startPoint y: 62, endPoint x: 368, endPoint y: 61, distance: 22.2
click at [368, 61] on input "MH23AU4979" at bounding box center [372, 59] width 101 height 11
click at [497, 44] on icon "submit" at bounding box center [496, 44] width 5 height 4
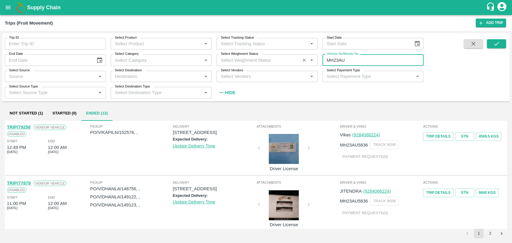
drag, startPoint x: 349, startPoint y: 62, endPoint x: 250, endPoint y: 63, distance: 98.7
click at [248, 64] on div "Trip ID Trip ID Select Product Select Product   * Select Tracking Status Select…" at bounding box center [212, 65] width 424 height 65
click at [492, 42] on button "submit" at bounding box center [496, 43] width 19 height 9
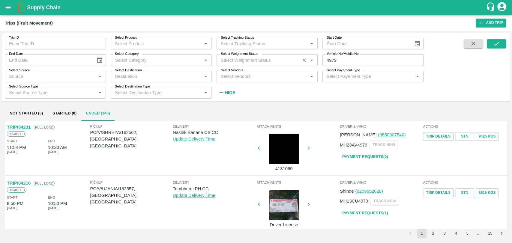
click at [286, 63] on div "Trip ID Trip ID Select Product Select Product   * Select Tracking Status Select…" at bounding box center [212, 65] width 424 height 65
paste input "text"
click at [497, 40] on icon "submit" at bounding box center [496, 43] width 7 height 7
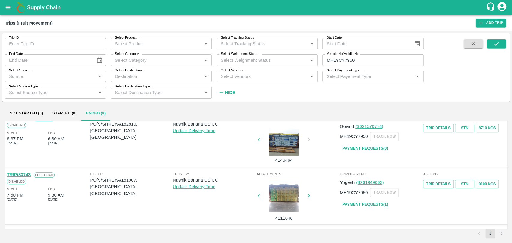
scroll to position [172, 0]
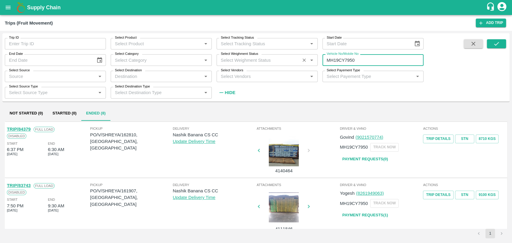
drag, startPoint x: 363, startPoint y: 61, endPoint x: 295, endPoint y: 65, distance: 67.9
click at [301, 65] on div "Trip ID Trip ID Select Product Select Product   * Select Tracking Status Select…" at bounding box center [212, 65] width 424 height 65
paste input "text"
click at [498, 43] on icon "submit" at bounding box center [496, 44] width 5 height 4
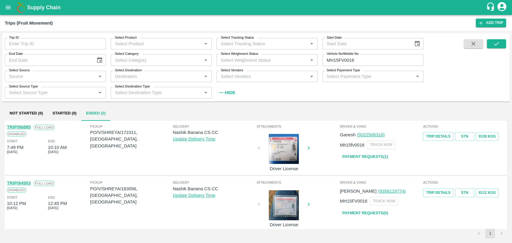
scroll to position [4, 0]
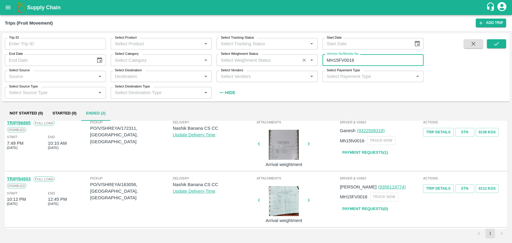
drag, startPoint x: 369, startPoint y: 62, endPoint x: 295, endPoint y: 61, distance: 73.8
click at [295, 61] on div "Trip ID Trip ID Select Product Select Product   * Select Tracking Status Select…" at bounding box center [212, 65] width 424 height 65
paste input "text"
click at [501, 41] on button "submit" at bounding box center [496, 43] width 19 height 9
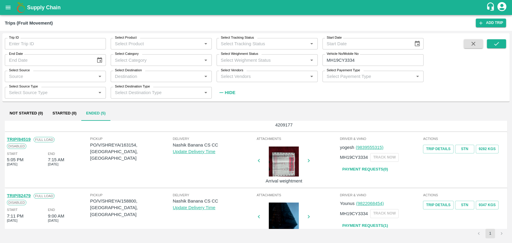
scroll to position [33, 0]
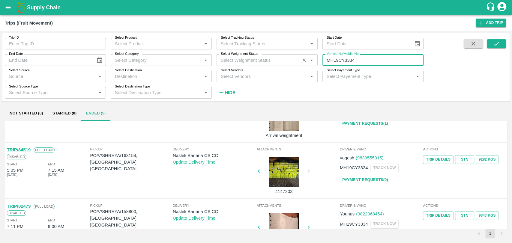
drag, startPoint x: 360, startPoint y: 63, endPoint x: 304, endPoint y: 63, distance: 55.8
click at [304, 63] on div "Trip ID Trip ID Select Product Select Product   * Select Tracking Status Select…" at bounding box center [212, 65] width 424 height 65
paste input "text"
click at [492, 40] on button "submit" at bounding box center [496, 43] width 19 height 9
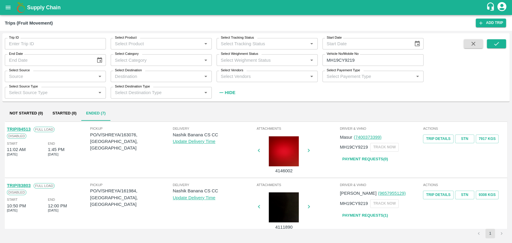
scroll to position [133, 0]
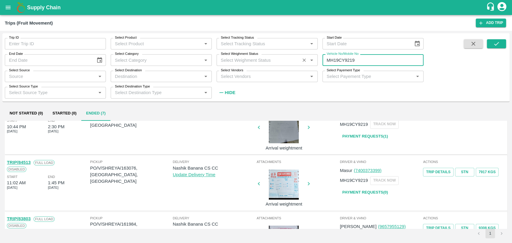
drag, startPoint x: 364, startPoint y: 61, endPoint x: 289, endPoint y: 59, distance: 75.0
click at [289, 59] on div "Trip ID Trip ID Select Product Select Product   * Select Tracking Status Select…" at bounding box center [212, 65] width 424 height 65
paste input "text"
click at [496, 45] on icon "submit" at bounding box center [496, 44] width 5 height 4
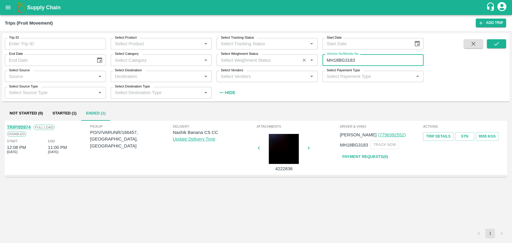
drag, startPoint x: 366, startPoint y: 63, endPoint x: 290, endPoint y: 64, distance: 75.6
click at [299, 64] on div "Trip ID Trip ID Select Product Select Product   * Select Tracking Status Select…" at bounding box center [212, 65] width 424 height 65
paste input "text"
click at [501, 41] on button "submit" at bounding box center [496, 43] width 19 height 9
drag, startPoint x: 365, startPoint y: 62, endPoint x: 288, endPoint y: 67, distance: 76.9
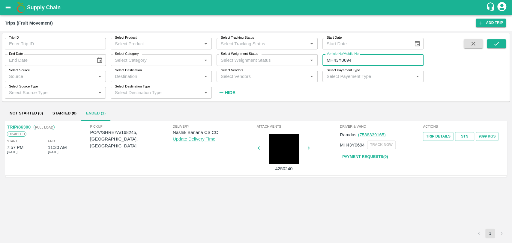
click at [288, 67] on div "Trip ID Trip ID Select Product Select Product   * Select Tracking Status Select…" at bounding box center [212, 65] width 424 height 65
paste input "text"
click at [493, 44] on icon "submit" at bounding box center [496, 43] width 7 height 7
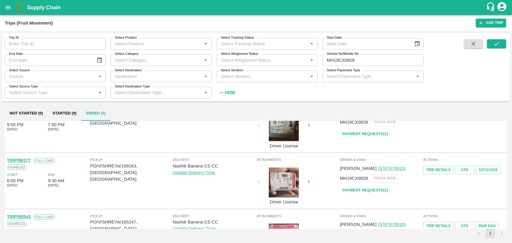
scroll to position [33, 0]
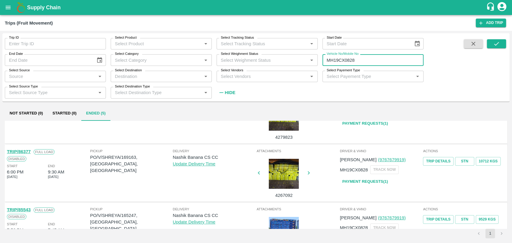
drag, startPoint x: 344, startPoint y: 61, endPoint x: 278, endPoint y: 53, distance: 66.1
click at [278, 53] on div "Trip ID Trip ID Select Product Select Product   * Select Tracking Status Select…" at bounding box center [212, 65] width 424 height 65
paste input "text"
type input "MH45AF4999"
click at [497, 45] on icon "submit" at bounding box center [496, 43] width 7 height 7
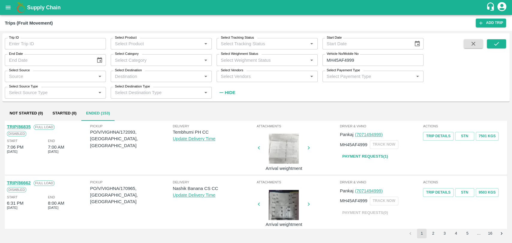
scroll to position [458, 0]
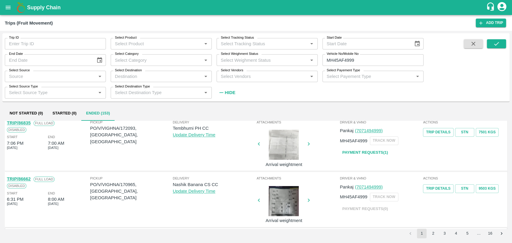
click at [27, 179] on link "TRIP/86662" at bounding box center [19, 179] width 24 height 5
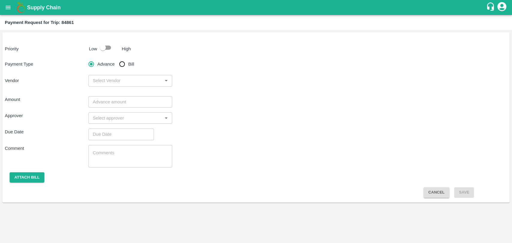
drag, startPoint x: 104, startPoint y: 48, endPoint x: 108, endPoint y: 55, distance: 8.0
click at [104, 49] on input "checkbox" at bounding box center [103, 47] width 34 height 11
checkbox input "true"
click at [119, 63] on input "Bill" at bounding box center [122, 64] width 12 height 12
radio input "true"
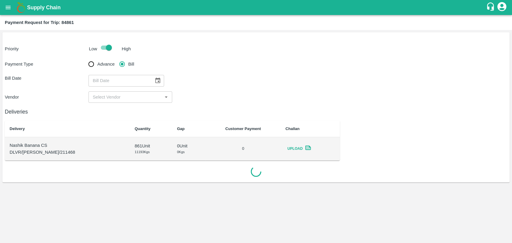
click at [158, 85] on button "Choose date" at bounding box center [157, 80] width 11 height 11
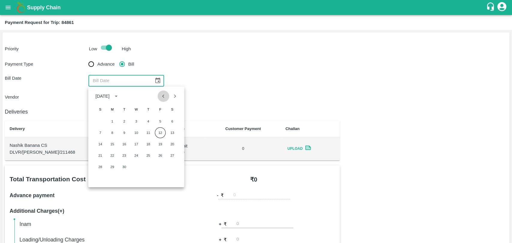
click at [161, 98] on icon "Previous month" at bounding box center [163, 96] width 7 height 7
click at [136, 145] on button "16" at bounding box center [136, 144] width 11 height 11
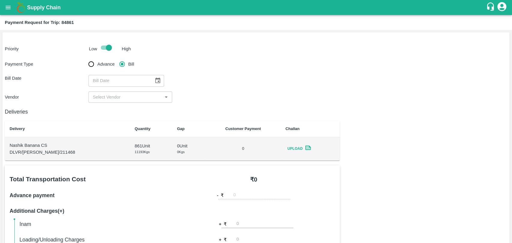
type input "[DATE]"
click at [113, 97] on input "input" at bounding box center [125, 97] width 70 height 8
click at [112, 113] on div "[PERSON_NAME] - ₹25000" at bounding box center [121, 110] width 56 height 7
type input "[PERSON_NAME] - ₹25000"
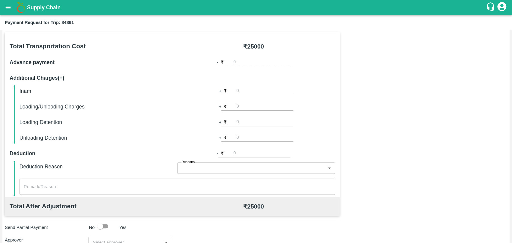
scroll to position [200, 0]
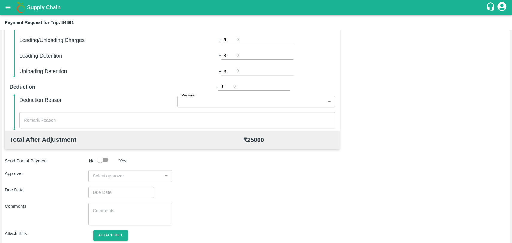
click at [130, 175] on input "input" at bounding box center [125, 176] width 70 height 8
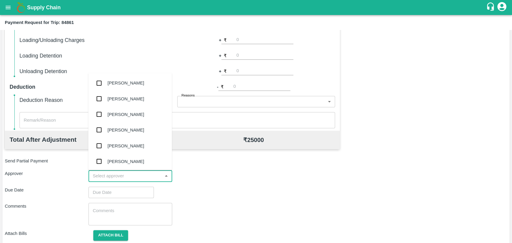
click at [243, 40] on input "number" at bounding box center [264, 40] width 57 height 8
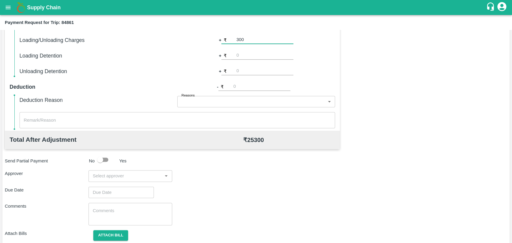
type input "300"
click at [403, 58] on div "Total Transportation Cost ₹ 25000 Advance payment - ₹ Additional Charges(+) Ina…" at bounding box center [256, 111] width 502 height 290
click at [115, 174] on input "input" at bounding box center [125, 176] width 70 height 8
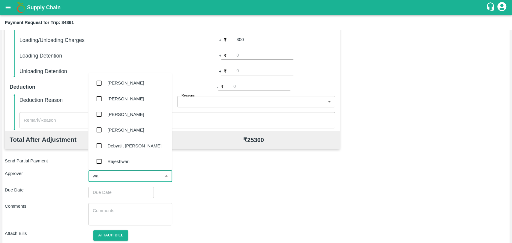
type input "wag"
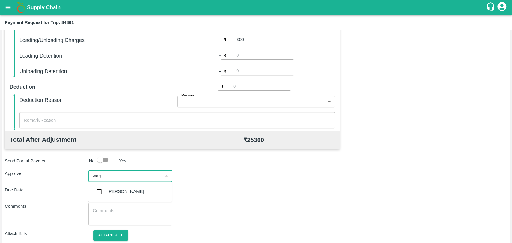
click at [111, 189] on div "Prasad Waghade" at bounding box center [126, 191] width 37 height 7
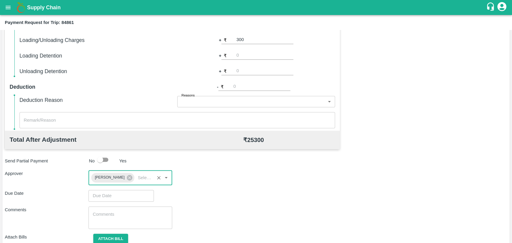
type input "DD/MM/YYYY hh:mm aa"
click at [104, 196] on input "DD/MM/YYYY hh:mm aa" at bounding box center [118, 195] width 61 height 11
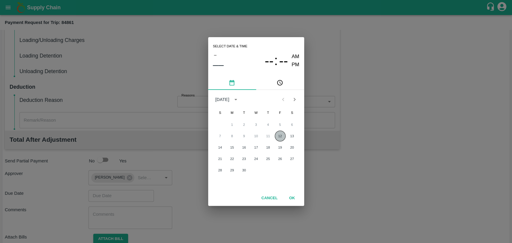
click at [280, 134] on button "12" at bounding box center [280, 136] width 11 height 11
type input "12/09/2025 12:00 AM"
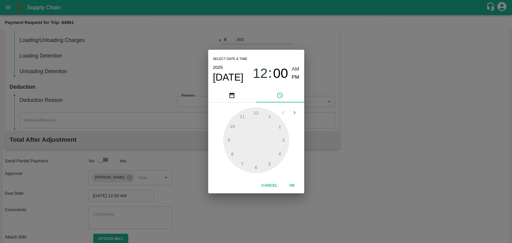
click at [289, 184] on button "OK" at bounding box center [292, 186] width 19 height 10
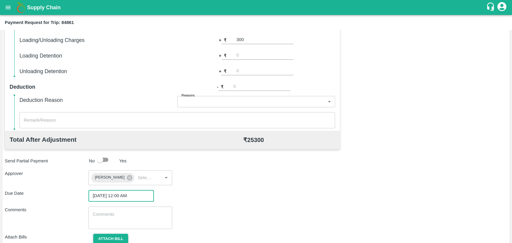
click at [121, 238] on button "Attach bill" at bounding box center [110, 239] width 35 height 10
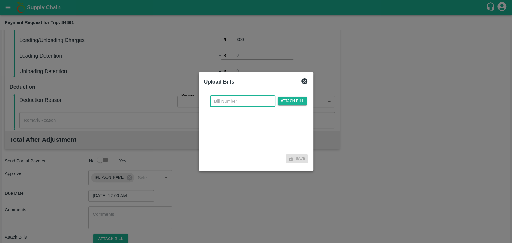
click at [233, 105] on input "text" at bounding box center [242, 101] width 65 height 11
type input "333"
click at [290, 103] on span "Attach bill" at bounding box center [292, 101] width 29 height 9
click at [0, 0] on input "Attach bill" at bounding box center [0, 0] width 0 height 0
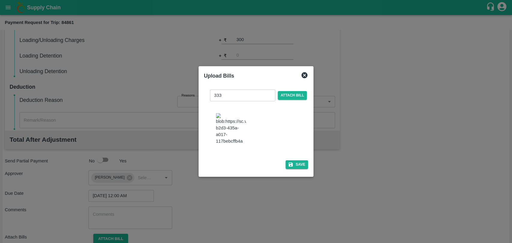
click at [229, 128] on img at bounding box center [231, 128] width 30 height 31
click at [293, 160] on button "Save" at bounding box center [297, 164] width 23 height 9
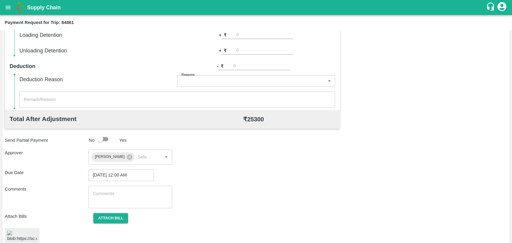
scroll to position [244, 0]
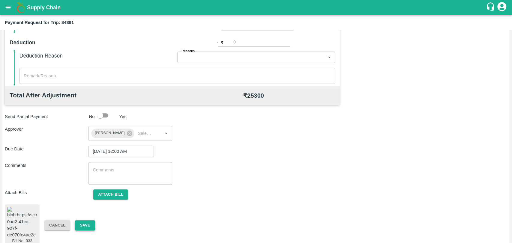
click at [82, 221] on button "Save" at bounding box center [85, 225] width 20 height 10
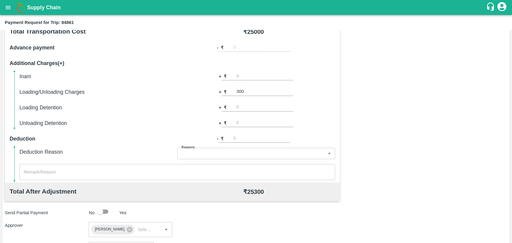
scroll to position [77, 0]
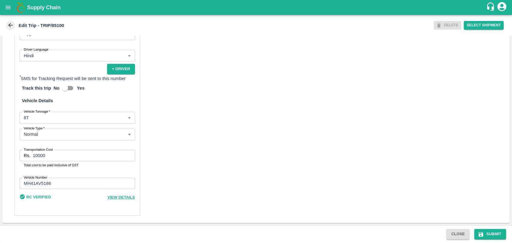
scroll to position [243, 0]
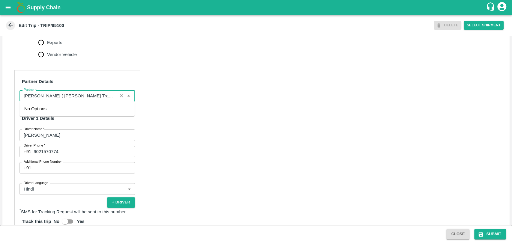
click at [82, 98] on input "Partner   *" at bounding box center [68, 96] width 94 height 8
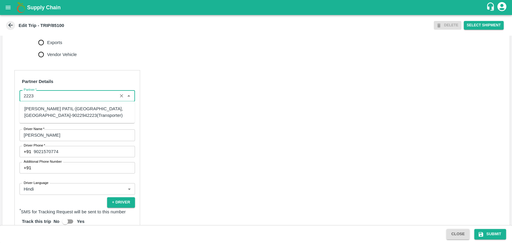
click at [73, 116] on div "[PERSON_NAME] PATIL-[GEOGRAPHIC_DATA], [GEOGRAPHIC_DATA]-9022942223(Transporter)" at bounding box center [77, 112] width 106 height 13
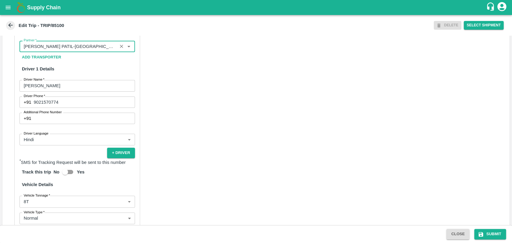
scroll to position [376, 0]
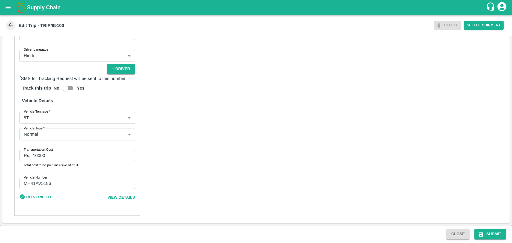
type input "[PERSON_NAME] PATIL-[GEOGRAPHIC_DATA], [GEOGRAPHIC_DATA]-9022942223(Transporter)"
click at [42, 118] on body "Supply Chain Edit Trip - TRIP/85100 DELETE Select Shipment Trip Details Trip Ty…" at bounding box center [256, 121] width 512 height 243
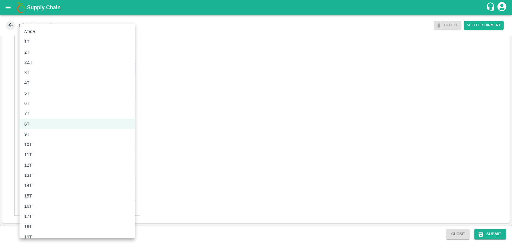
drag, startPoint x: 37, startPoint y: 170, endPoint x: 40, endPoint y: 164, distance: 6.7
click at [40, 164] on ul "None 1T 2T 2.5T 3T 4T 5T 6T 7T 8T 9T 10T 11T 12T 13T 14T 15T 16T 17T 18T 19T 20…" at bounding box center [76, 196] width 115 height 344
click at [40, 164] on div "12T" at bounding box center [77, 165] width 106 height 7
type input "12000"
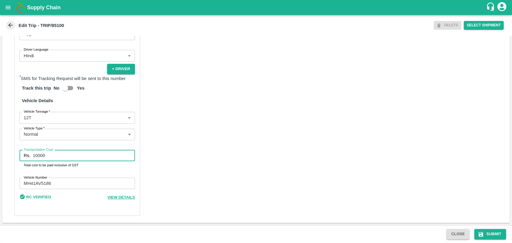
drag, startPoint x: 50, startPoint y: 155, endPoint x: 26, endPoint y: 155, distance: 24.0
click at [26, 155] on div "Rs. 10000 Transportation Cost" at bounding box center [76, 155] width 115 height 11
type input "25300"
click at [487, 233] on button "Submit" at bounding box center [490, 234] width 32 height 10
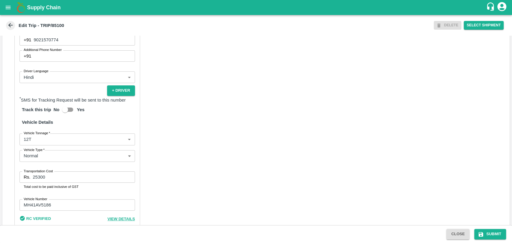
scroll to position [376, 0]
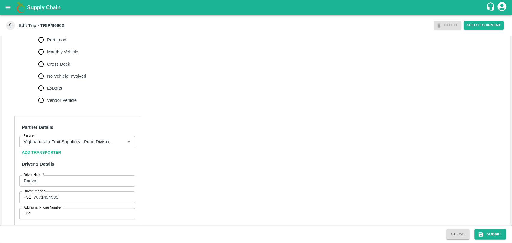
scroll to position [200, 0]
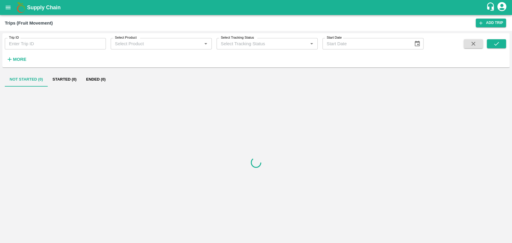
click at [9, 58] on icon "button" at bounding box center [9, 59] width 7 height 7
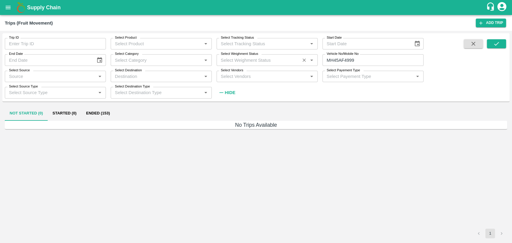
drag, startPoint x: 364, startPoint y: 60, endPoint x: 287, endPoint y: 58, distance: 77.4
click at [289, 59] on div "Trip ID Trip ID Select Product Select Product   * Select Tracking Status Select…" at bounding box center [212, 65] width 424 height 65
paste input "text"
click at [498, 43] on icon "submit" at bounding box center [496, 44] width 5 height 4
click at [100, 110] on button "Ended (1)" at bounding box center [95, 113] width 29 height 14
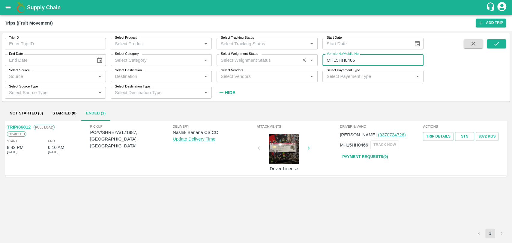
drag, startPoint x: 374, startPoint y: 62, endPoint x: 298, endPoint y: 63, distance: 76.8
click at [298, 63] on div "Trip ID Trip ID Select Product Select Product   * Select Tracking Status Select…" at bounding box center [212, 65] width 424 height 65
paste input "text"
click at [488, 43] on button "submit" at bounding box center [496, 43] width 19 height 9
drag, startPoint x: 363, startPoint y: 63, endPoint x: 285, endPoint y: 67, distance: 78.1
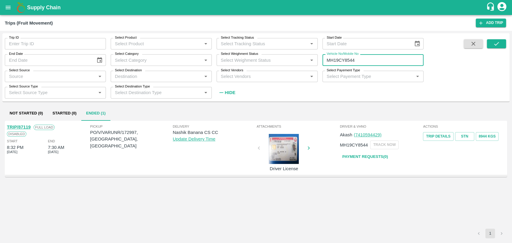
click at [285, 67] on div "Trip ID Trip ID Select Product Select Product   * Select Tracking Status Select…" at bounding box center [212, 65] width 424 height 65
type input "MH19CY8544"
click at [43, 39] on input "Trip ID" at bounding box center [55, 43] width 101 height 11
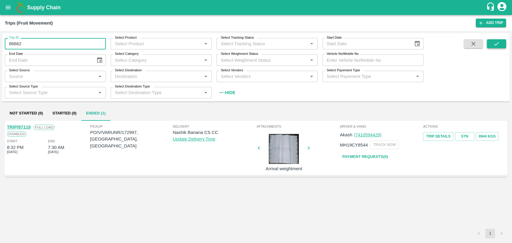
type input "86662"
click at [494, 42] on icon "submit" at bounding box center [496, 43] width 7 height 7
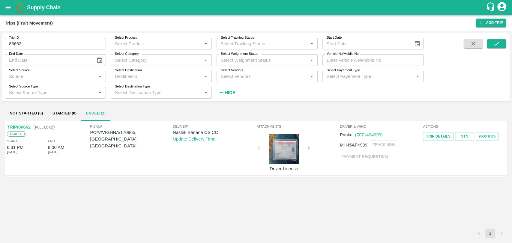
click at [27, 125] on link "TRIP/86662" at bounding box center [19, 127] width 24 height 5
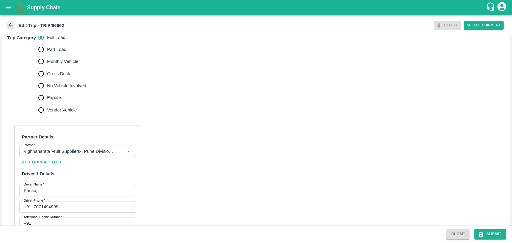
scroll to position [200, 0]
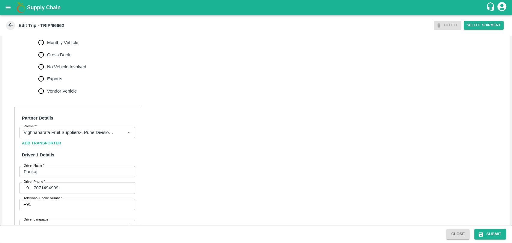
click at [64, 145] on div "Add Transporter" at bounding box center [76, 143] width 115 height 10
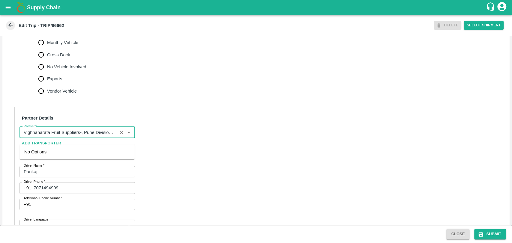
click at [64, 136] on input "Partner   *" at bounding box center [68, 133] width 94 height 8
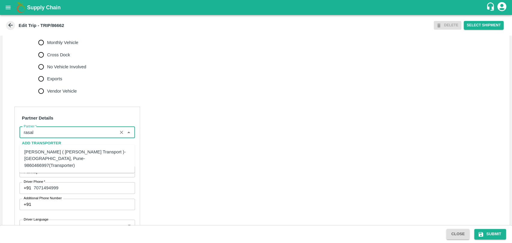
click at [85, 147] on div "[PERSON_NAME] ( [PERSON_NAME] Transport )-[GEOGRAPHIC_DATA], Pune-9860466997(Tr…" at bounding box center [76, 159] width 115 height 24
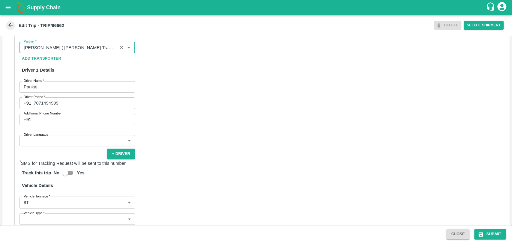
scroll to position [367, 0]
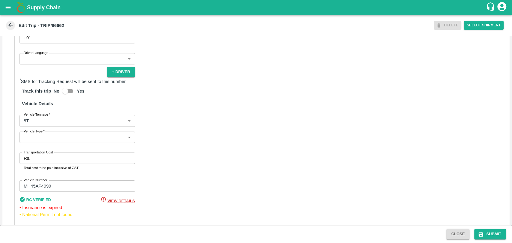
type input "[PERSON_NAME] ( [PERSON_NAME] Transport )-[GEOGRAPHIC_DATA], Pune-9860466997(Tr…"
click at [68, 164] on input "Transportation Cost" at bounding box center [84, 158] width 102 height 11
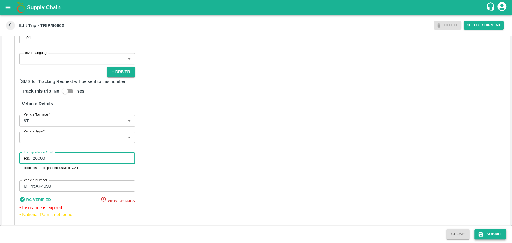
type input "20000"
click at [494, 238] on button "Submit" at bounding box center [490, 234] width 32 height 10
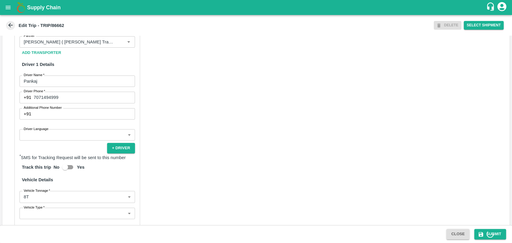
scroll to position [266, 0]
